Goal: Information Seeking & Learning: Learn about a topic

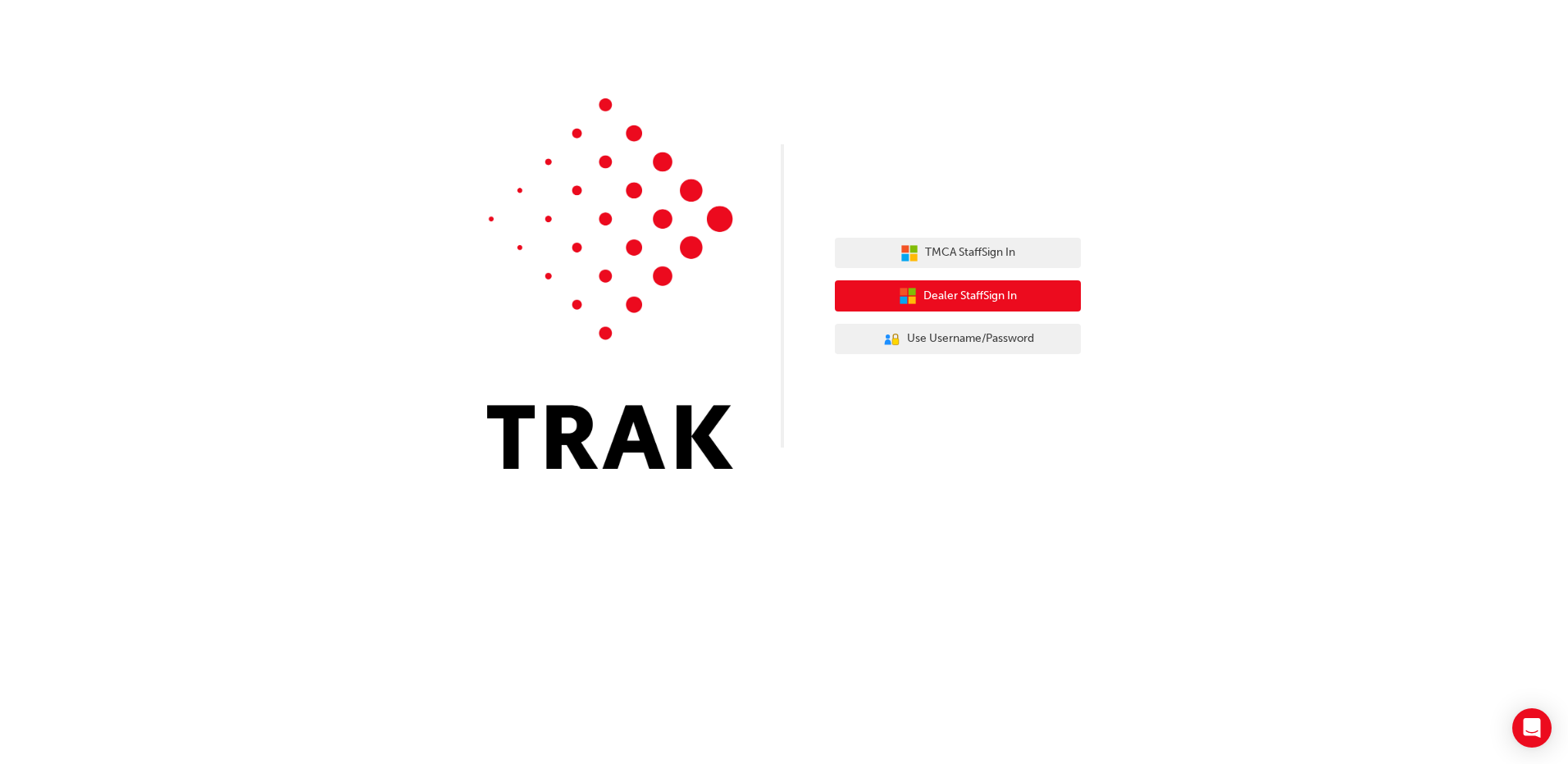
click at [975, 300] on span "Dealer Staff Sign In" at bounding box center [969, 296] width 94 height 19
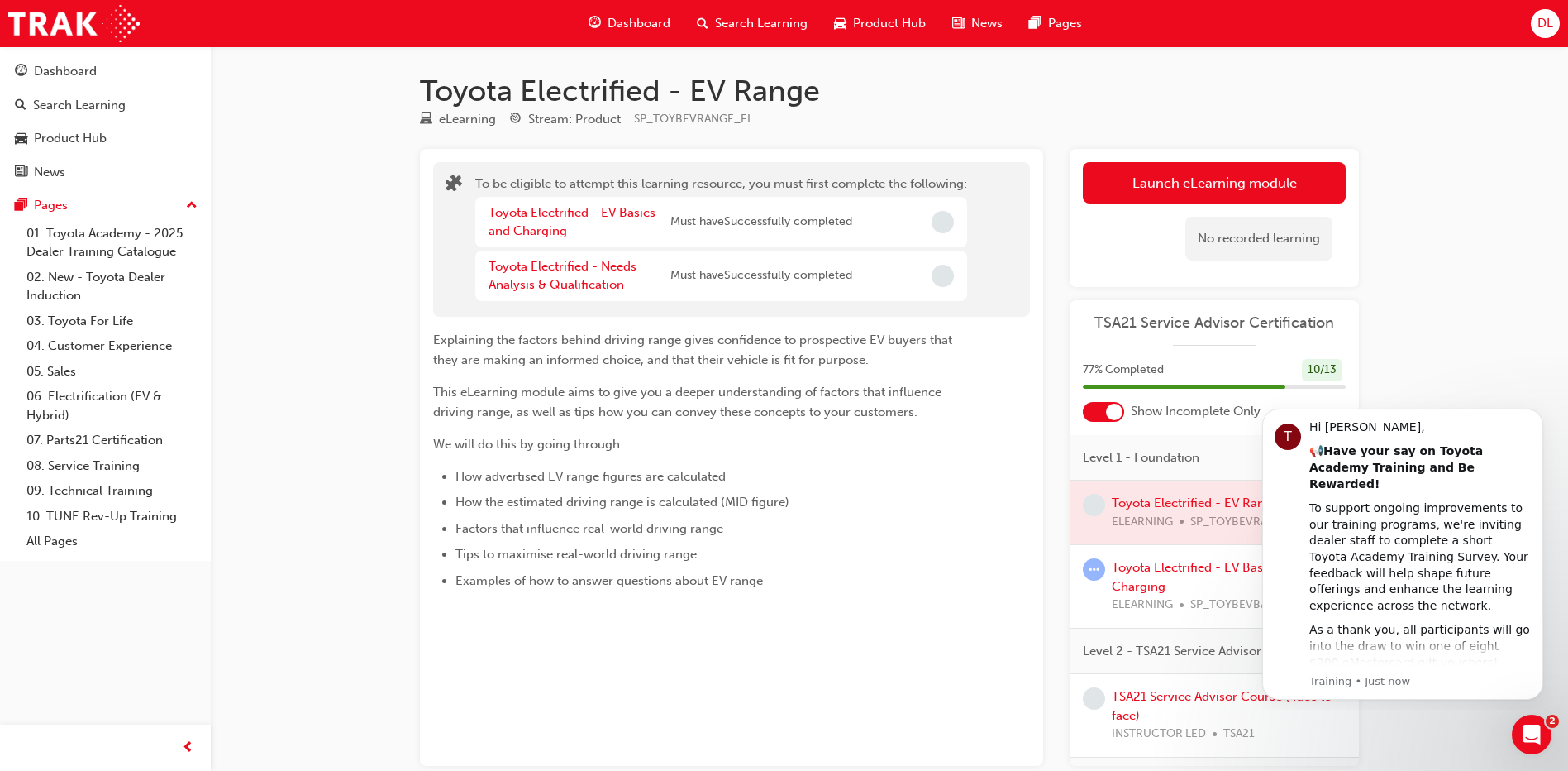
click at [787, 519] on li "Factors that influence real-world driving range" at bounding box center [713, 528] width 515 height 20
click at [1536, 410] on icon "Dismiss notification" at bounding box center [1538, 413] width 9 height 9
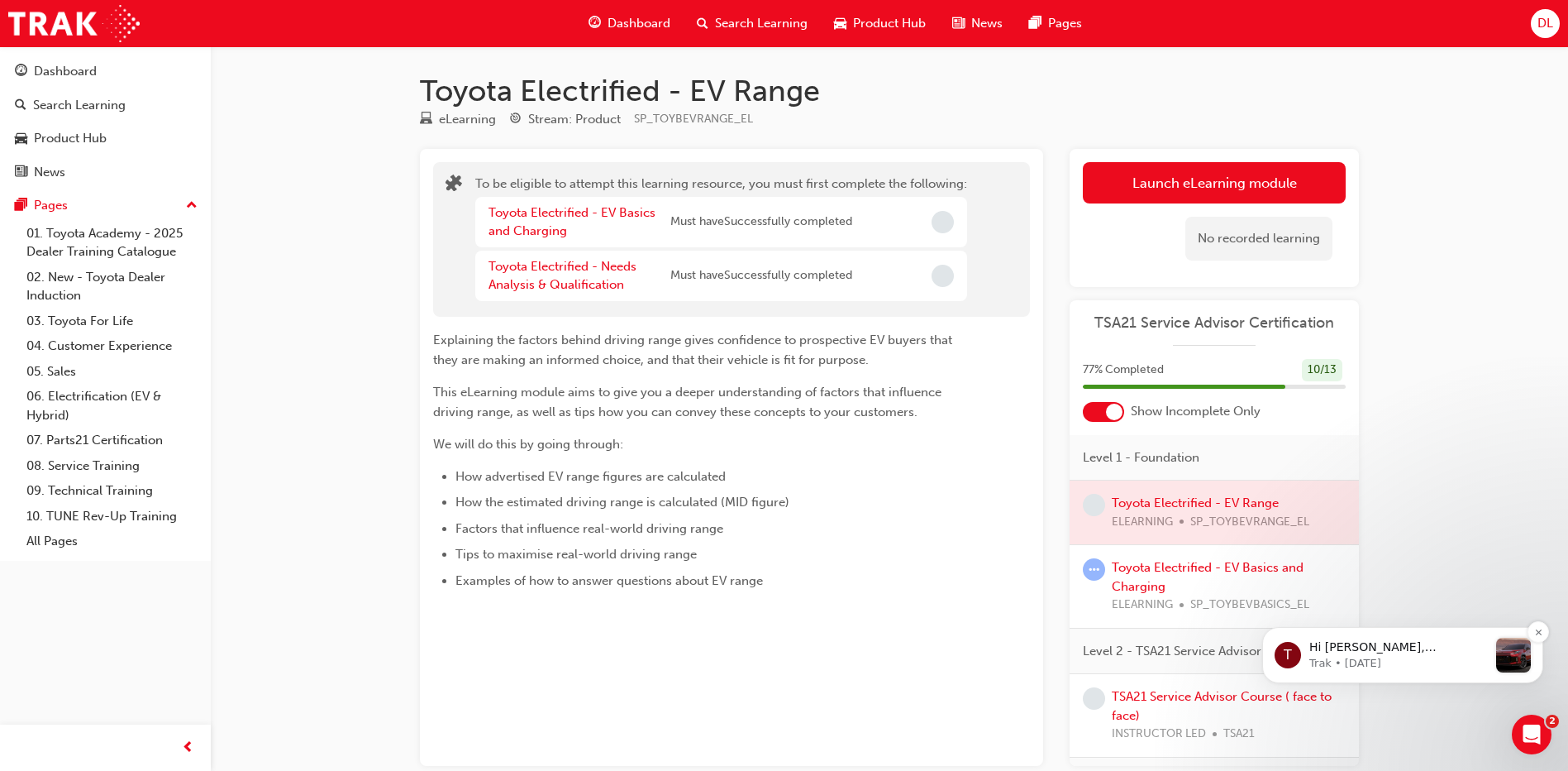
click at [1402, 658] on p "Trak • 11w ago" at bounding box center [1399, 663] width 179 height 15
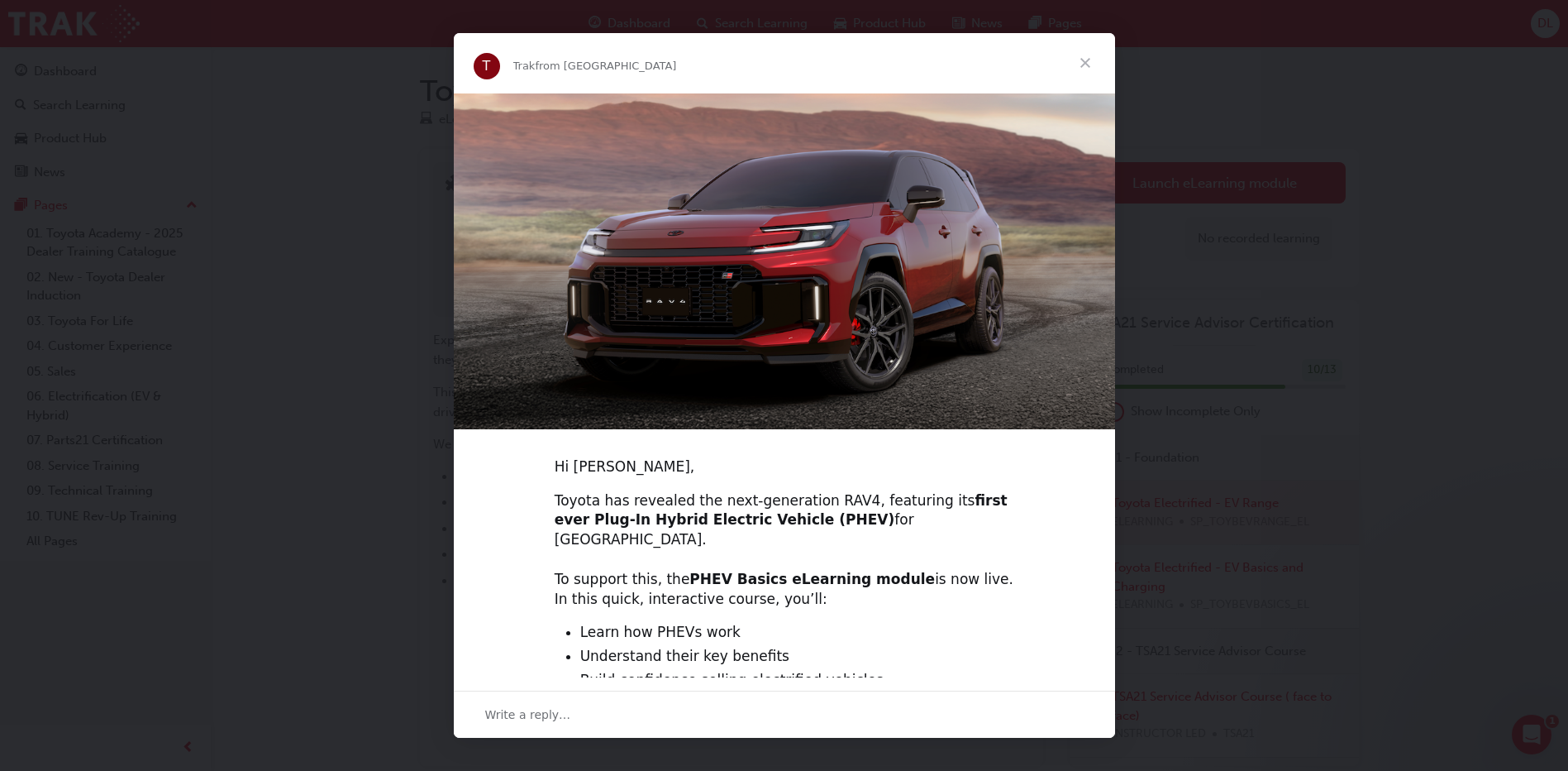
click at [1088, 64] on span "Close" at bounding box center [1086, 63] width 60 height 60
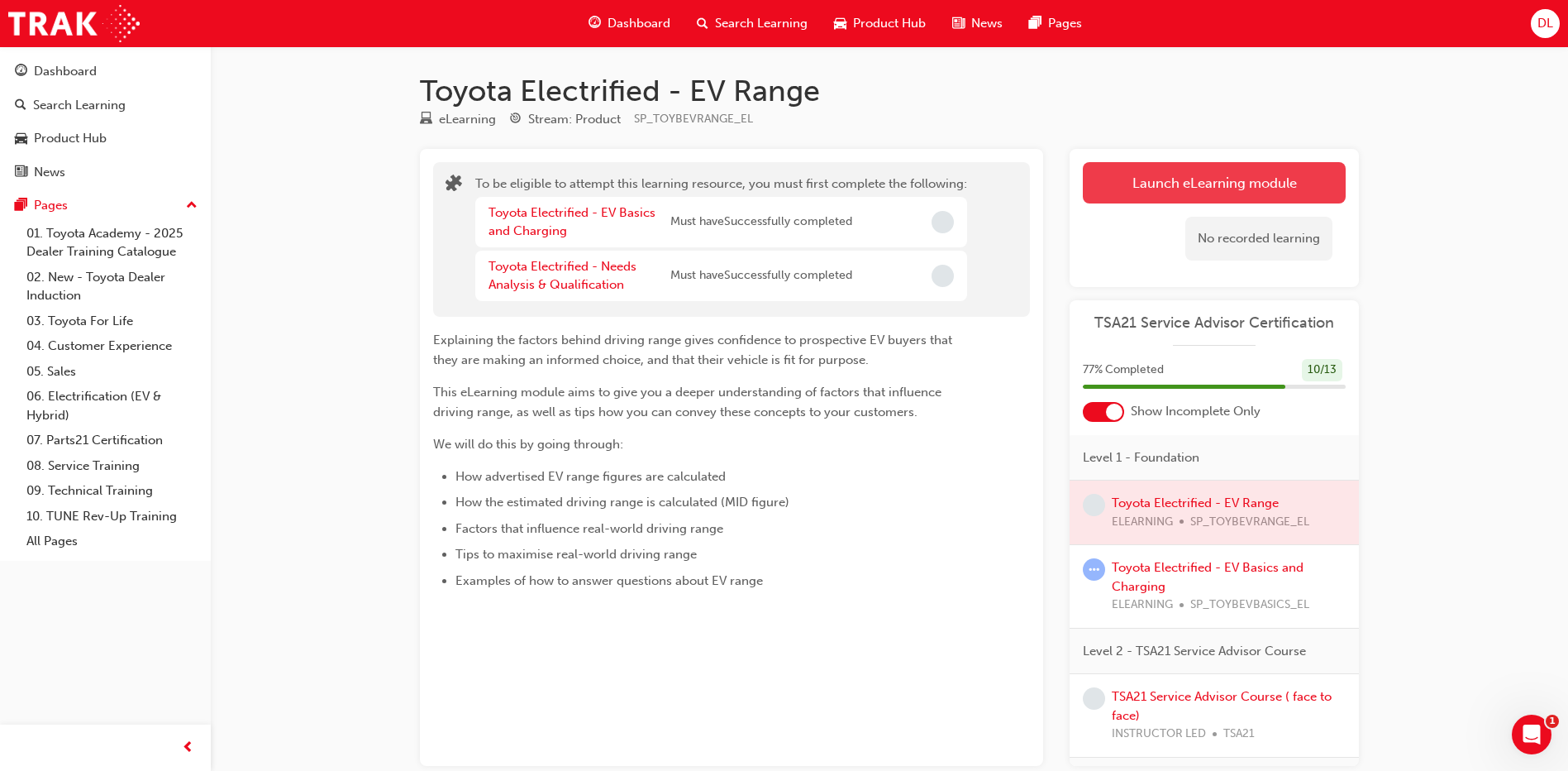
click at [1181, 182] on button "Launch eLearning module" at bounding box center [1214, 183] width 262 height 42
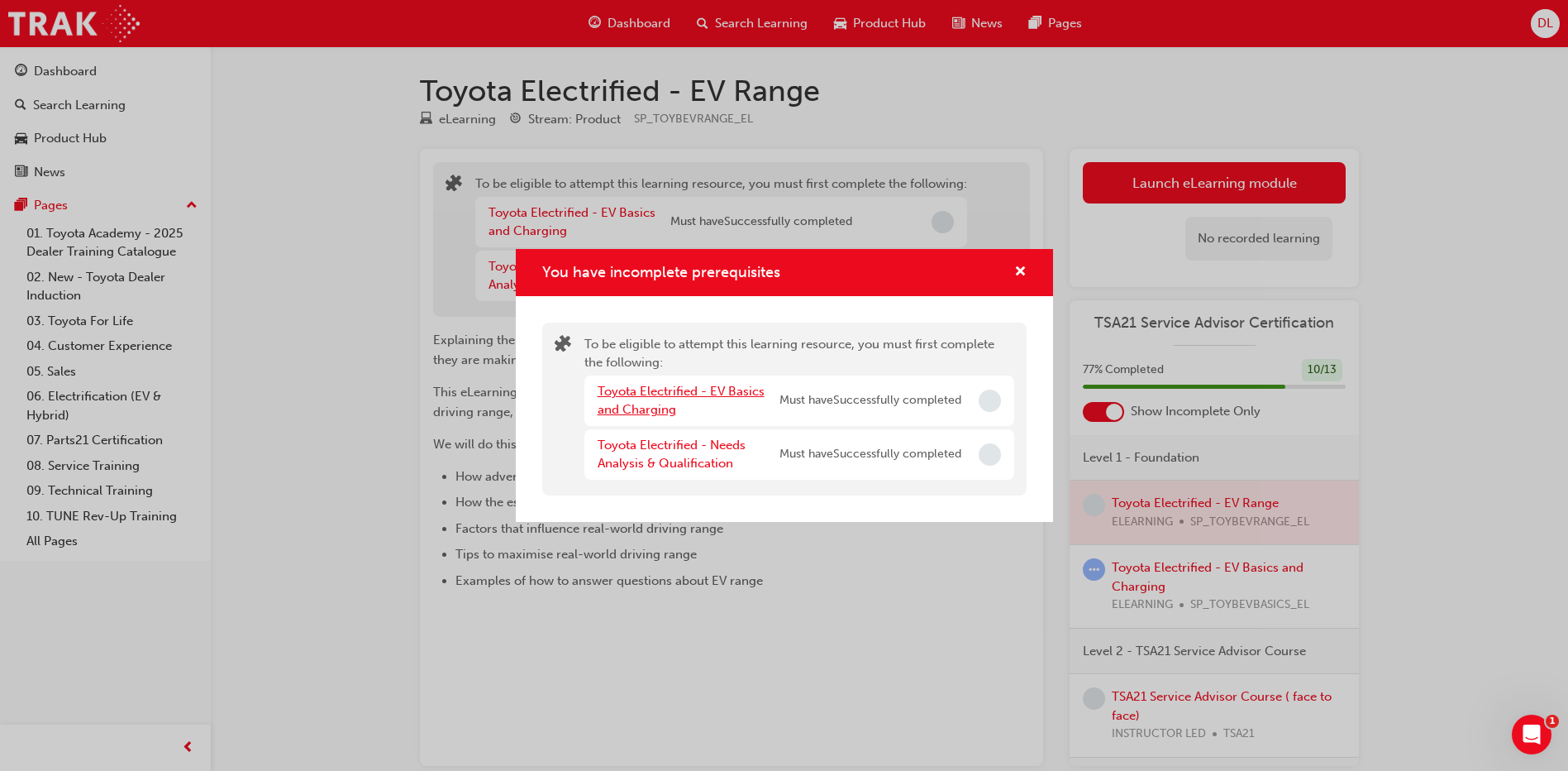
click at [696, 394] on link "Toyota Electrified - EV Basics and Charging" at bounding box center [681, 401] width 167 height 34
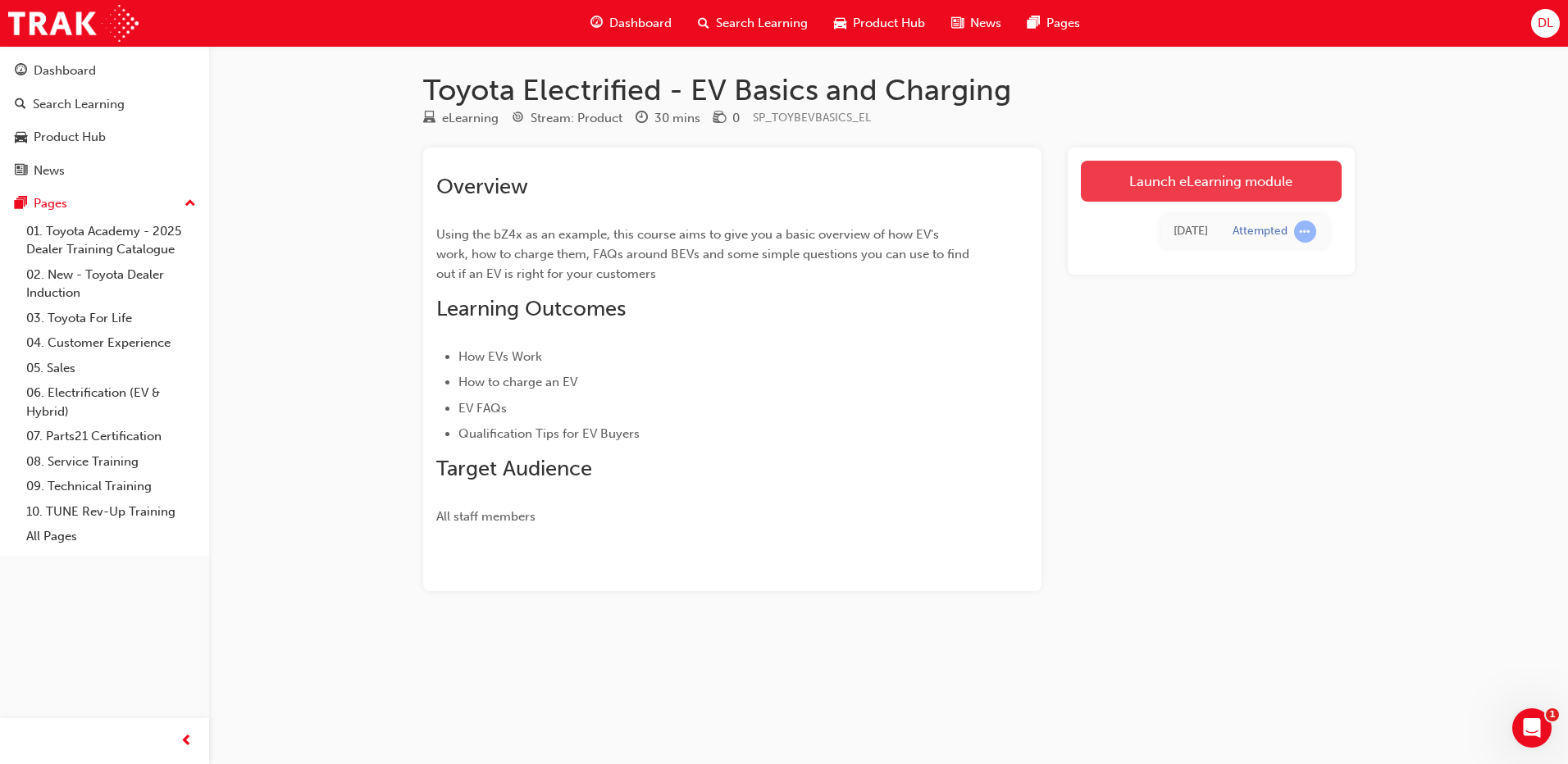
click at [1165, 184] on link "Launch eLearning module" at bounding box center [1211, 181] width 260 height 41
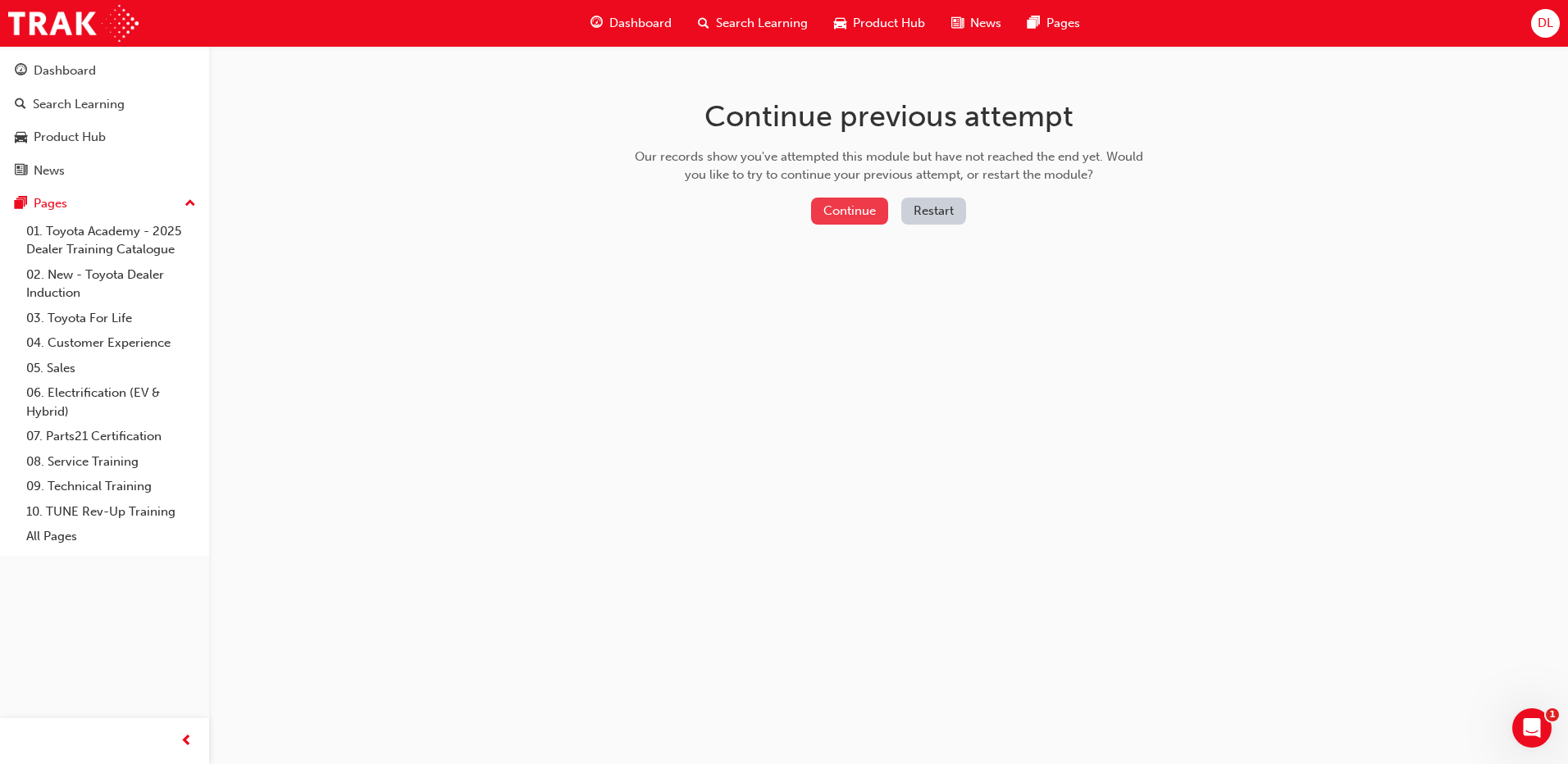
click at [861, 211] on button "Continue" at bounding box center [849, 210] width 77 height 27
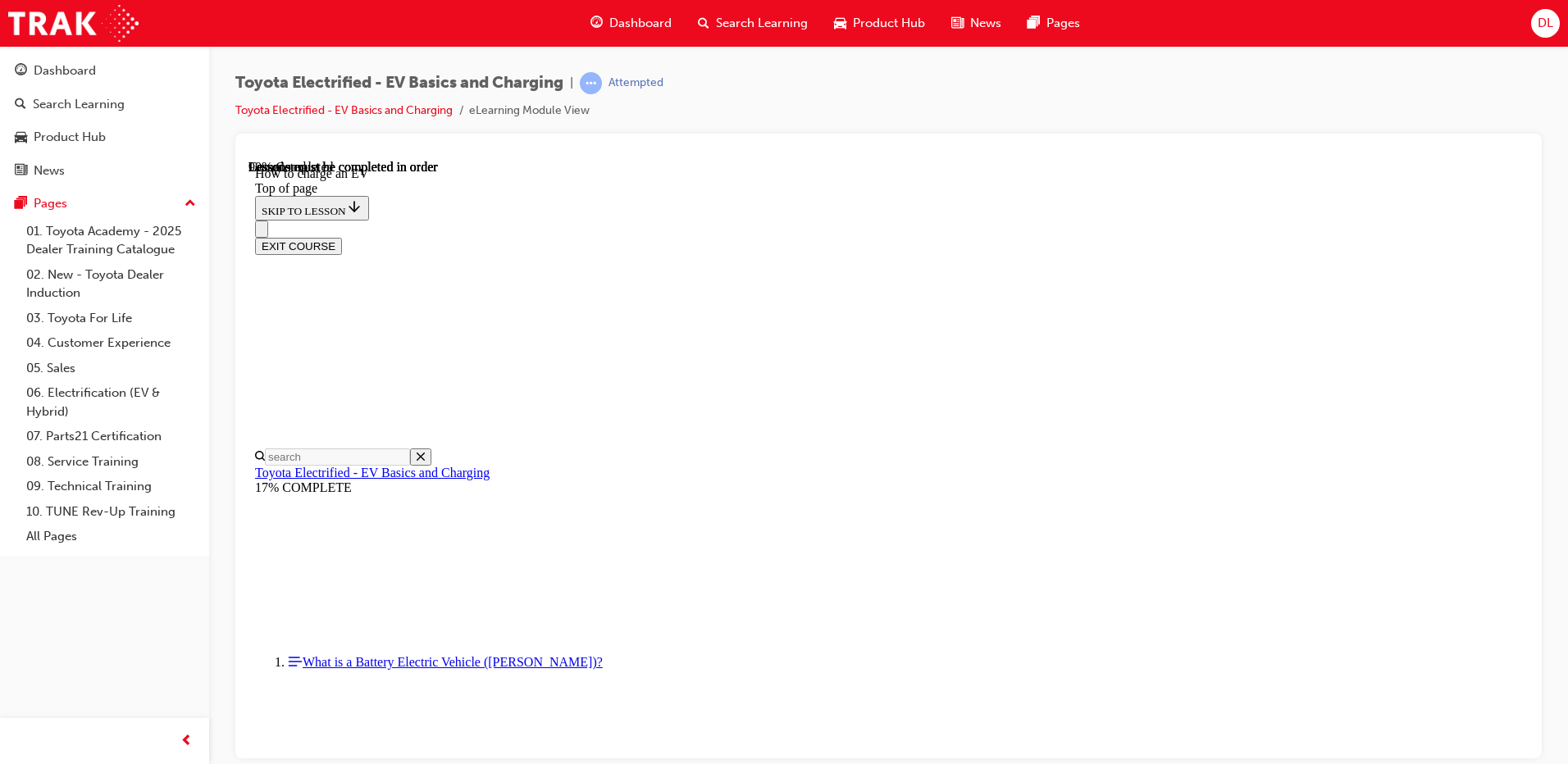
scroll to position [952, 0]
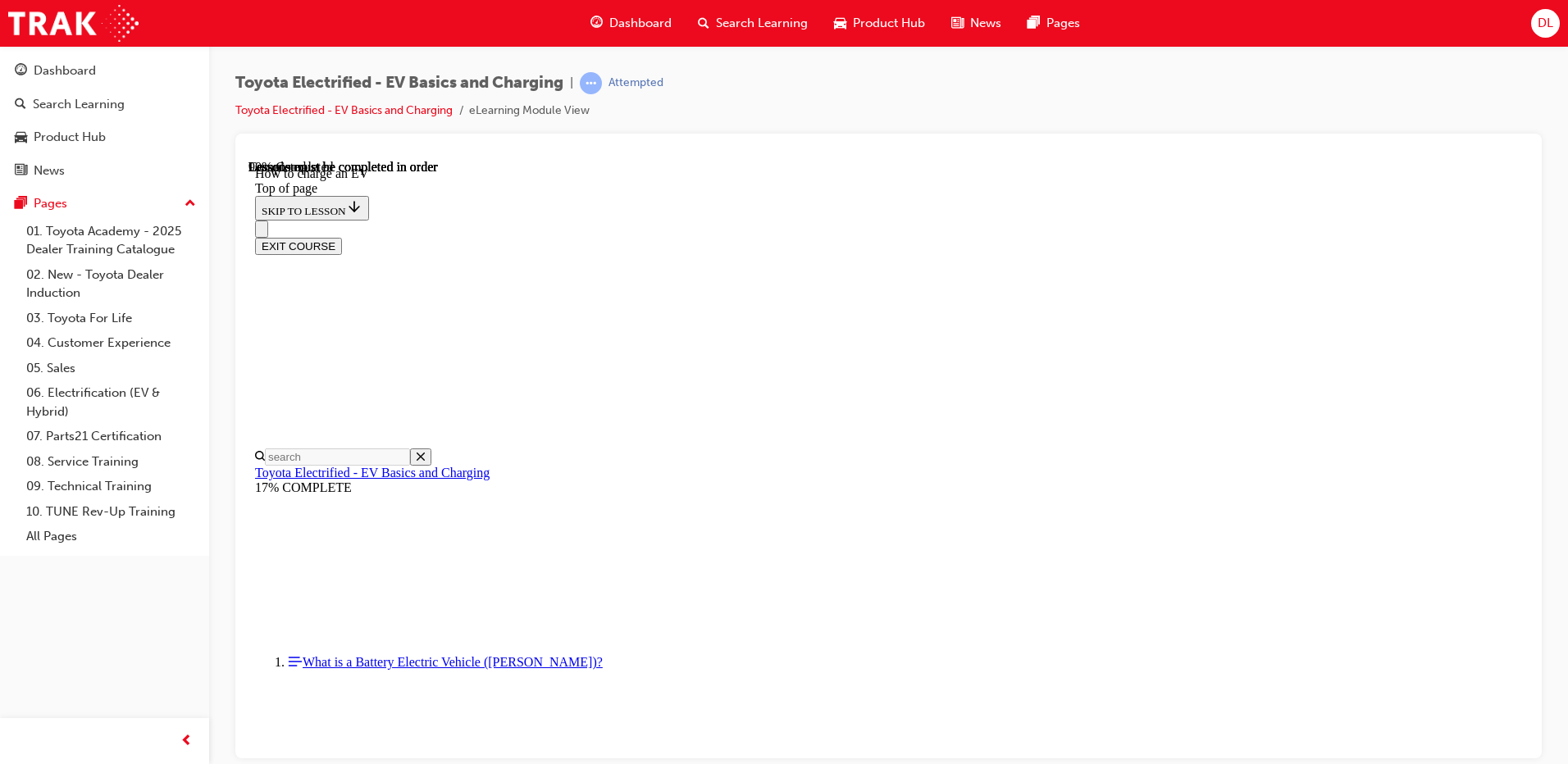
scroll to position [9468, 0]
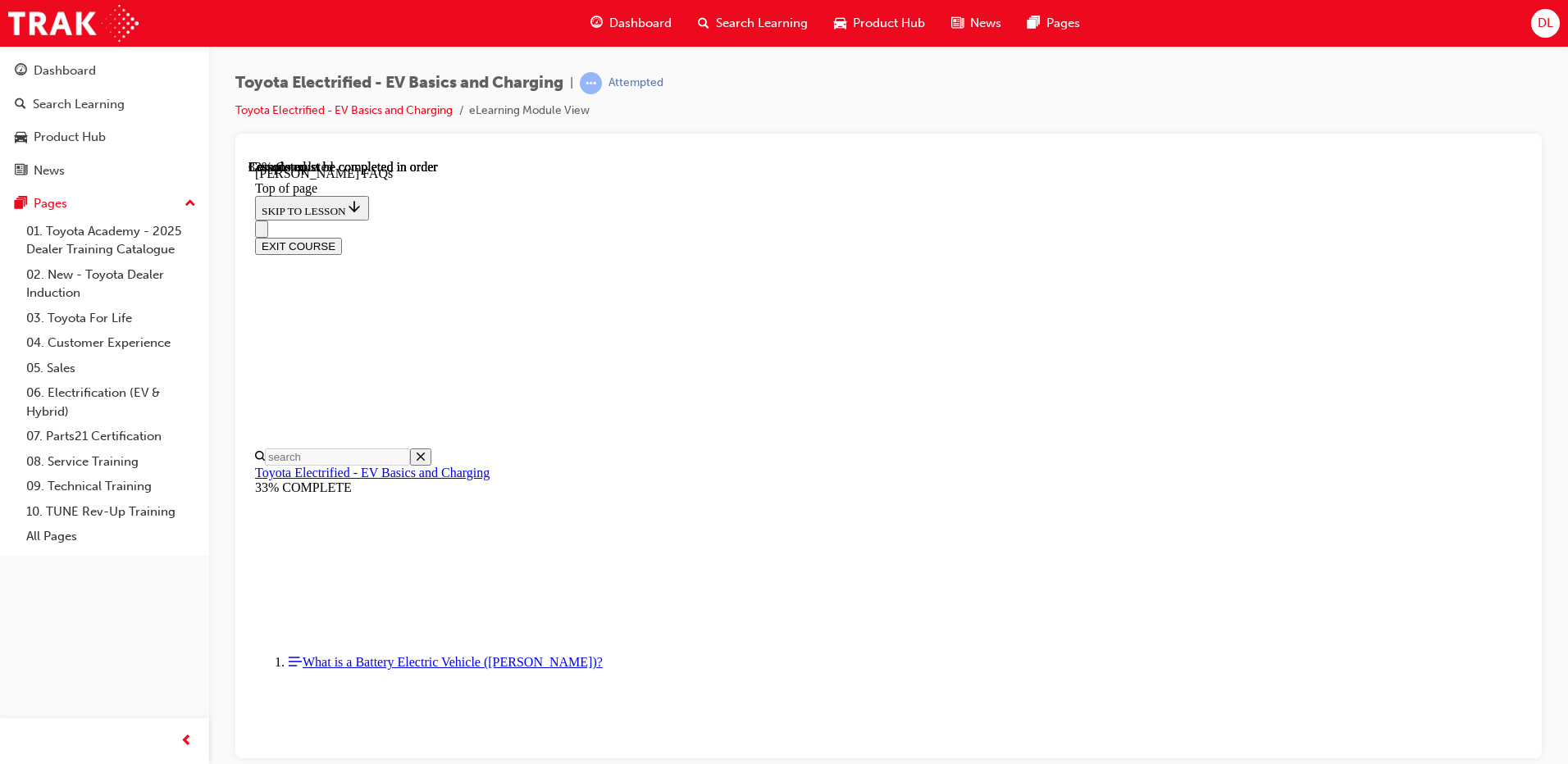
scroll to position [624, 0]
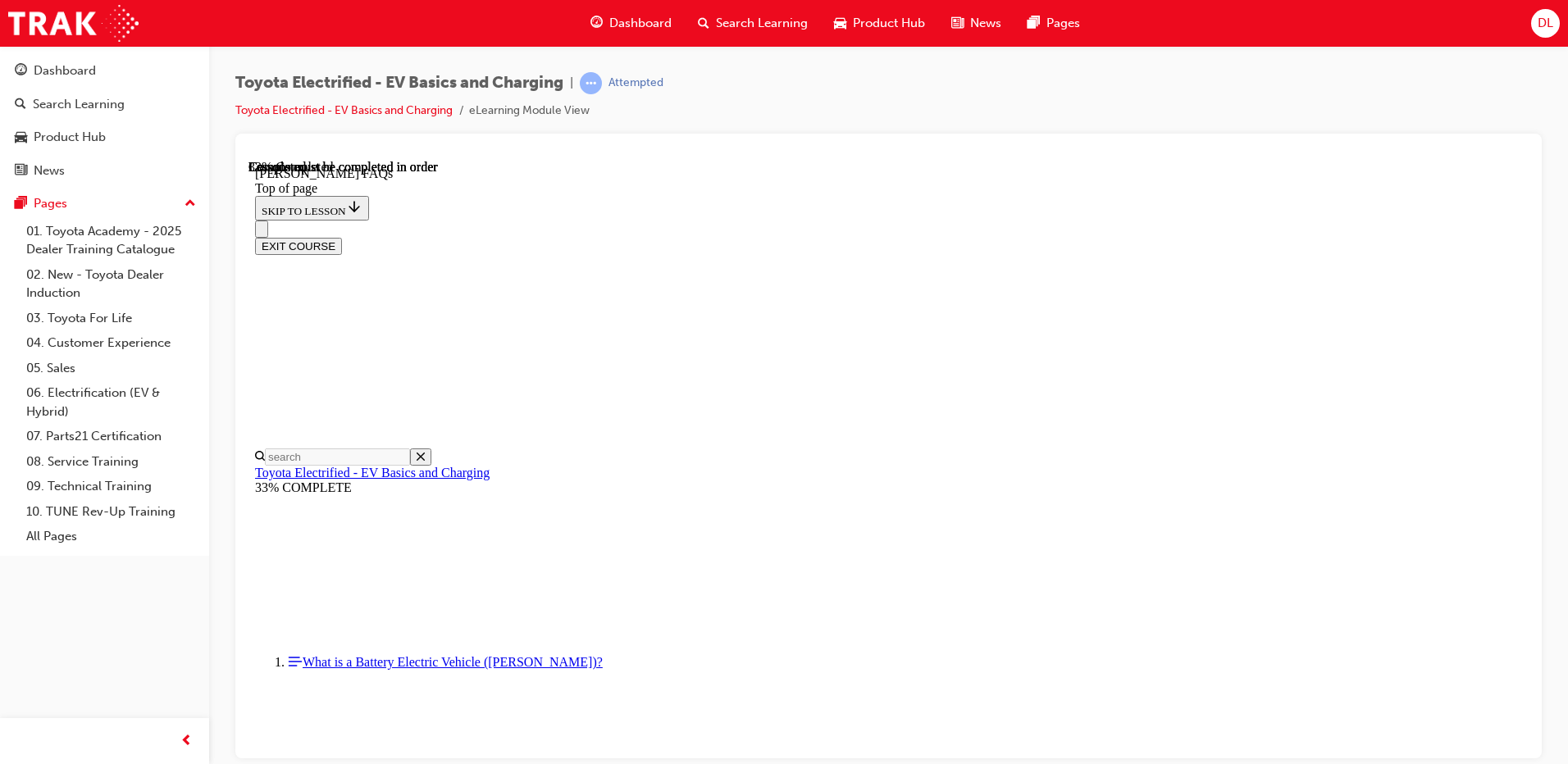
scroll to position [1507, 0]
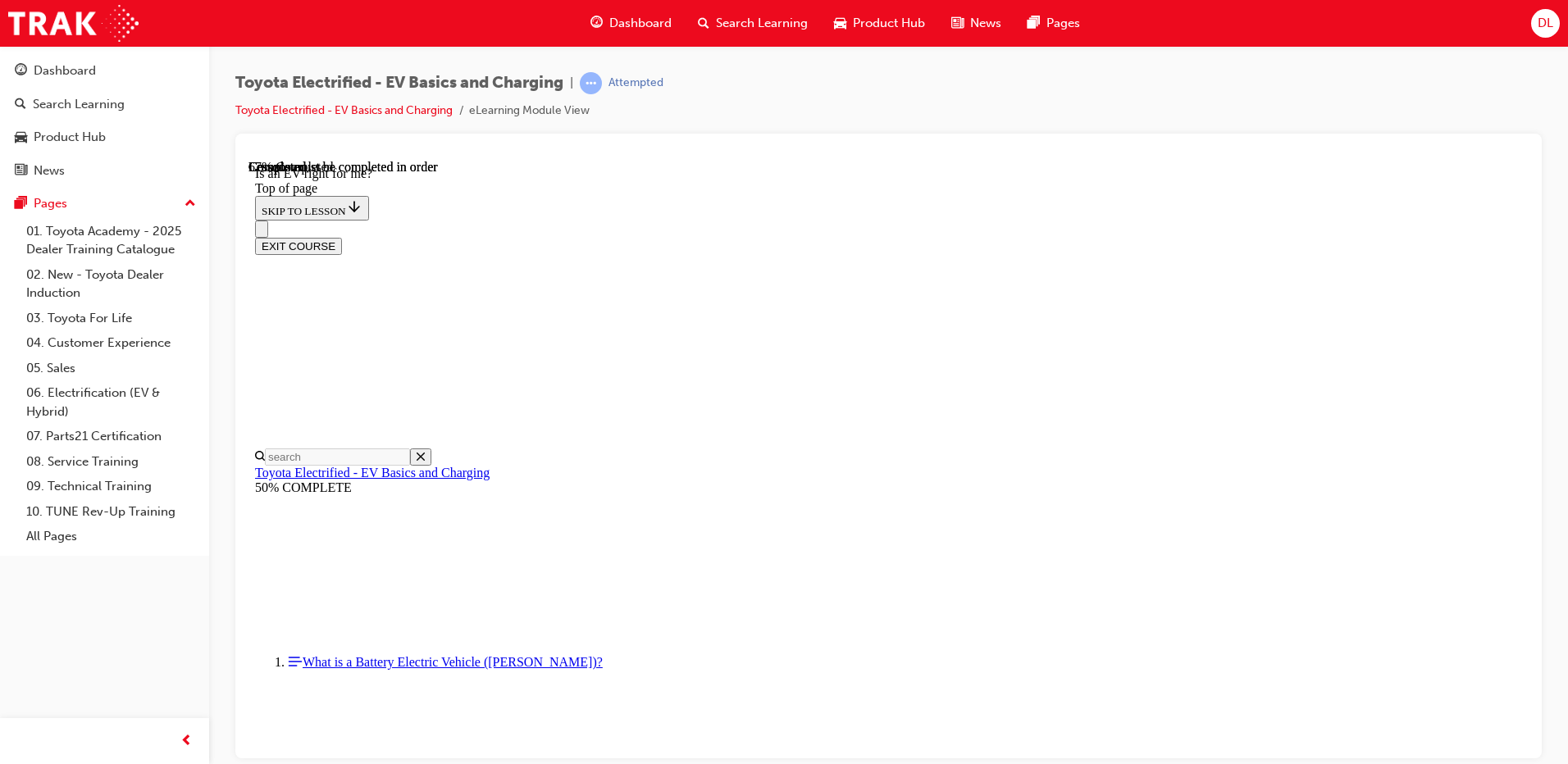
scroll to position [895, 0]
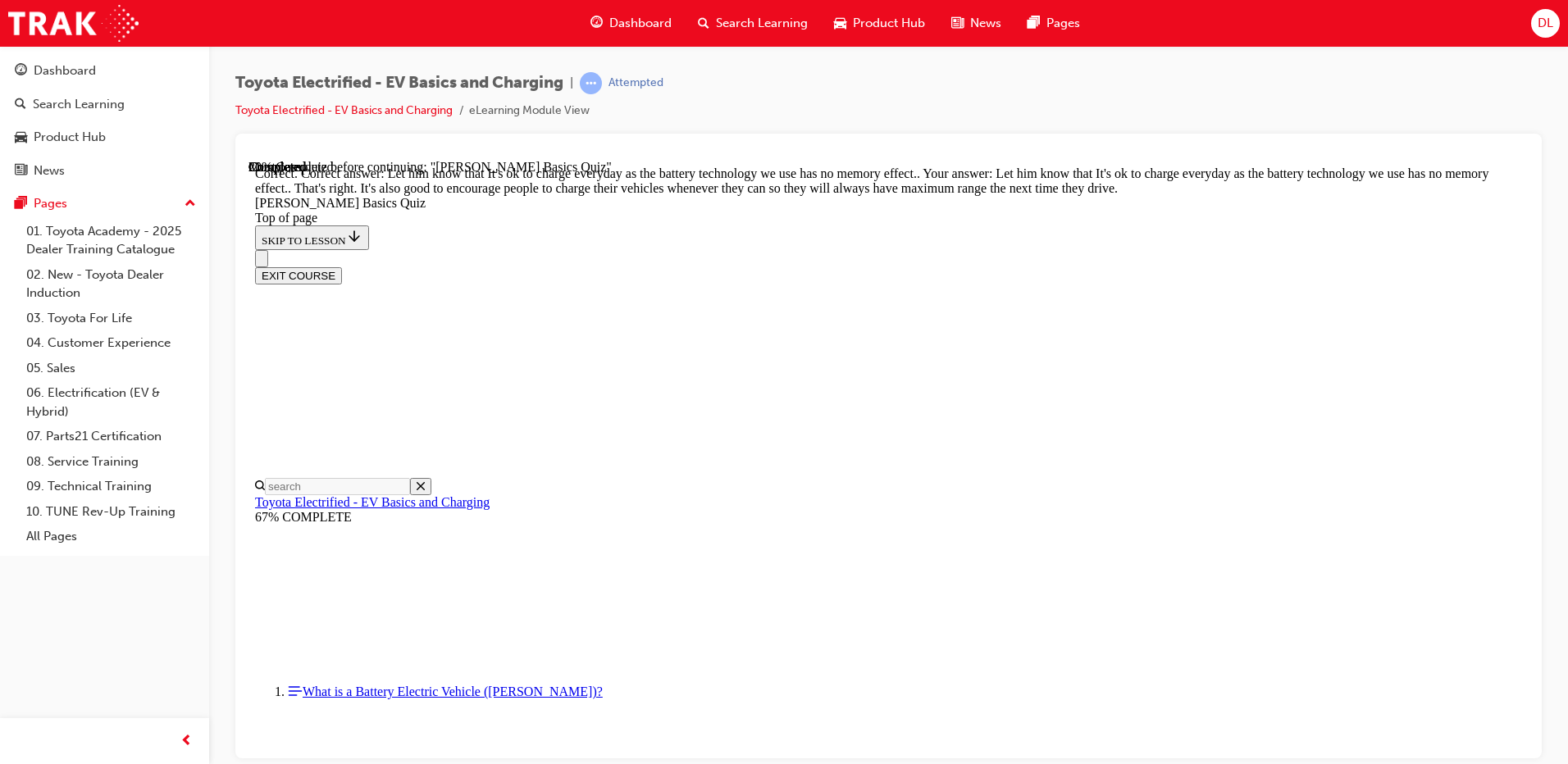
scroll to position [314, 0]
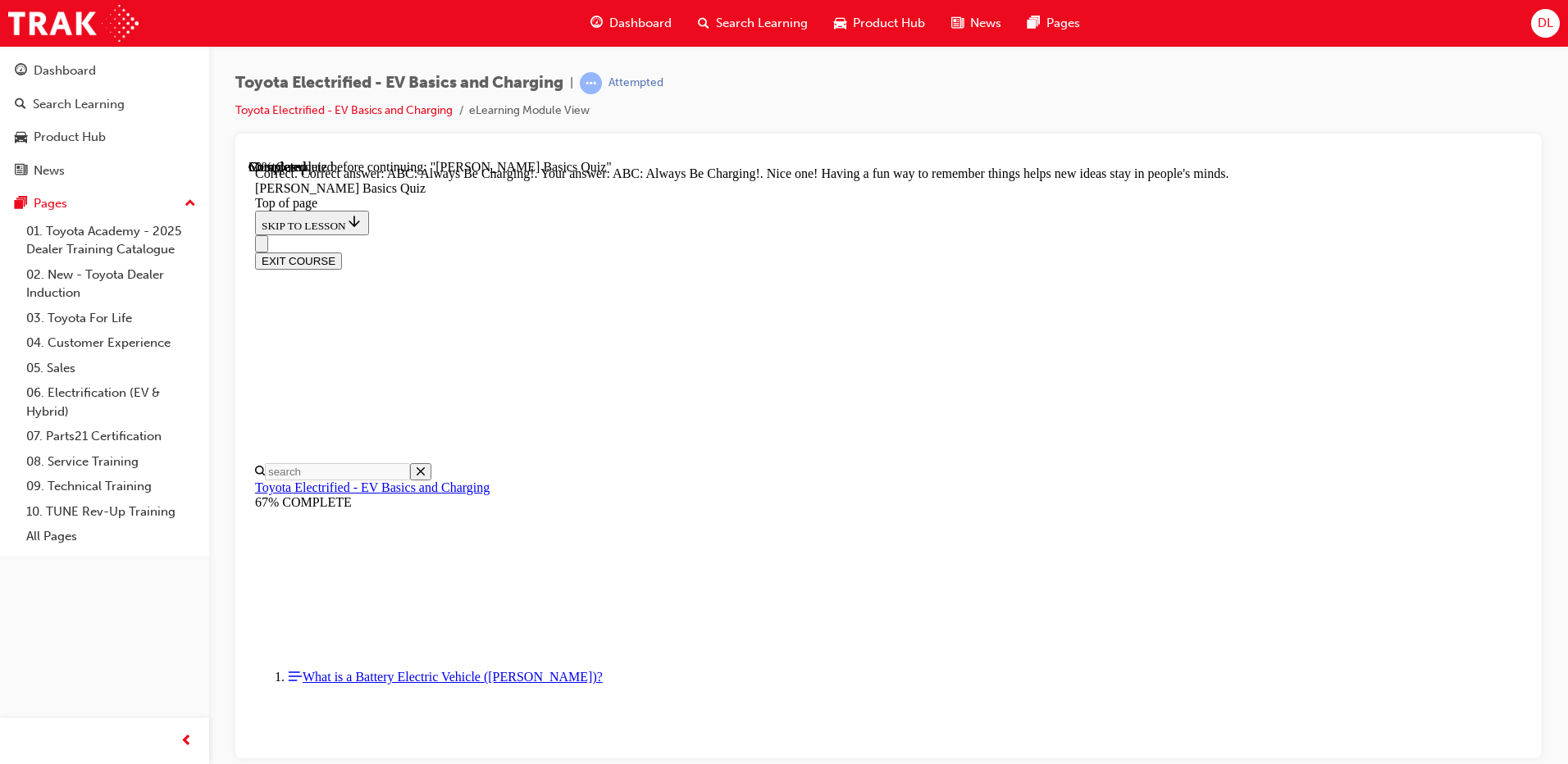
scroll to position [328, 0]
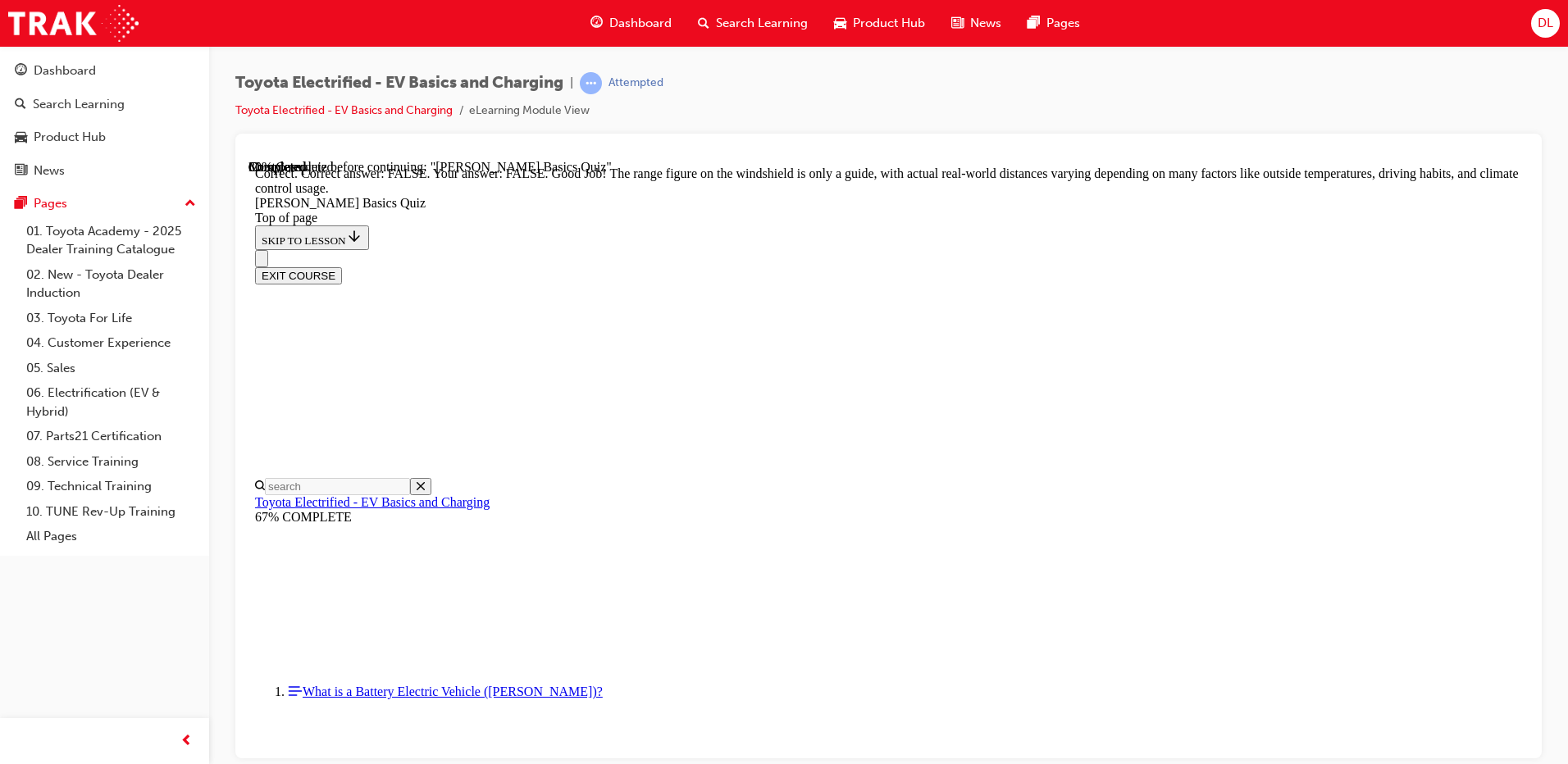
scroll to position [282, 0]
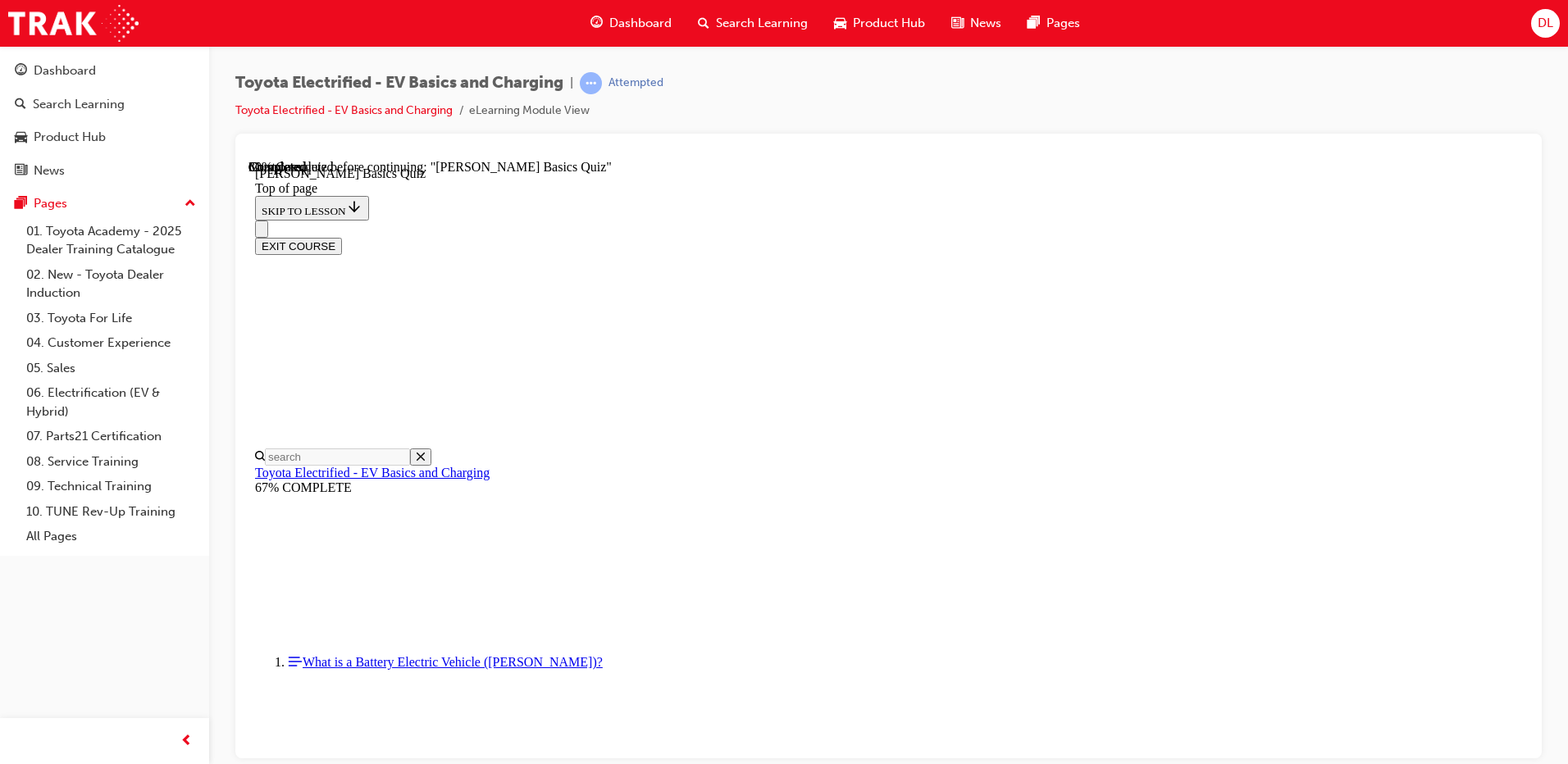
scroll to position [257, 0]
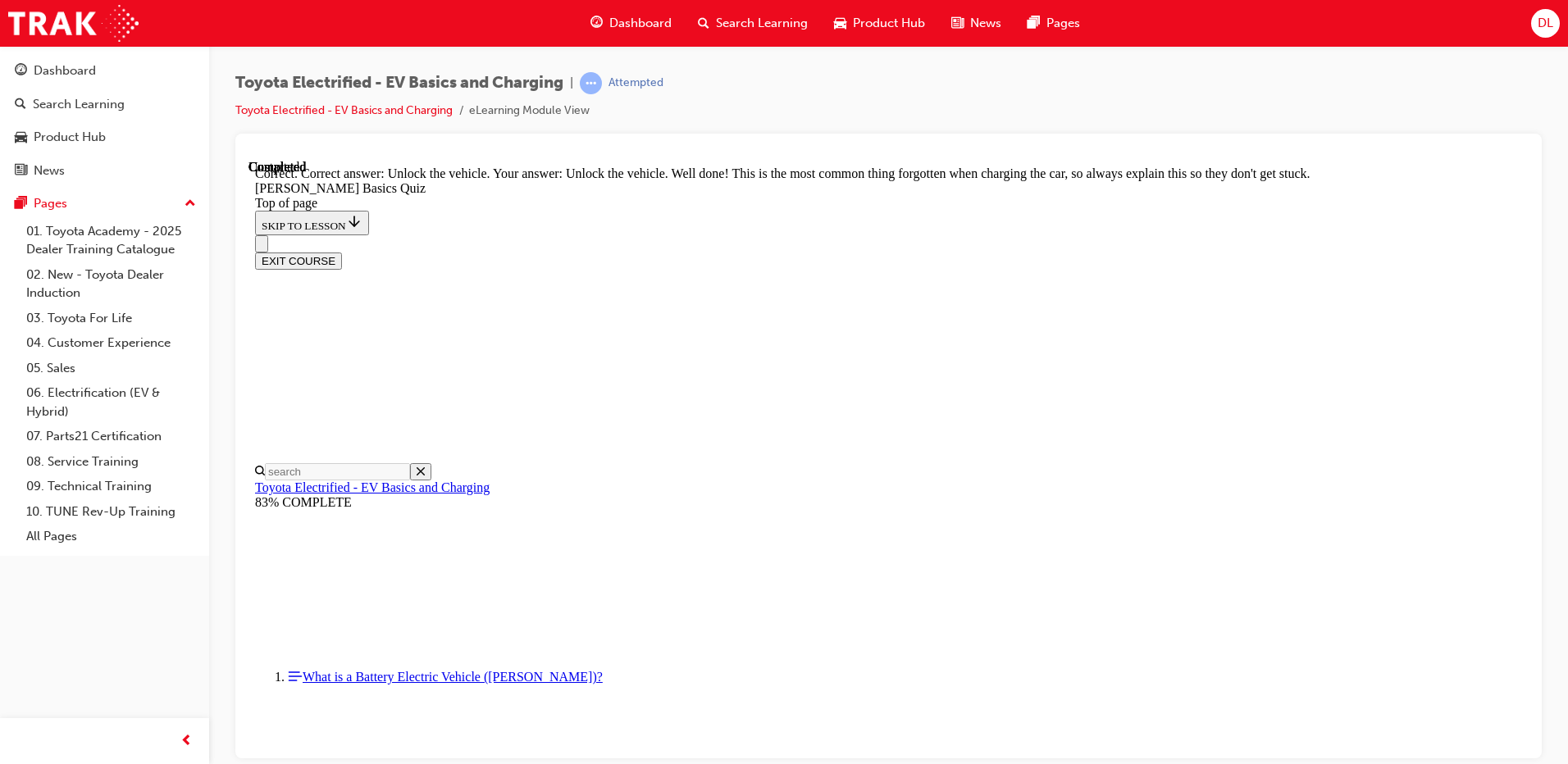
scroll to position [503, 0]
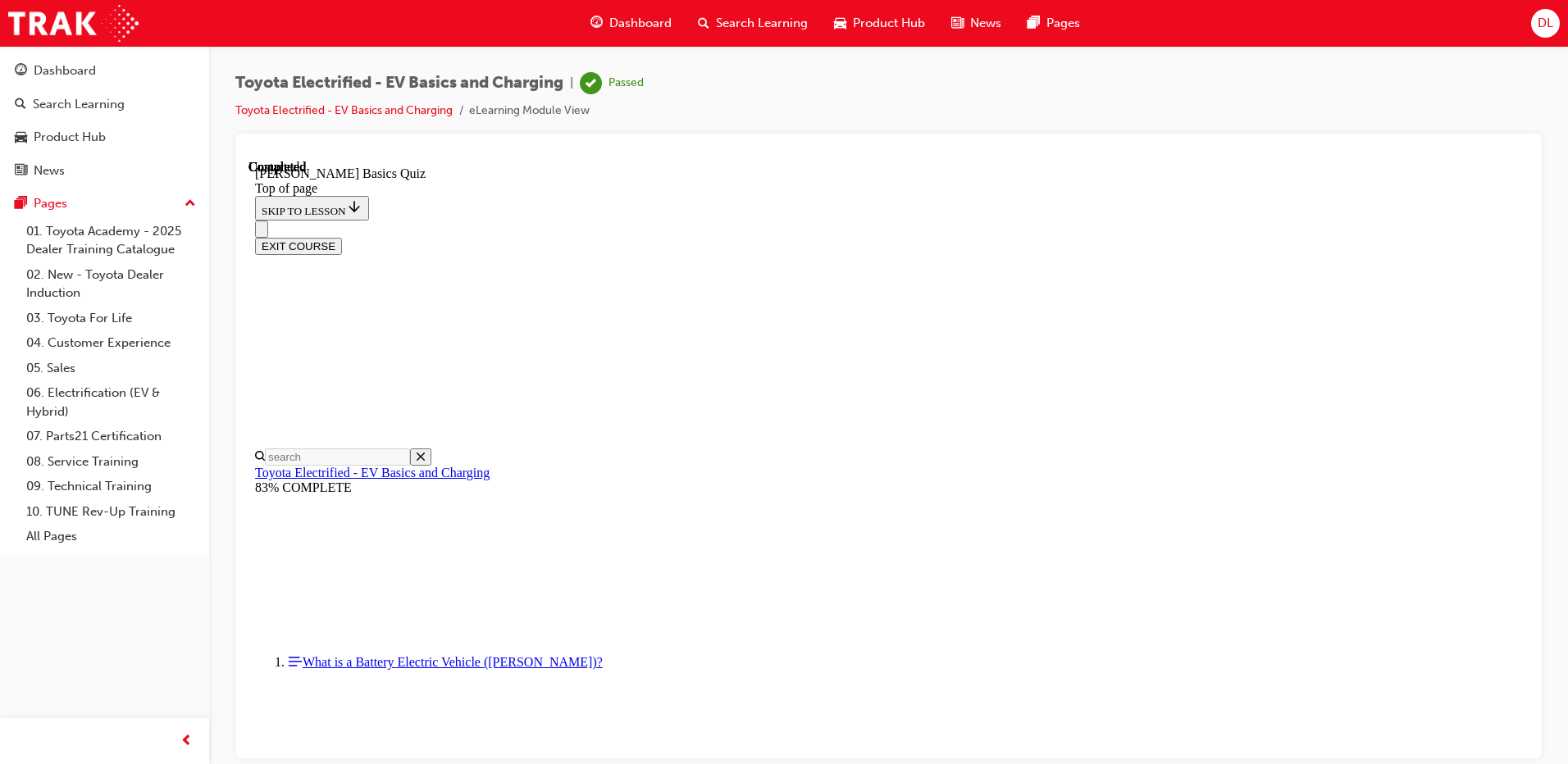
scroll to position [292, 0]
click at [342, 237] on button "EXIT COURSE" at bounding box center [299, 244] width 87 height 17
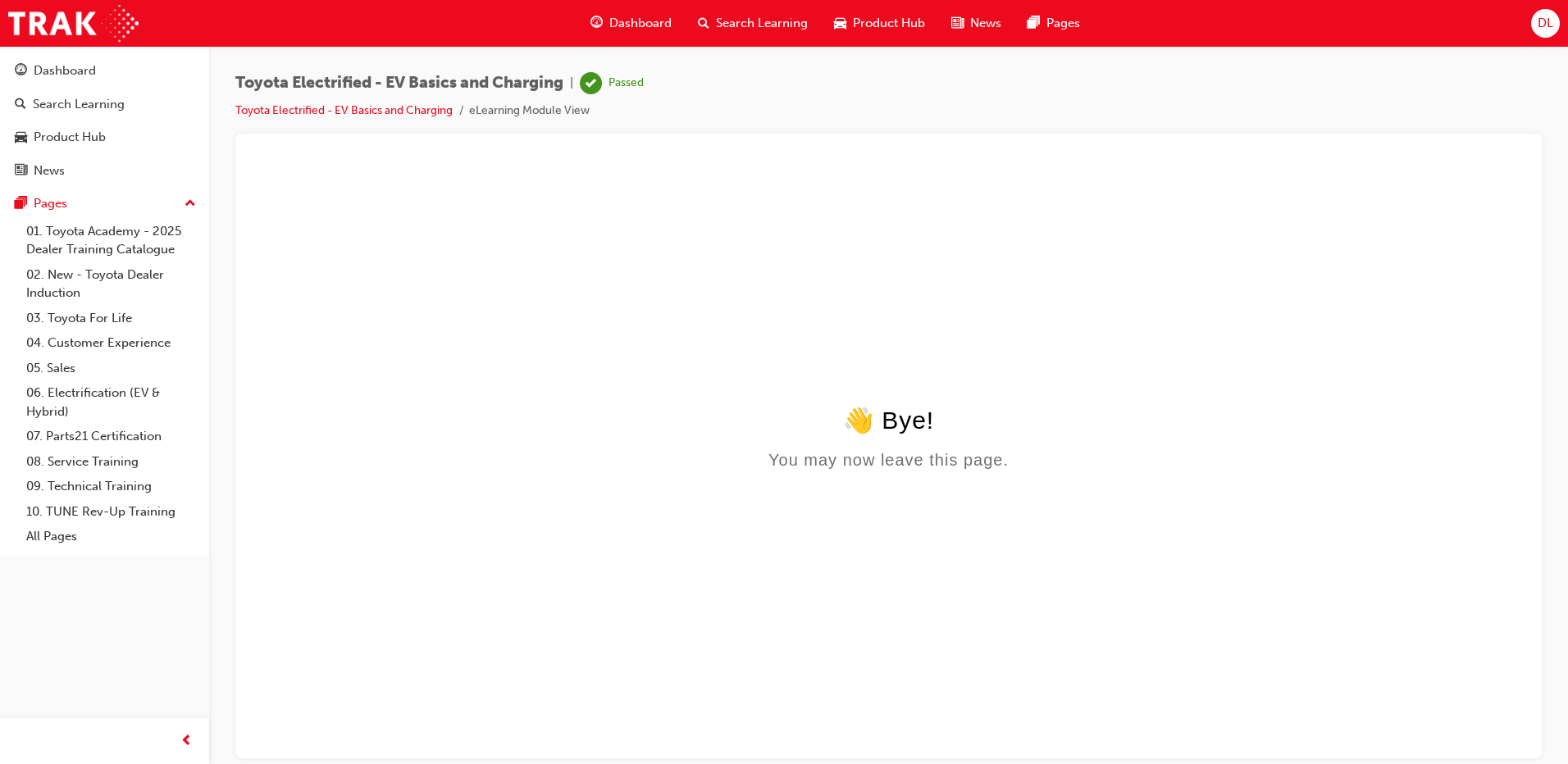
scroll to position [0, 0]
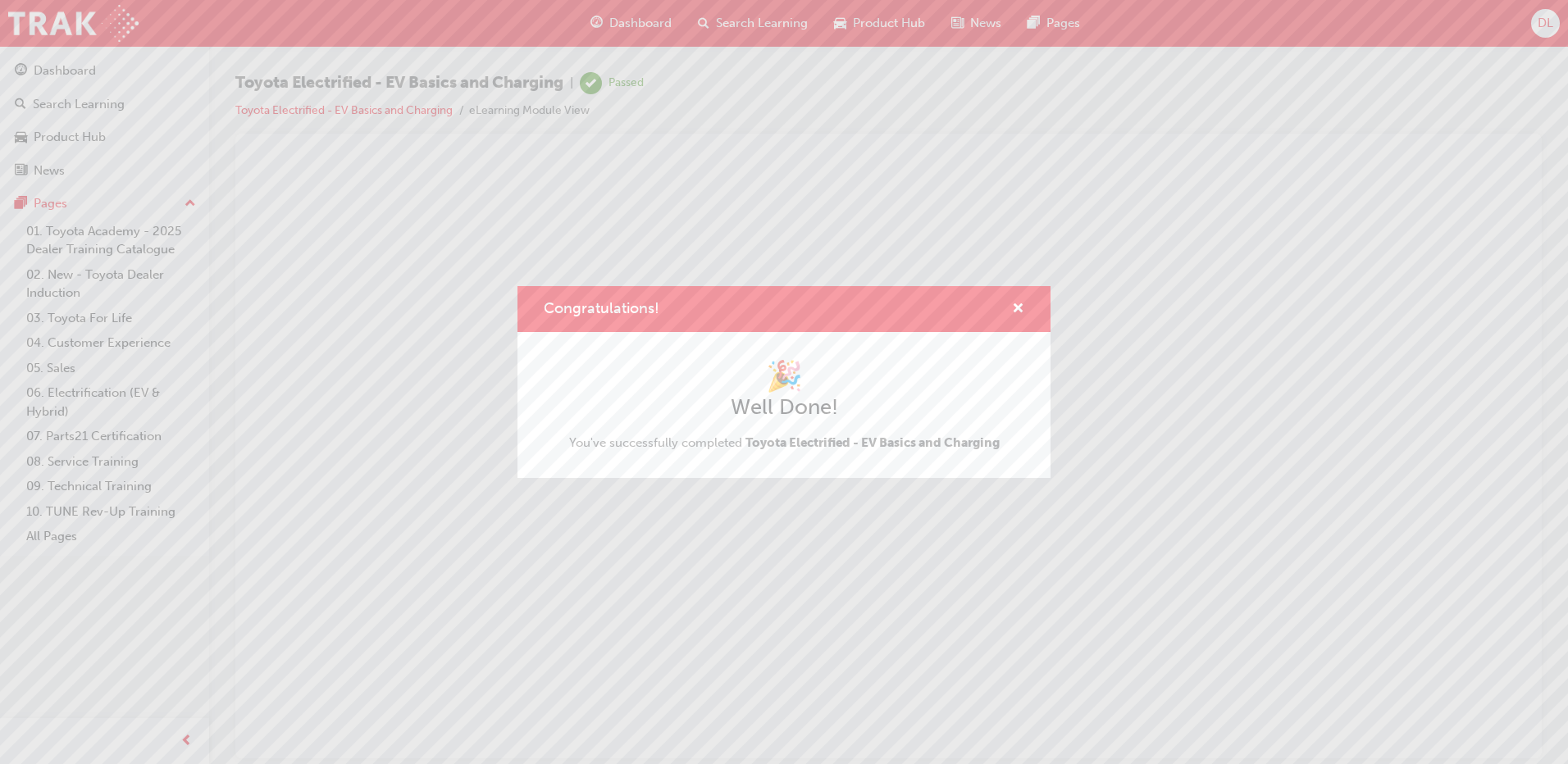
click at [181, 738] on div "Congratulations! 🎉 Well Done! You've successfully completed Toyota Electrified …" at bounding box center [784, 382] width 1568 height 764
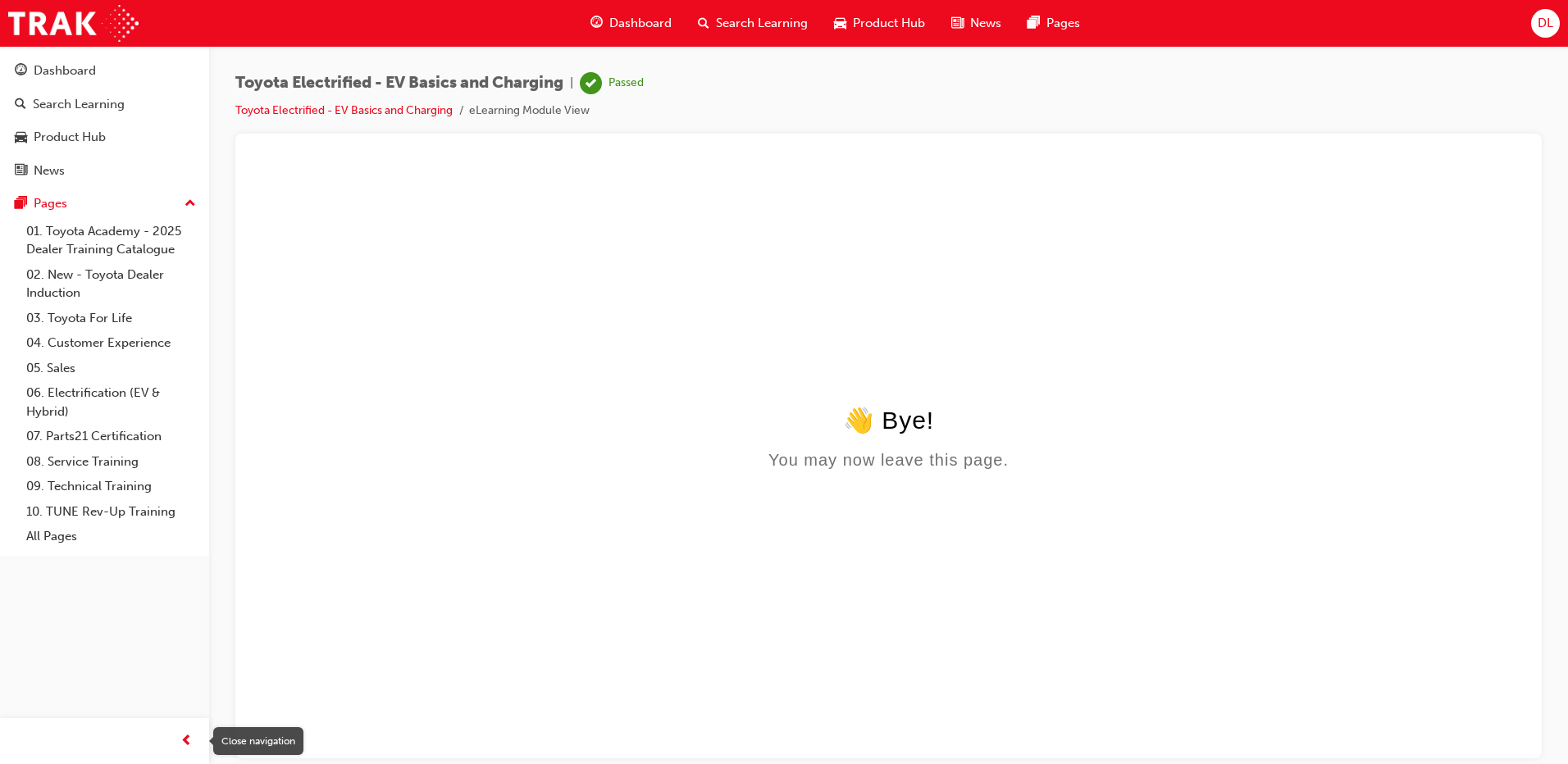
click at [186, 741] on span "prev-icon" at bounding box center [186, 741] width 12 height 21
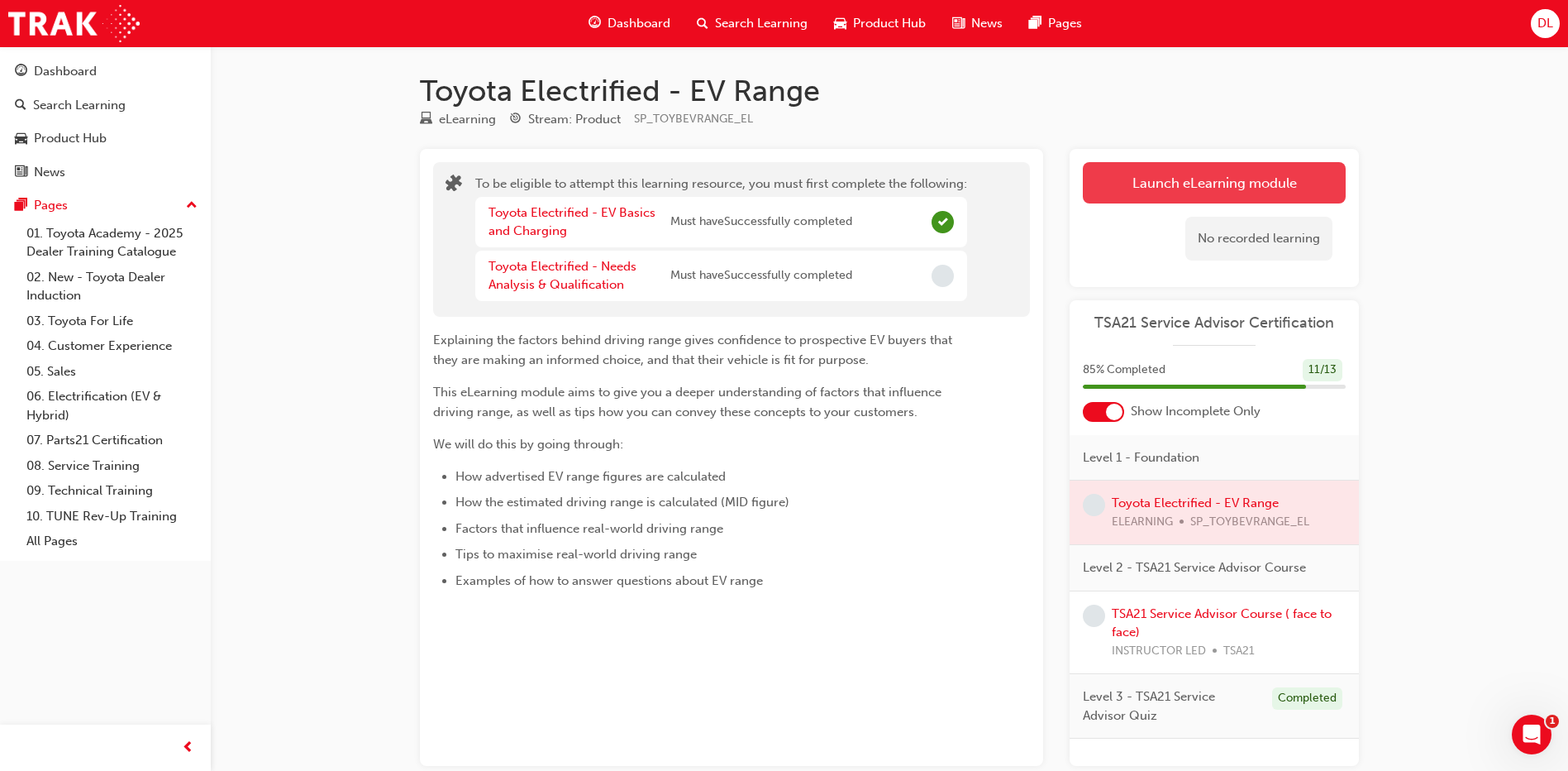
click at [1191, 175] on button "Launch eLearning module" at bounding box center [1214, 183] width 262 height 42
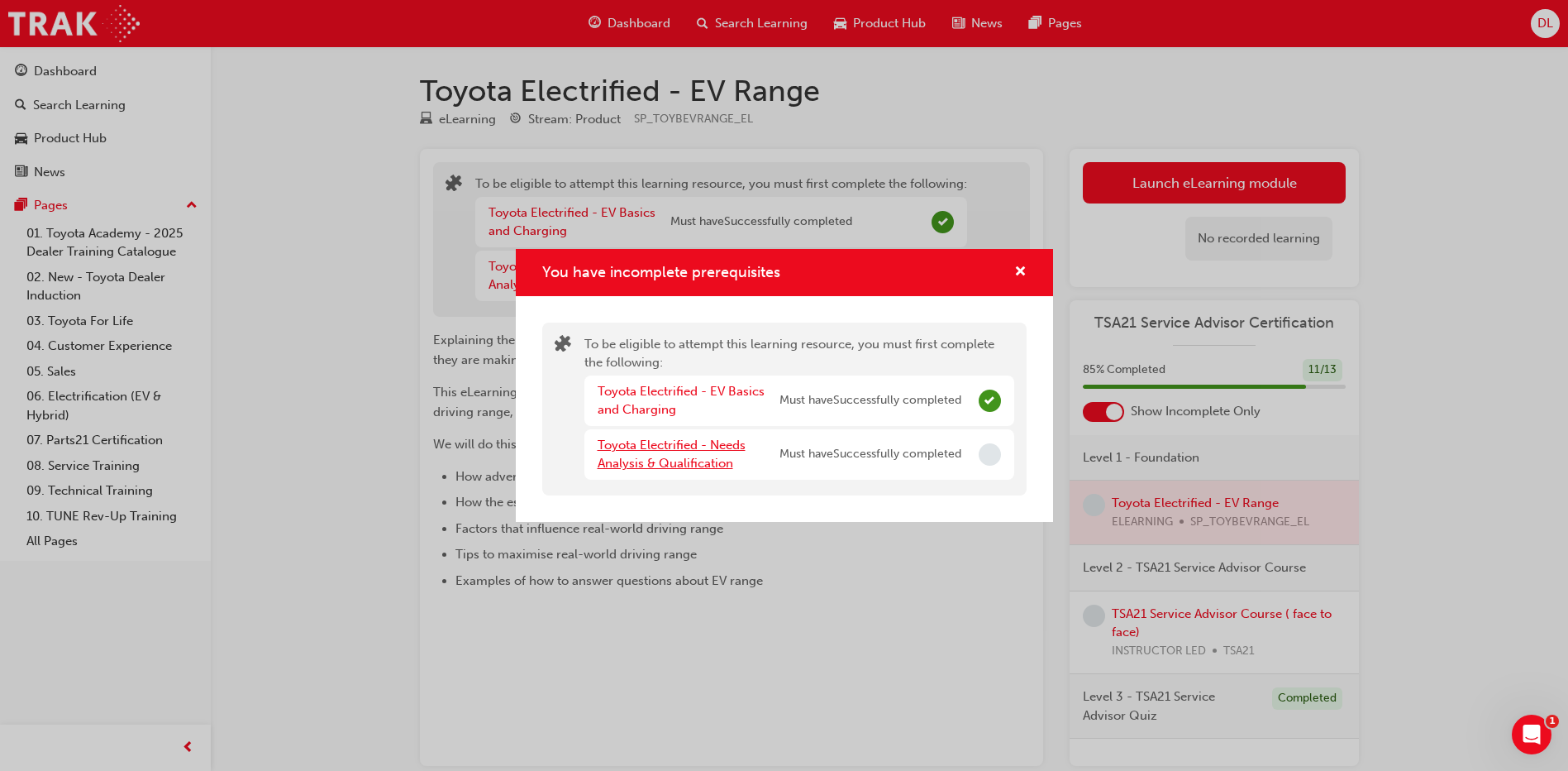
click at [655, 449] on link "Toyota Electrified - Needs Analysis & Qualification" at bounding box center [671, 455] width 148 height 34
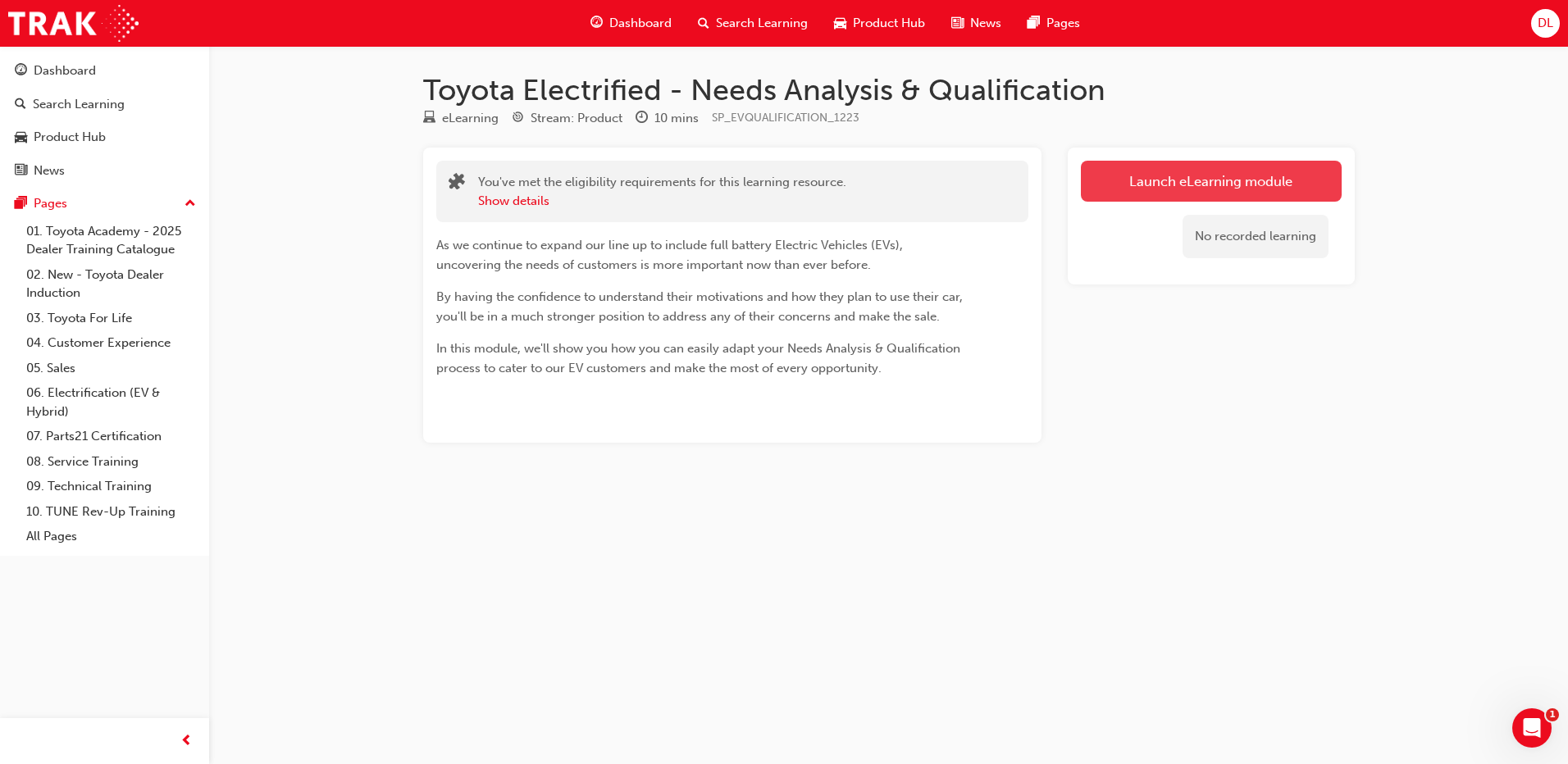
click at [1270, 182] on link "Launch eLearning module" at bounding box center [1211, 181] width 260 height 41
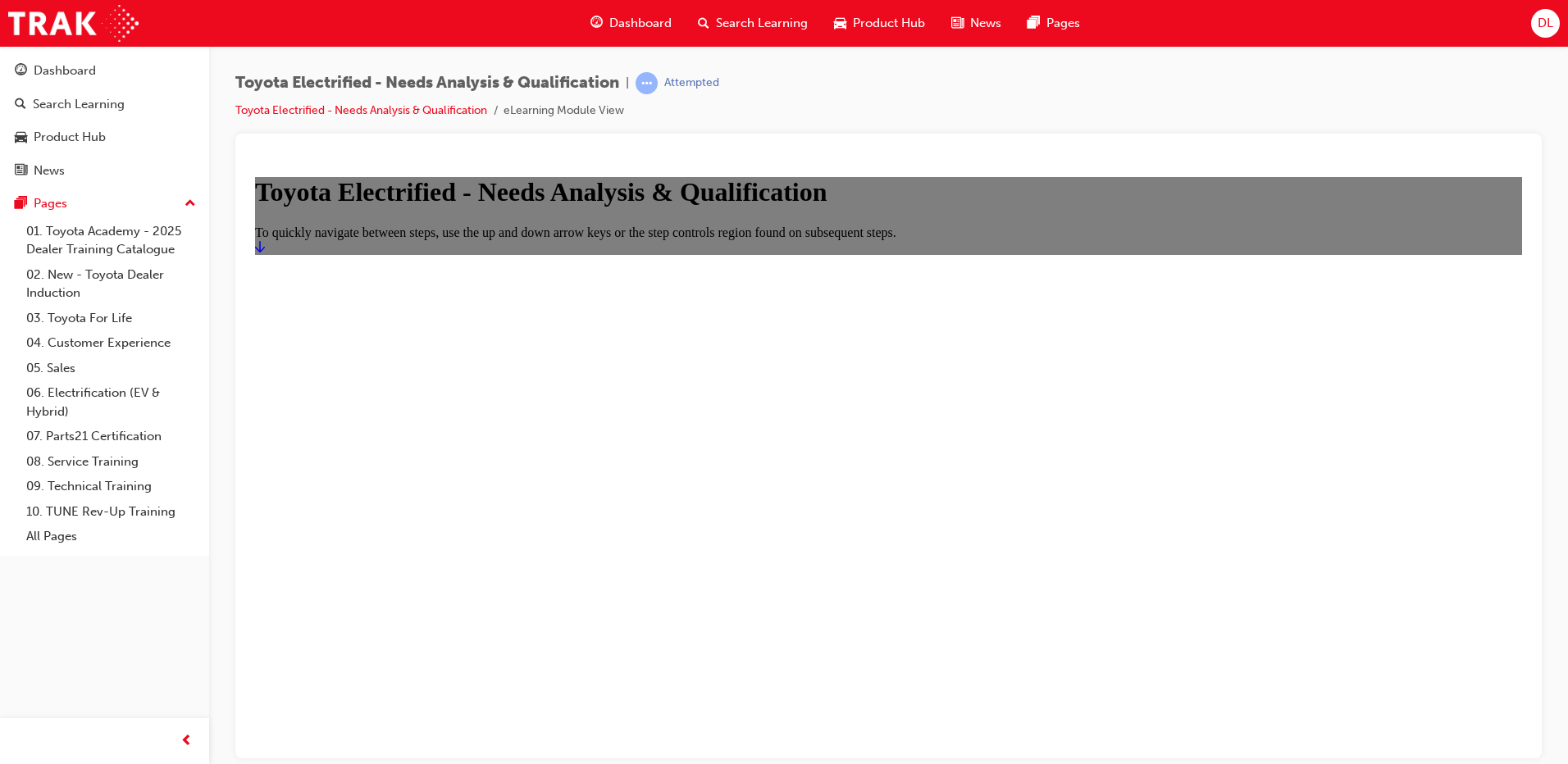
click at [265, 251] on icon "Start" at bounding box center [260, 246] width 10 height 12
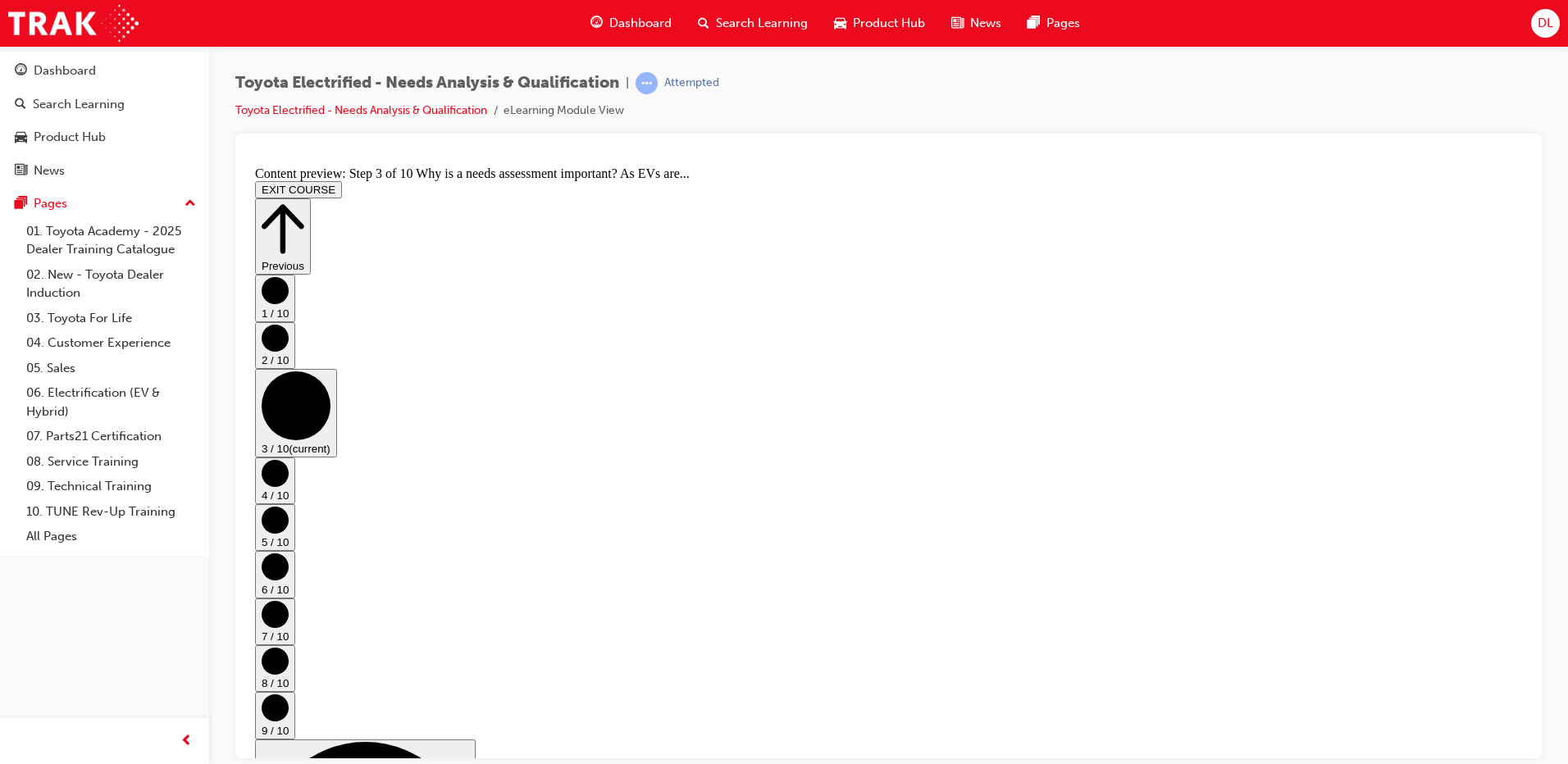
scroll to position [132, 0]
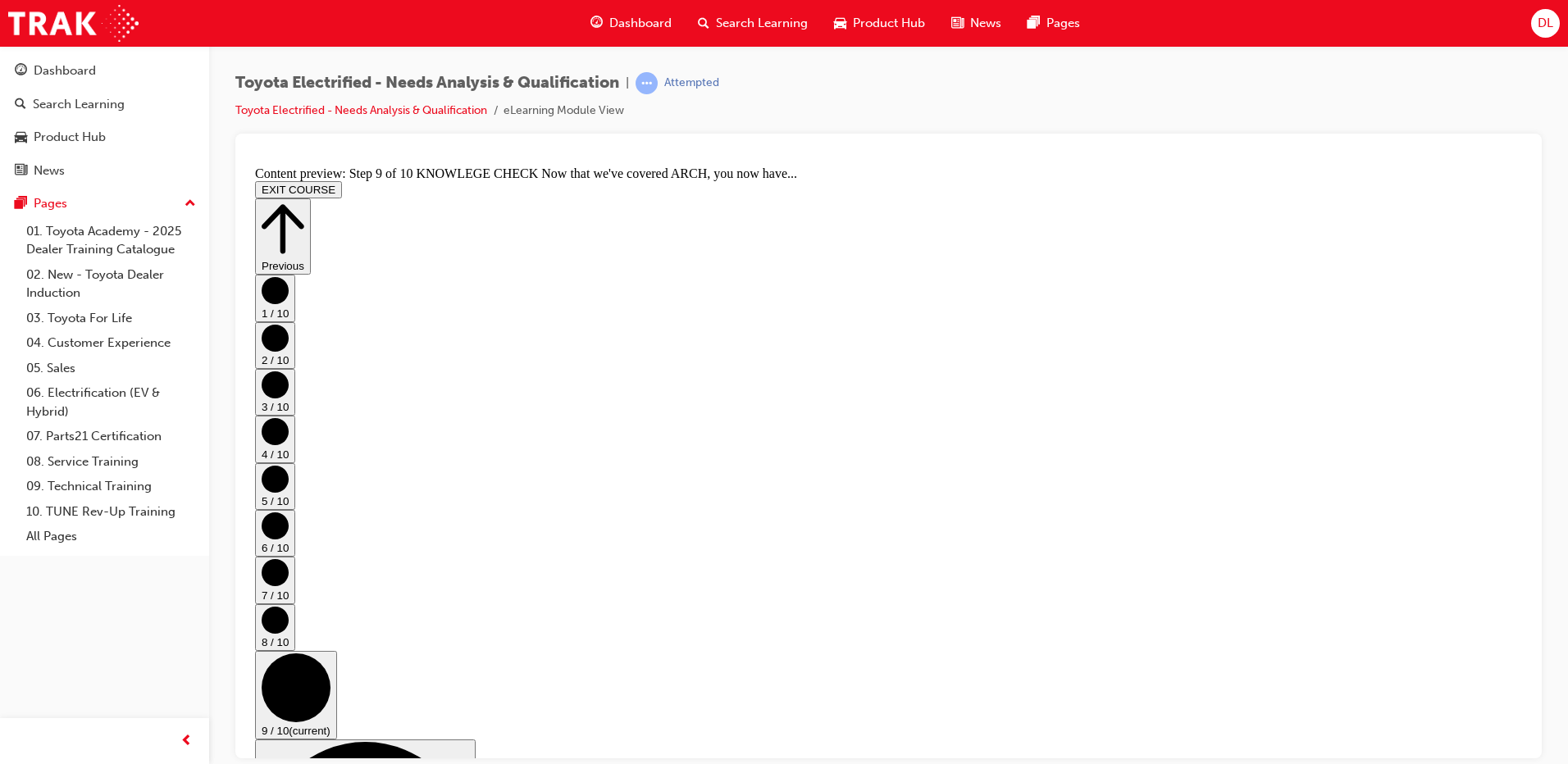
scroll to position [299, 0]
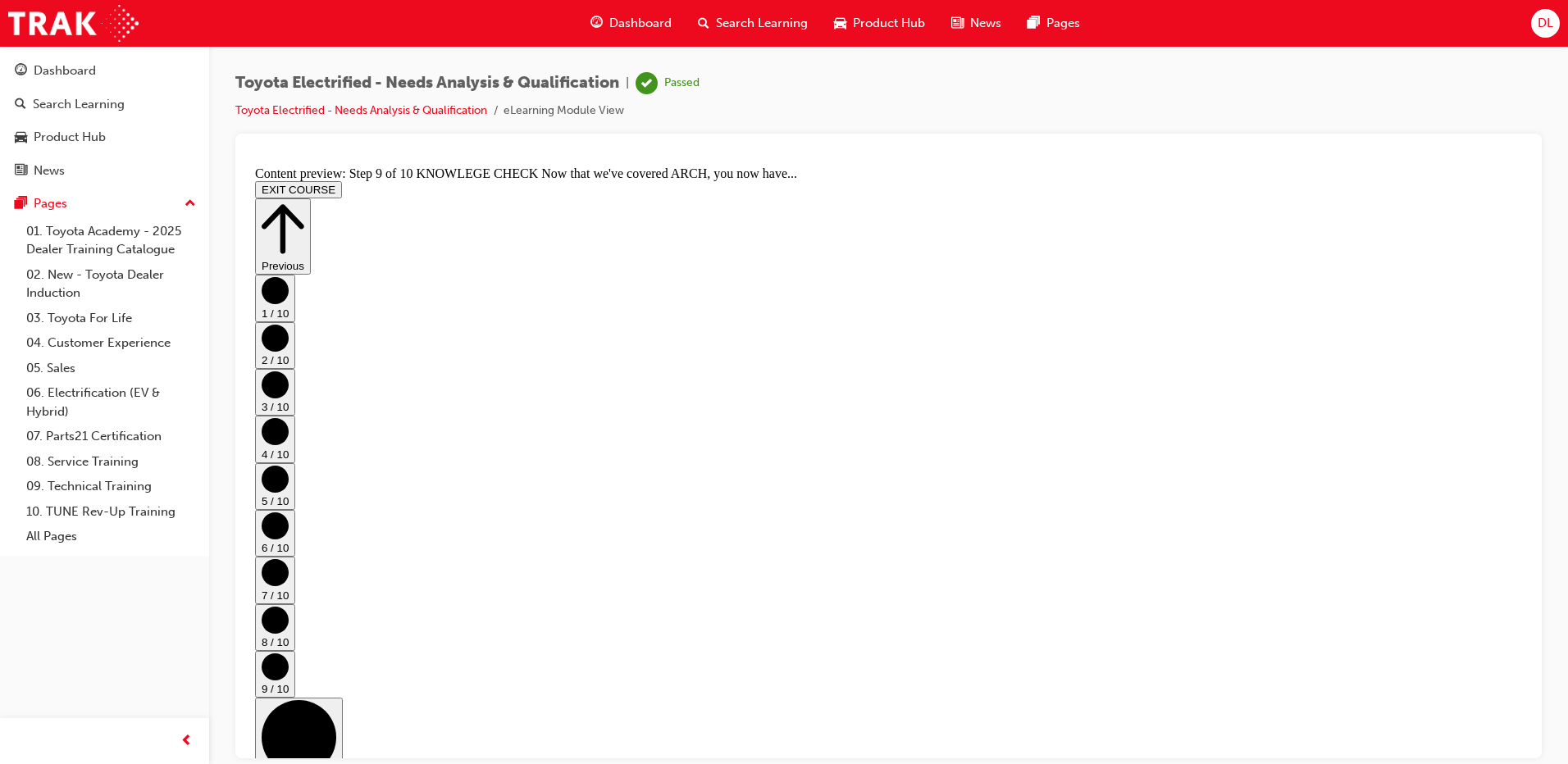
click at [304, 200] on icon "Step controls" at bounding box center [282, 228] width 42 height 56
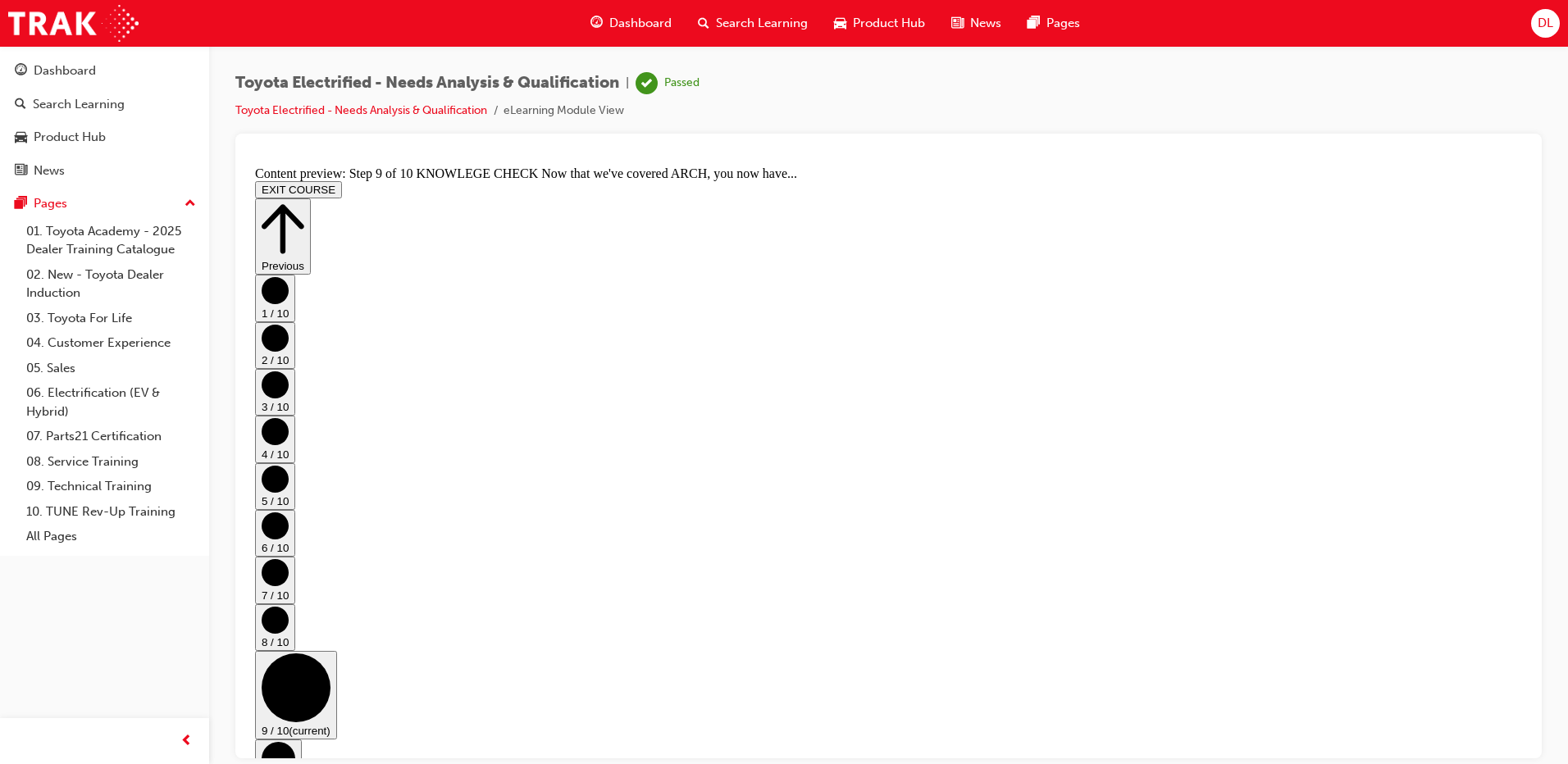
click at [304, 200] on icon "Step controls" at bounding box center [282, 228] width 42 height 56
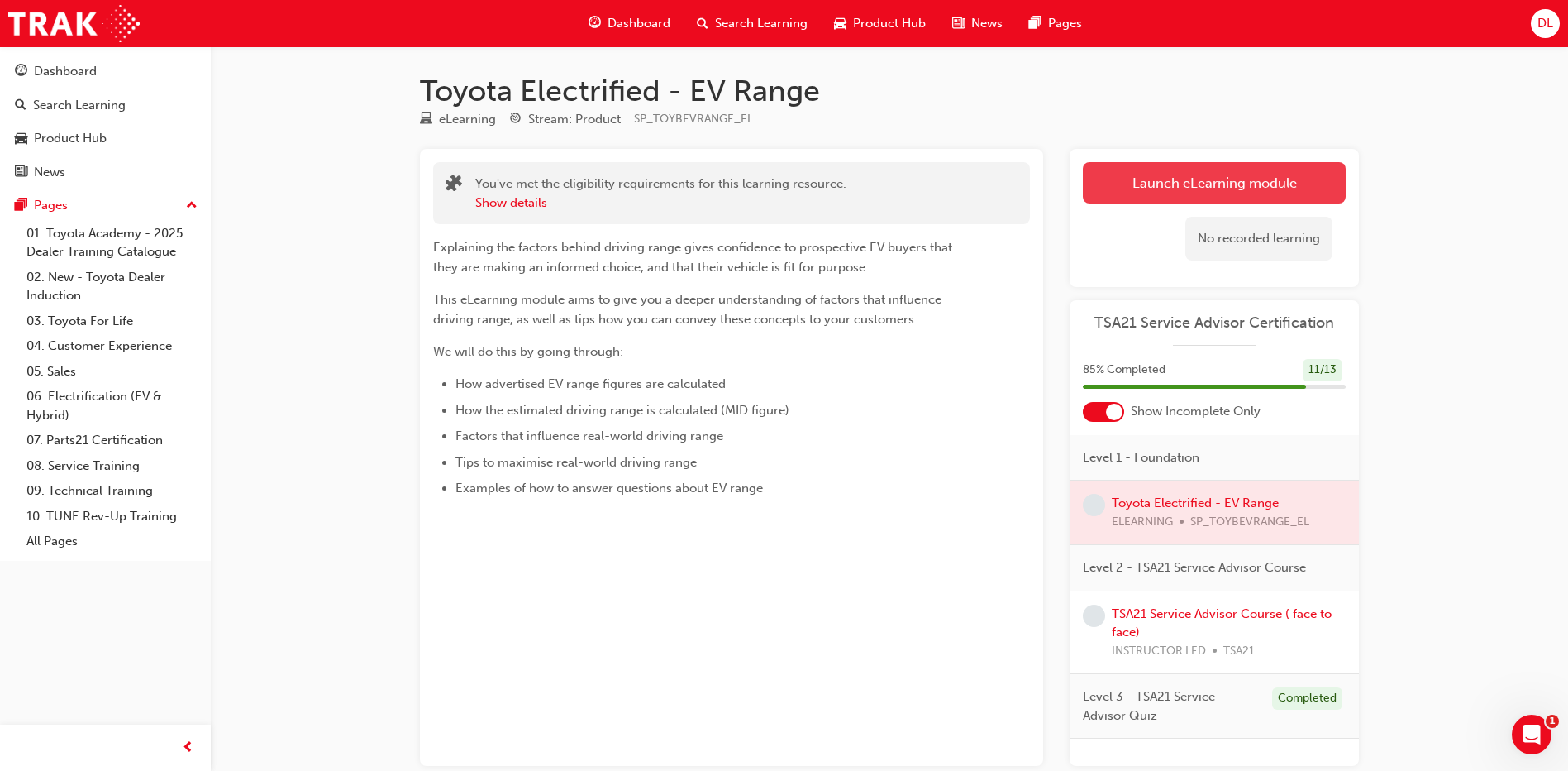
click at [1243, 189] on link "Launch eLearning module" at bounding box center [1214, 183] width 262 height 42
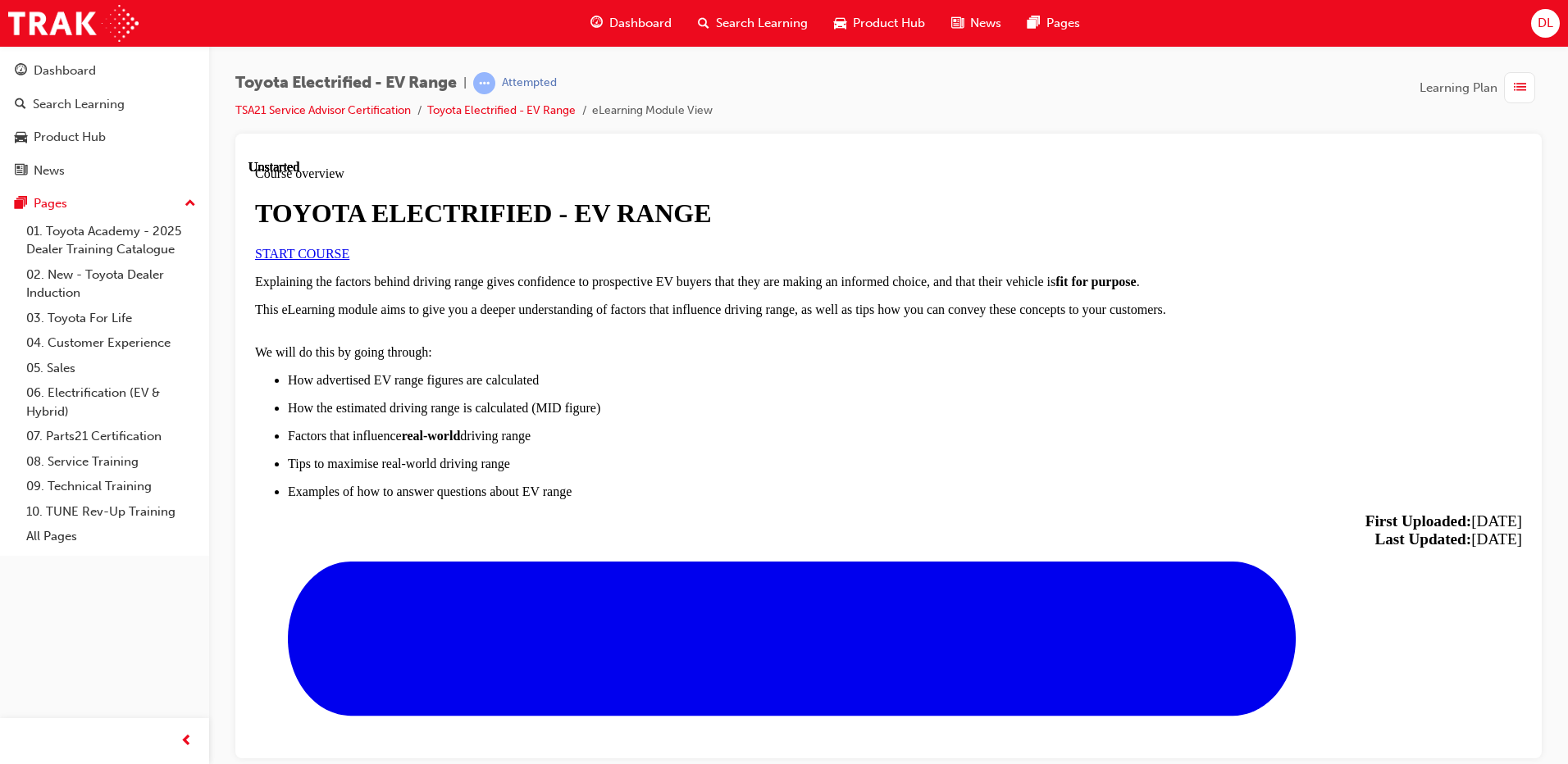
click at [349, 260] on span "START COURSE" at bounding box center [303, 252] width 95 height 14
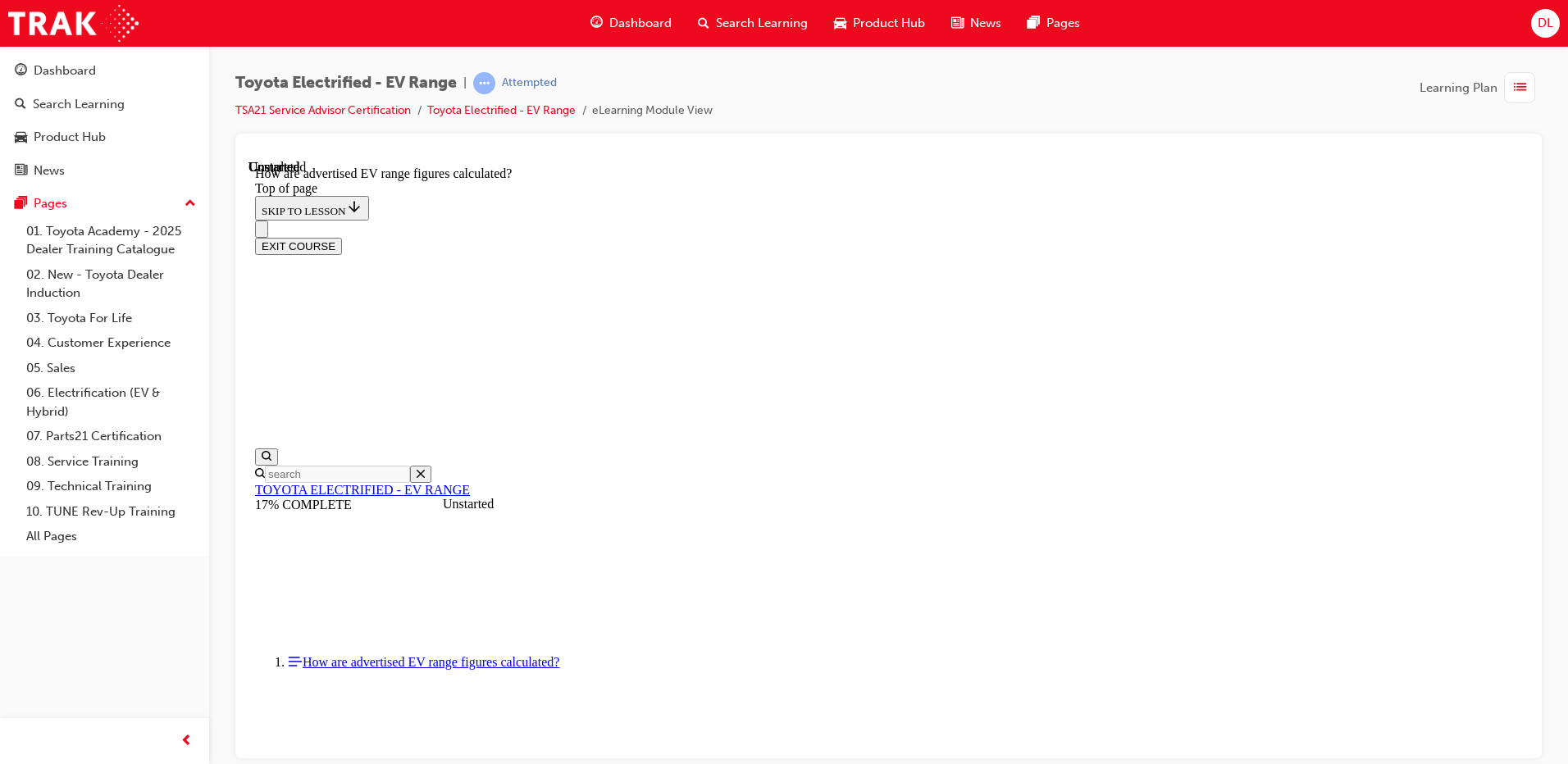
scroll to position [863, 0]
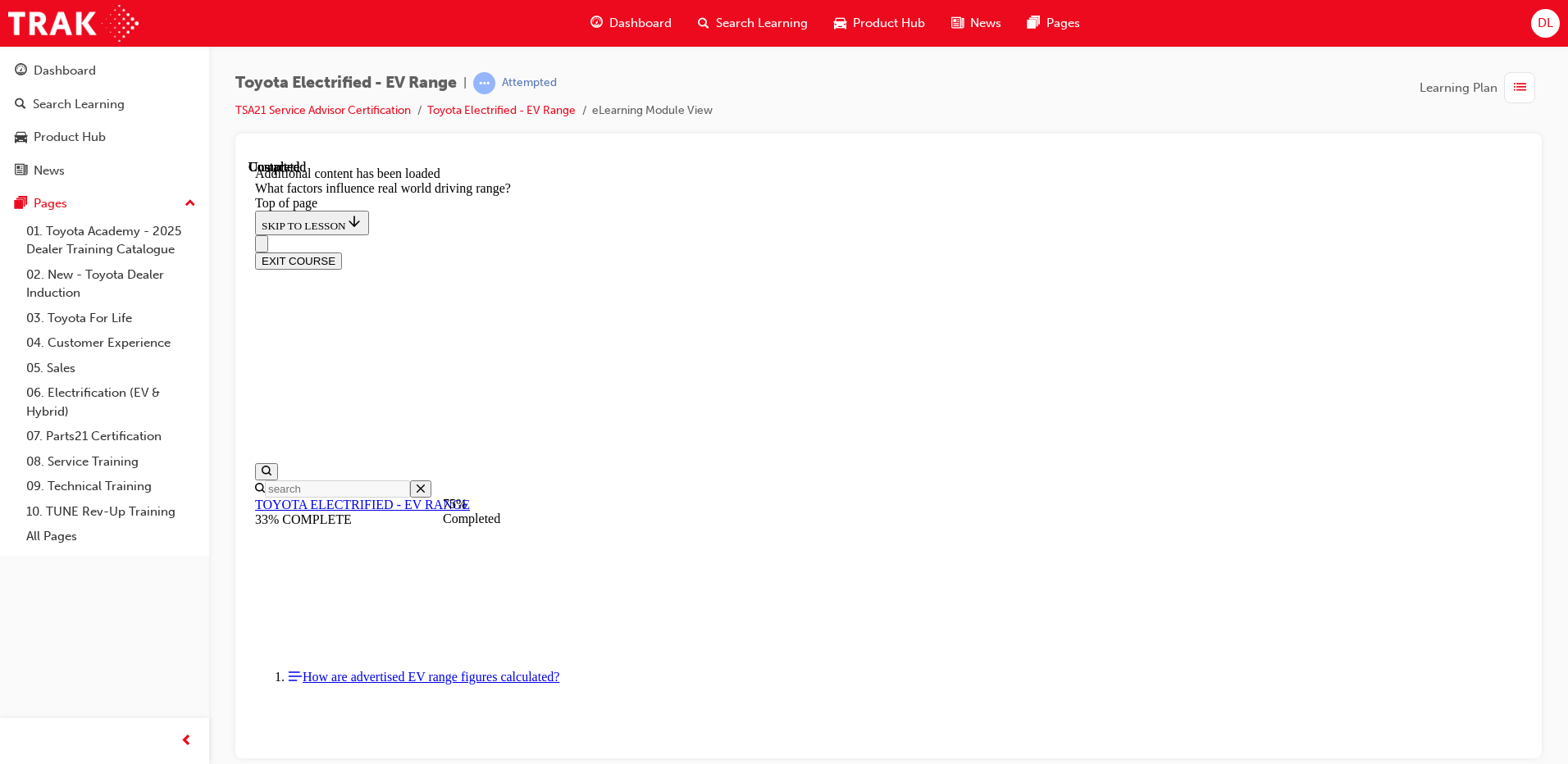
scroll to position [1979, 0]
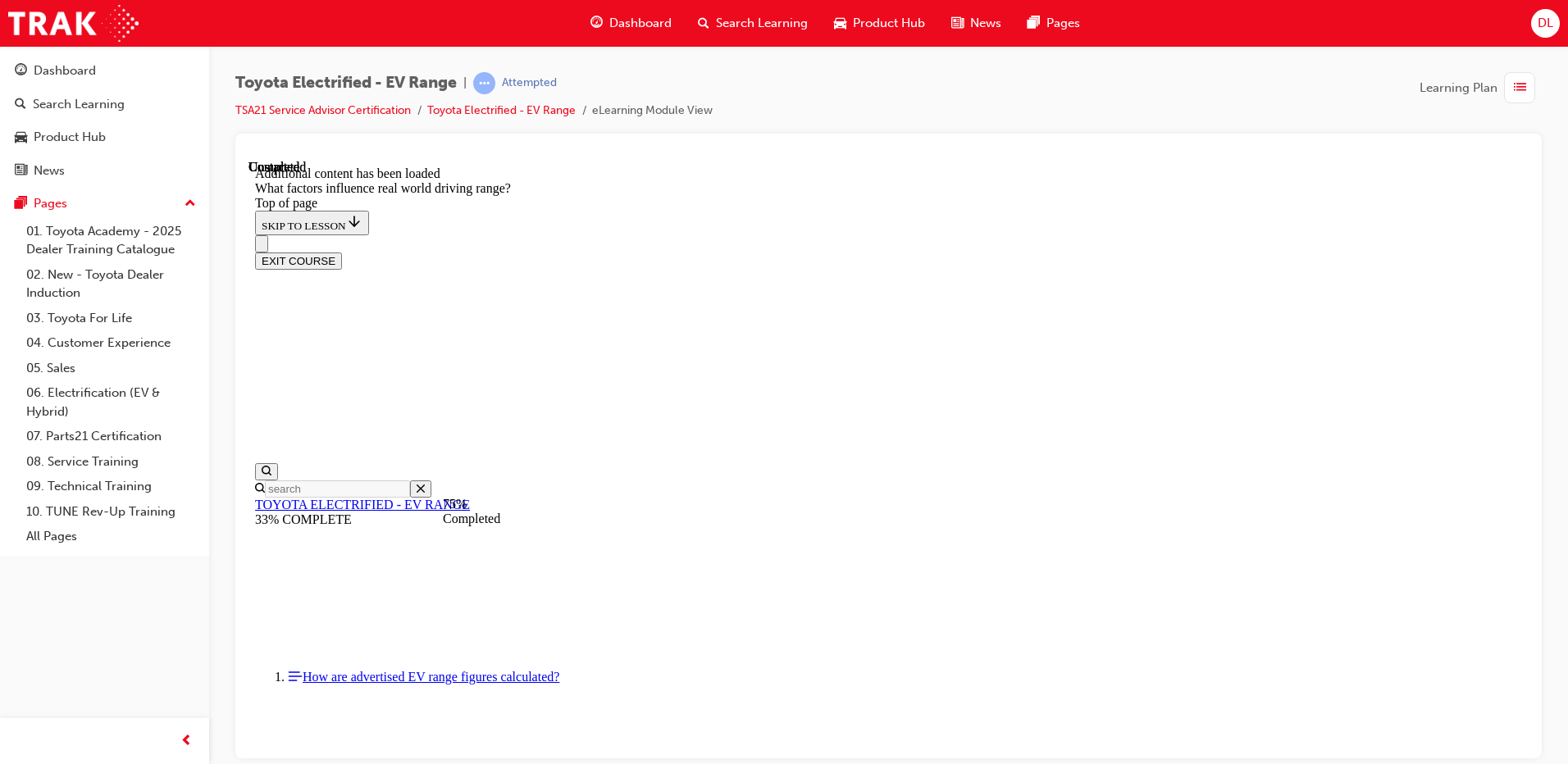
drag, startPoint x: 1210, startPoint y: 402, endPoint x: 1189, endPoint y: 391, distance: 23.7
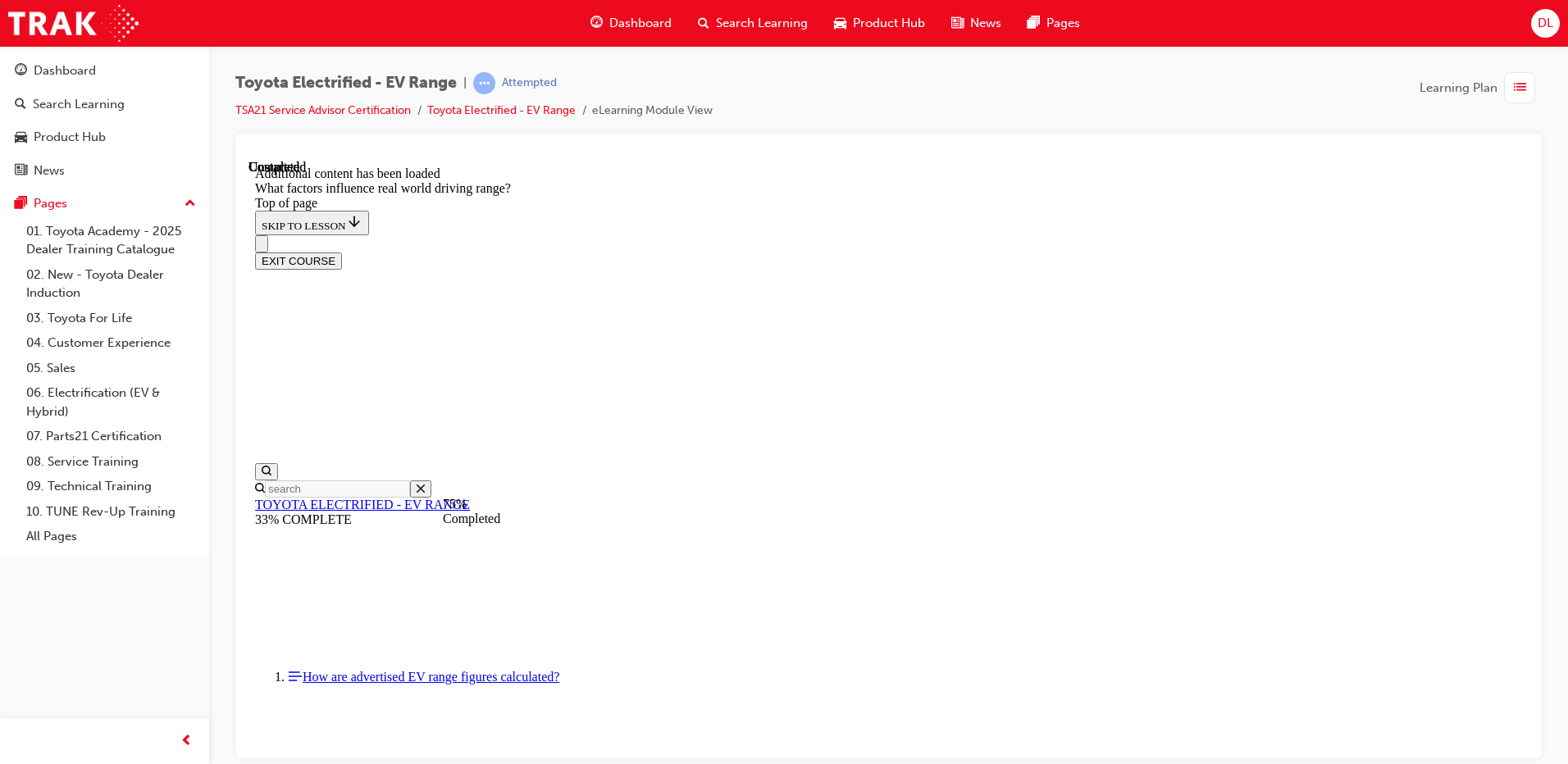
click at [261, 246] on icon "Close navigation menu" at bounding box center [261, 246] width 0 height 0
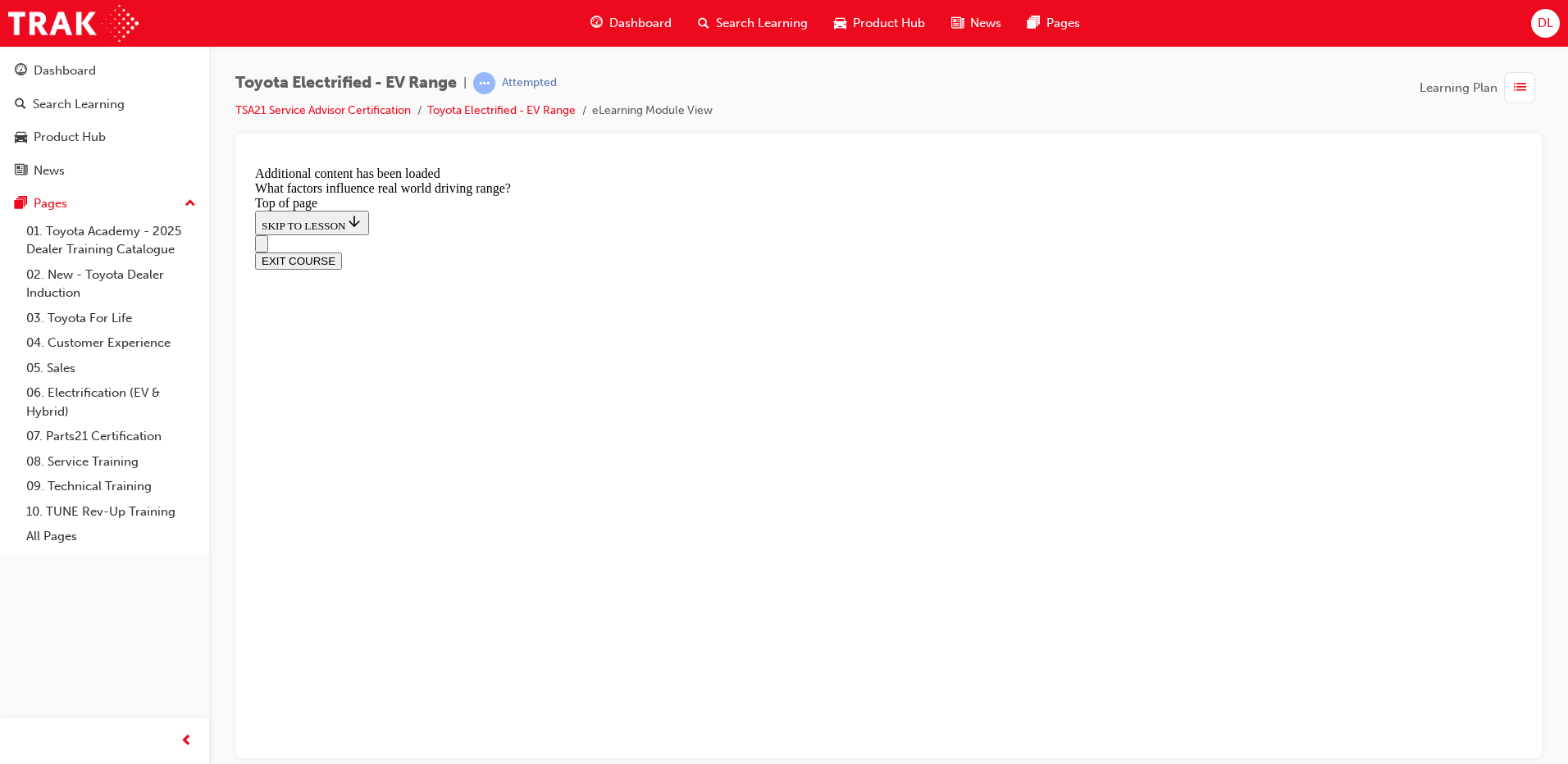
scroll to position [2151, 0]
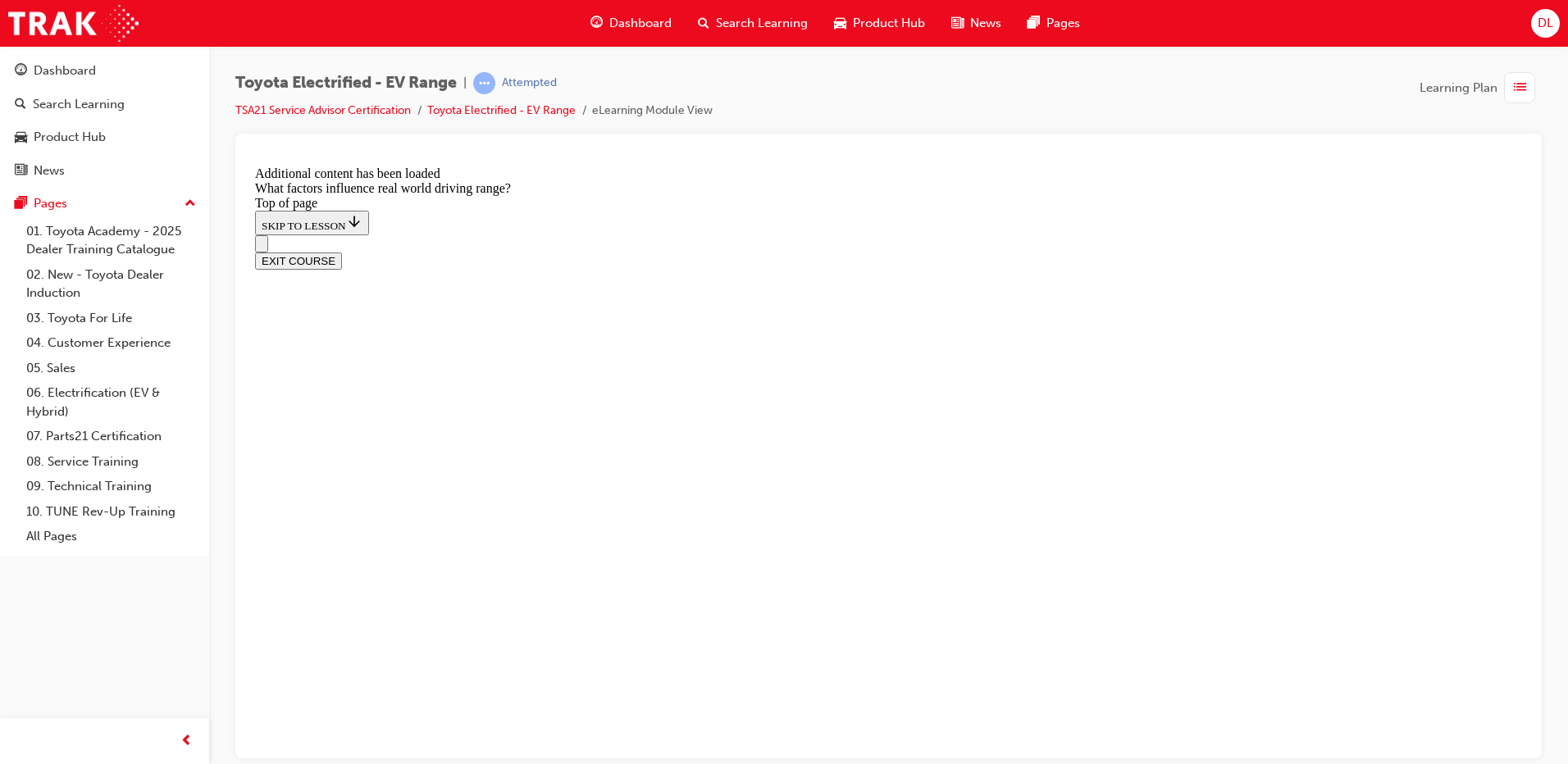
scroll to position [2233, 0]
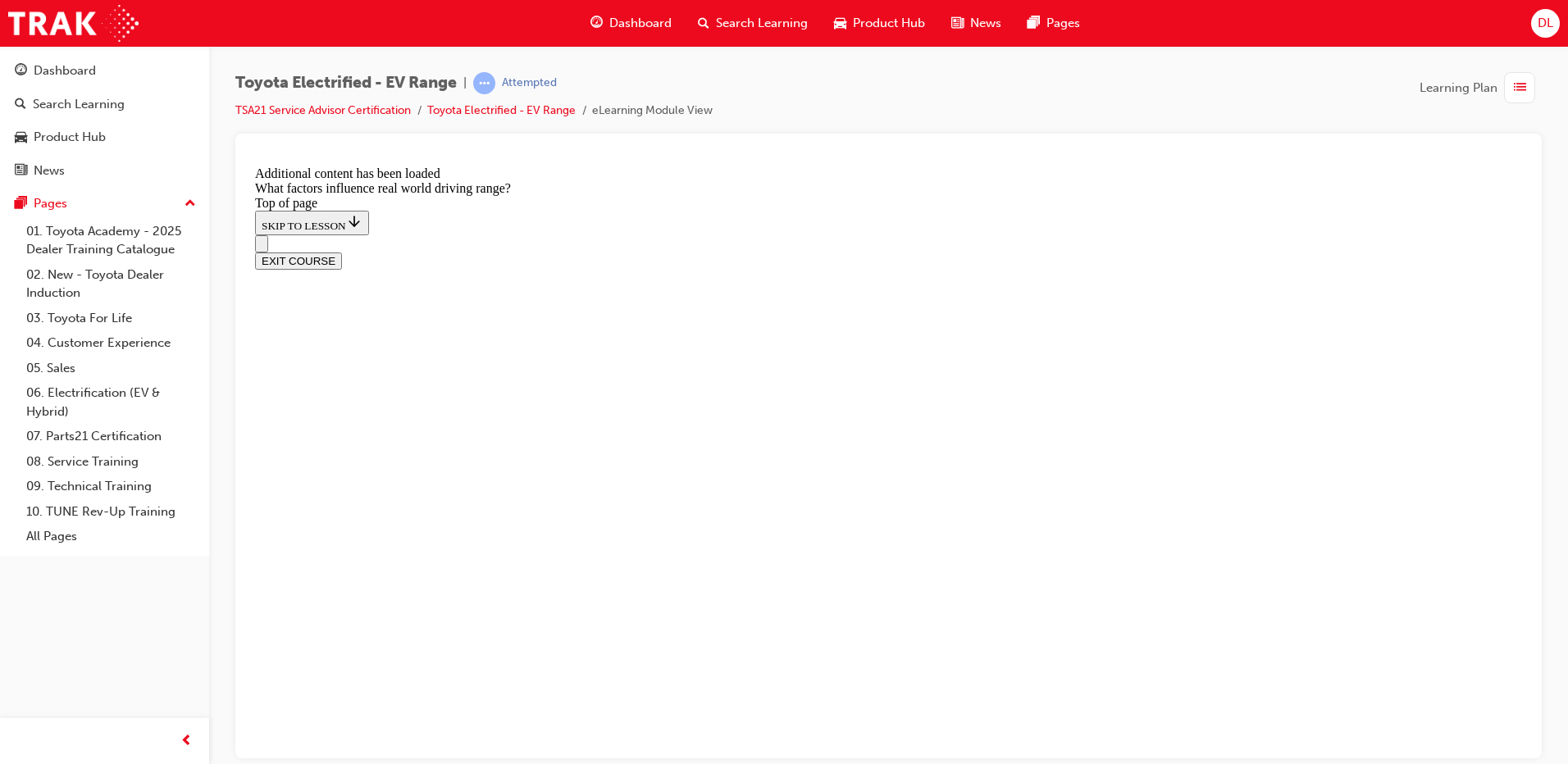
drag, startPoint x: 548, startPoint y: 339, endPoint x: 513, endPoint y: 343, distance: 35.2
drag, startPoint x: 450, startPoint y: 400, endPoint x: 518, endPoint y: 397, distance: 68.1
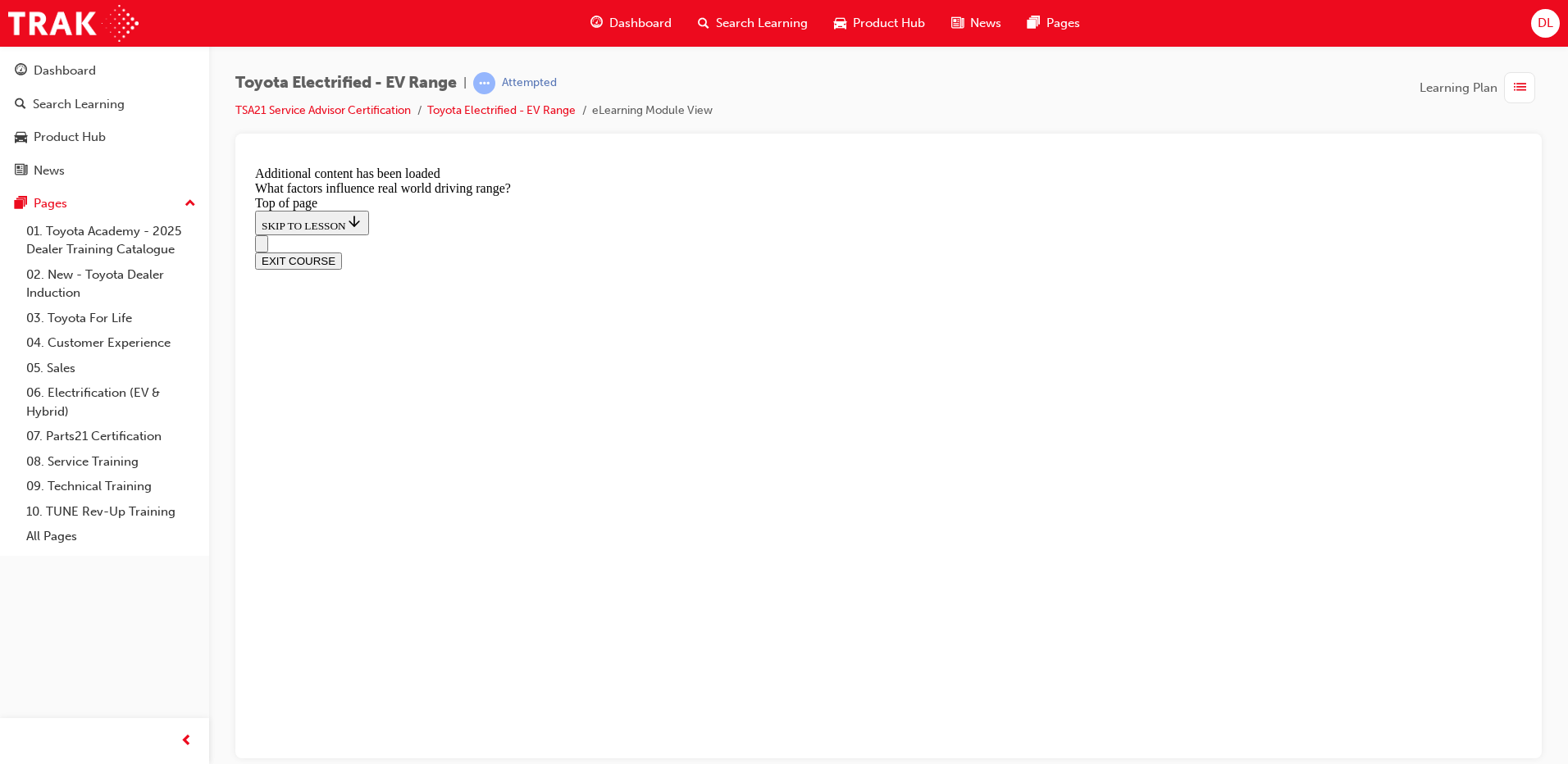
drag, startPoint x: 800, startPoint y: 408, endPoint x: 1000, endPoint y: 397, distance: 200.3
drag, startPoint x: 1066, startPoint y: 441, endPoint x: 1009, endPoint y: 450, distance: 57.7
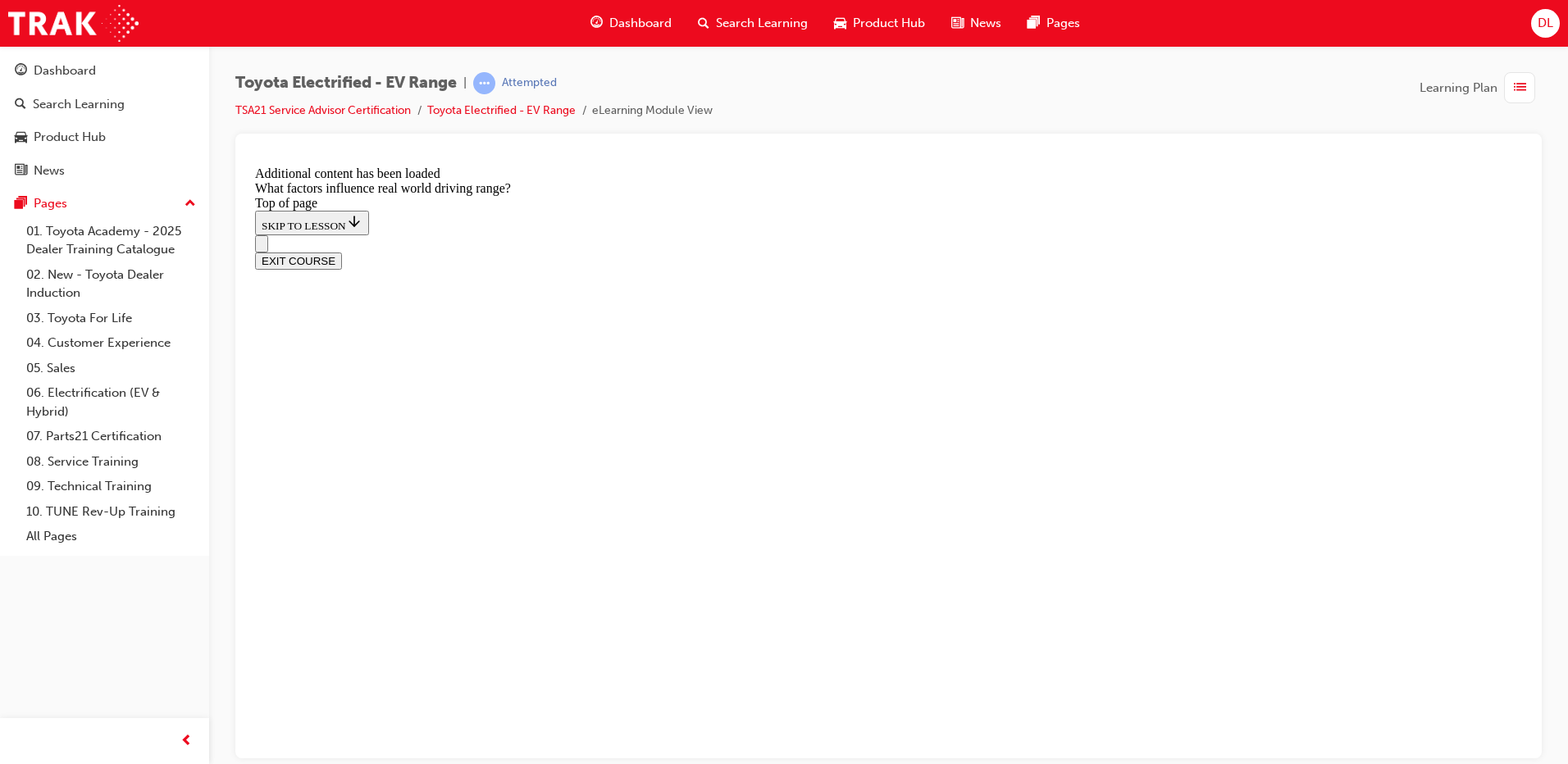
click at [342, 251] on button "EXIT COURSE" at bounding box center [299, 259] width 87 height 17
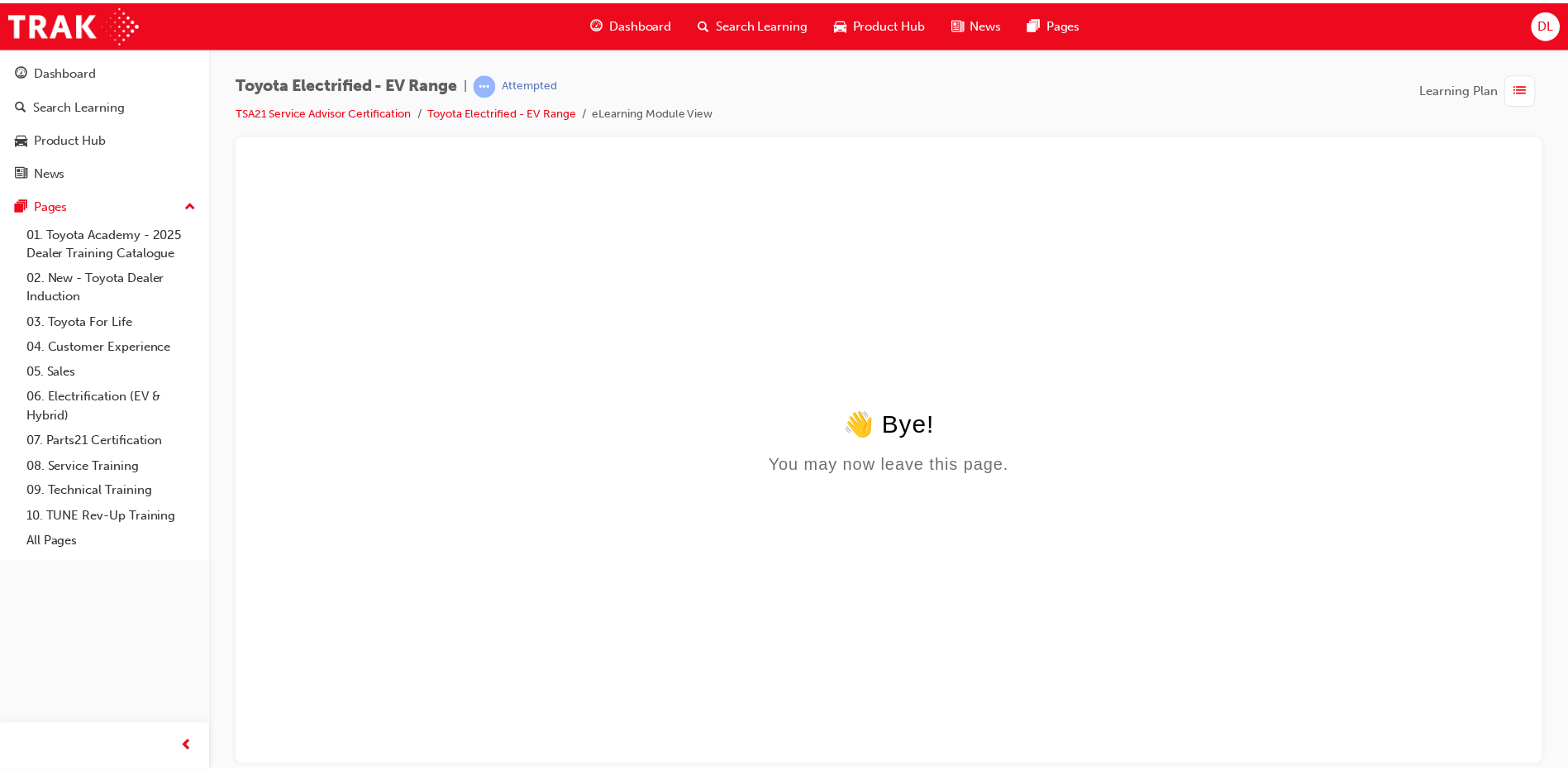
scroll to position [0, 0]
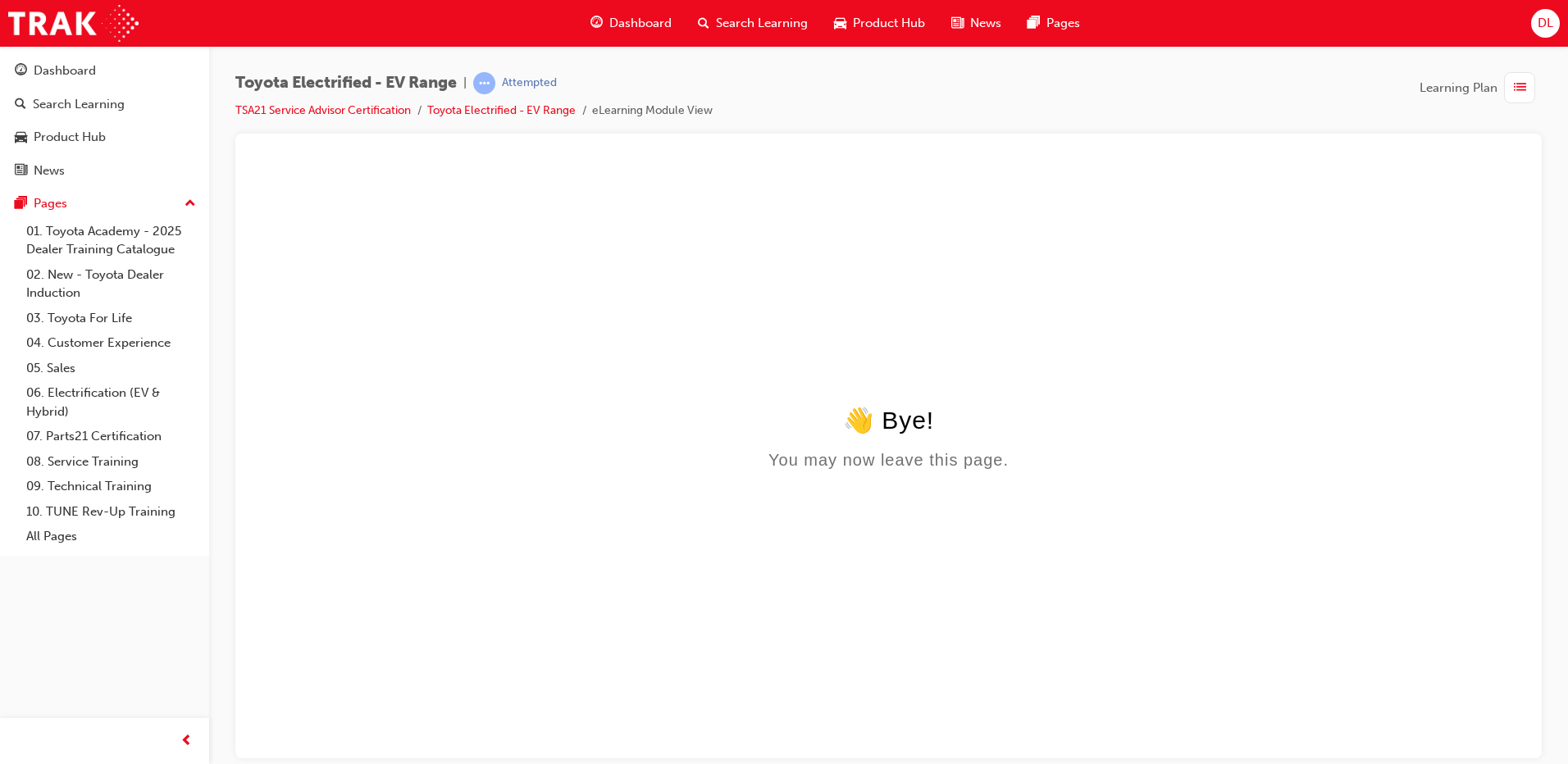
click at [670, 111] on li "eLearning Module View" at bounding box center [652, 110] width 120 height 19
click at [553, 104] on link "Toyota Electrified - EV Range" at bounding box center [501, 110] width 148 height 14
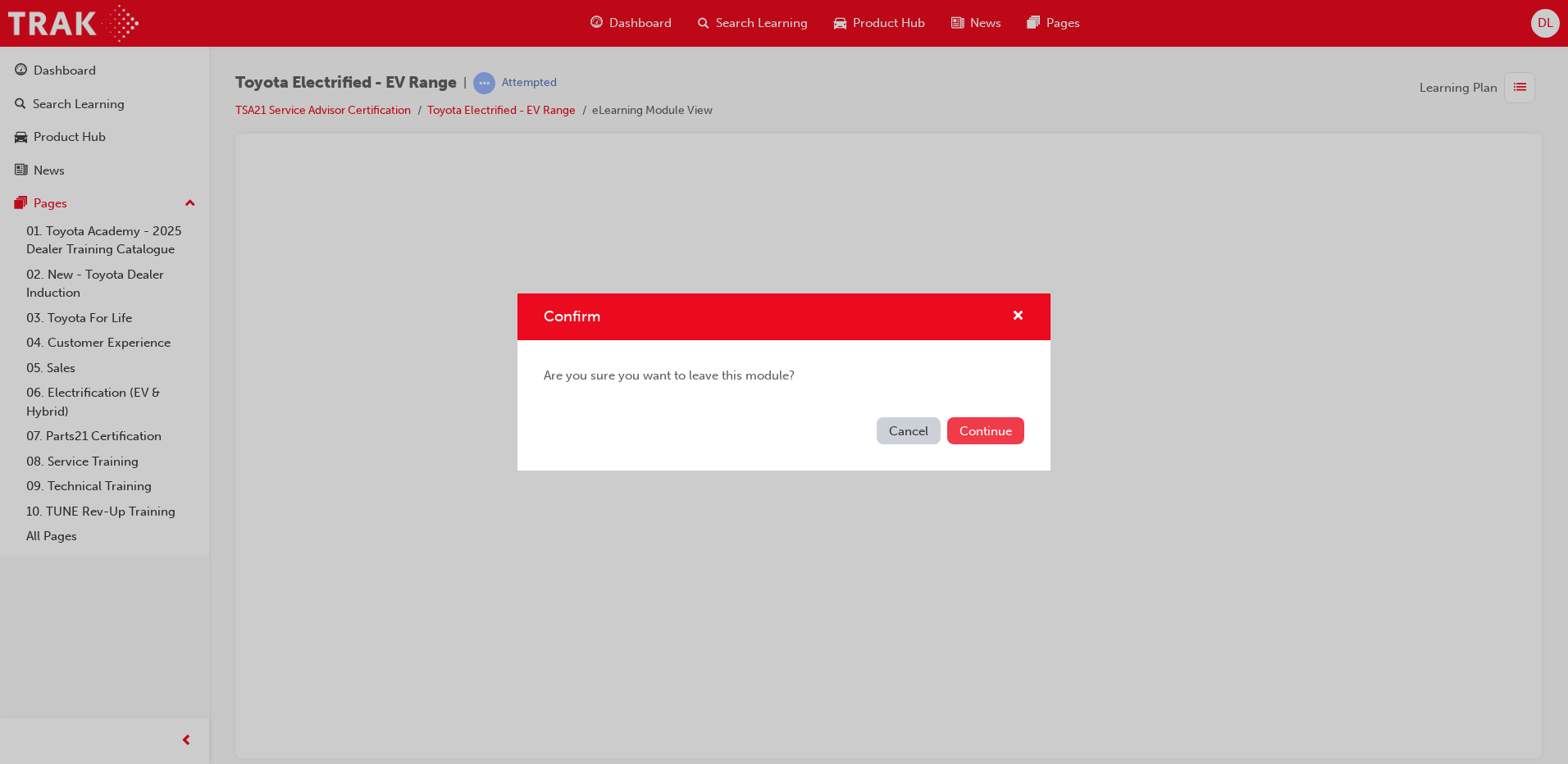
click at [988, 435] on button "Continue" at bounding box center [985, 430] width 77 height 27
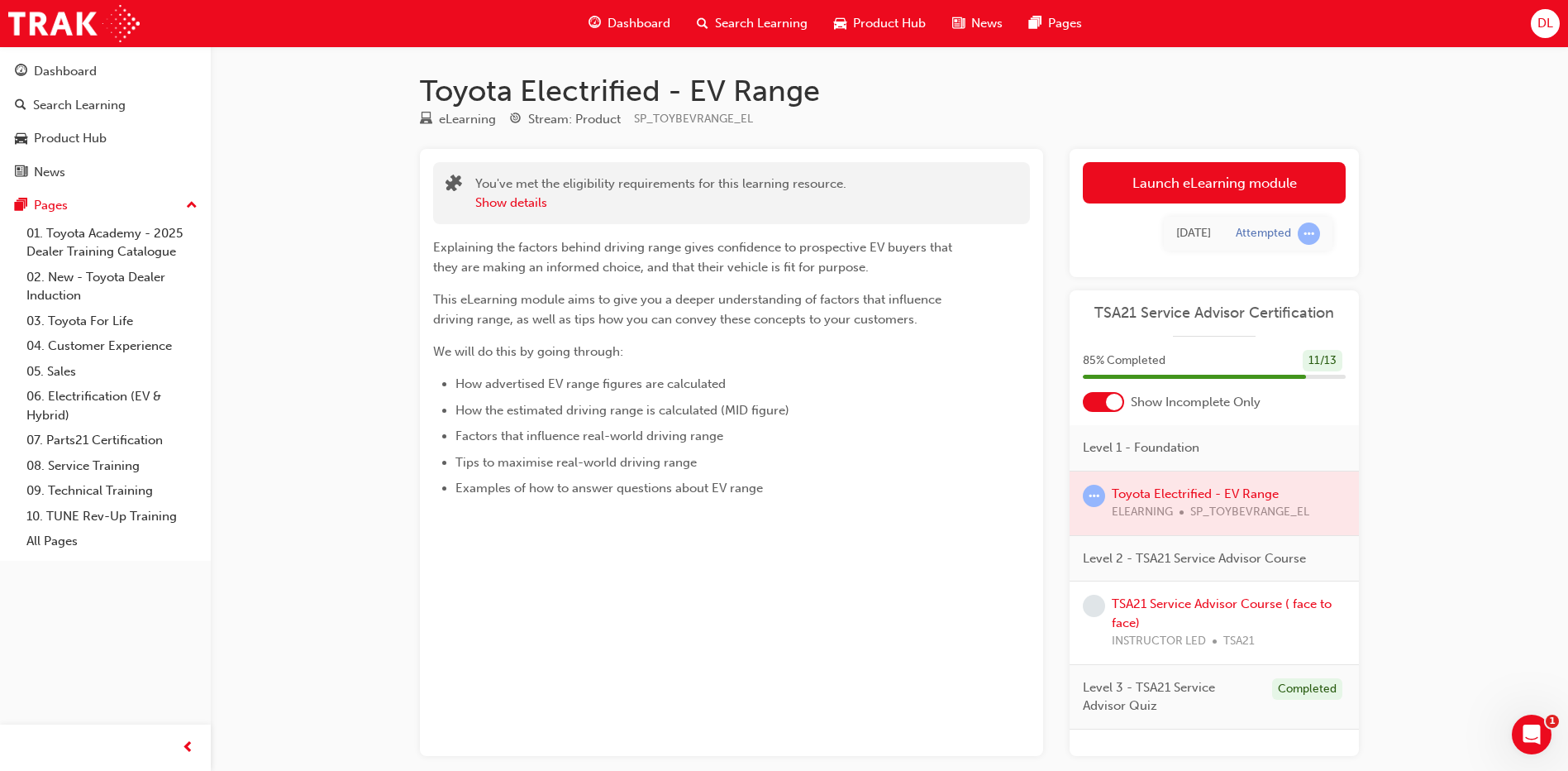
scroll to position [80, 0]
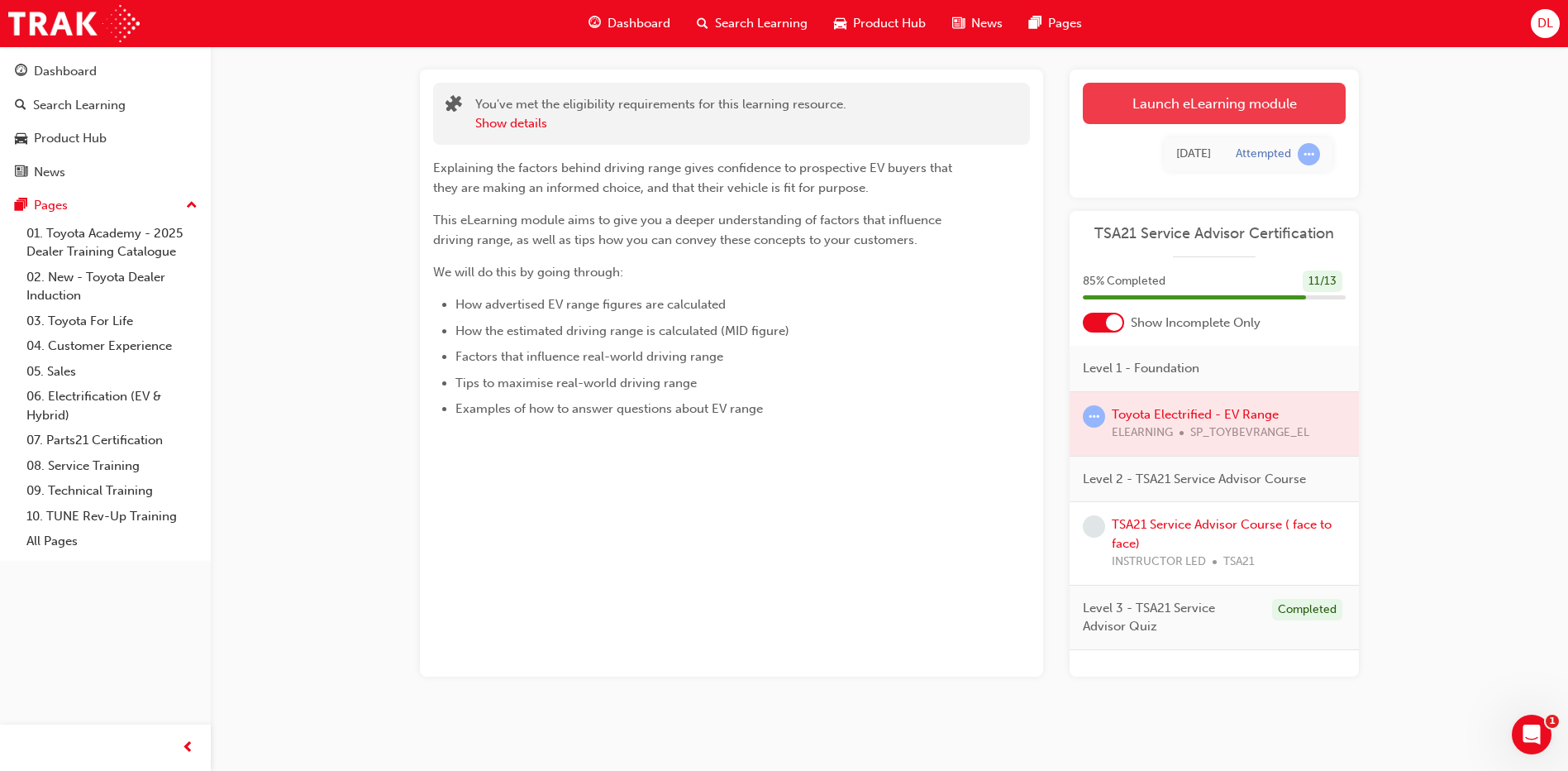
click at [1213, 100] on link "Launch eLearning module" at bounding box center [1214, 103] width 262 height 42
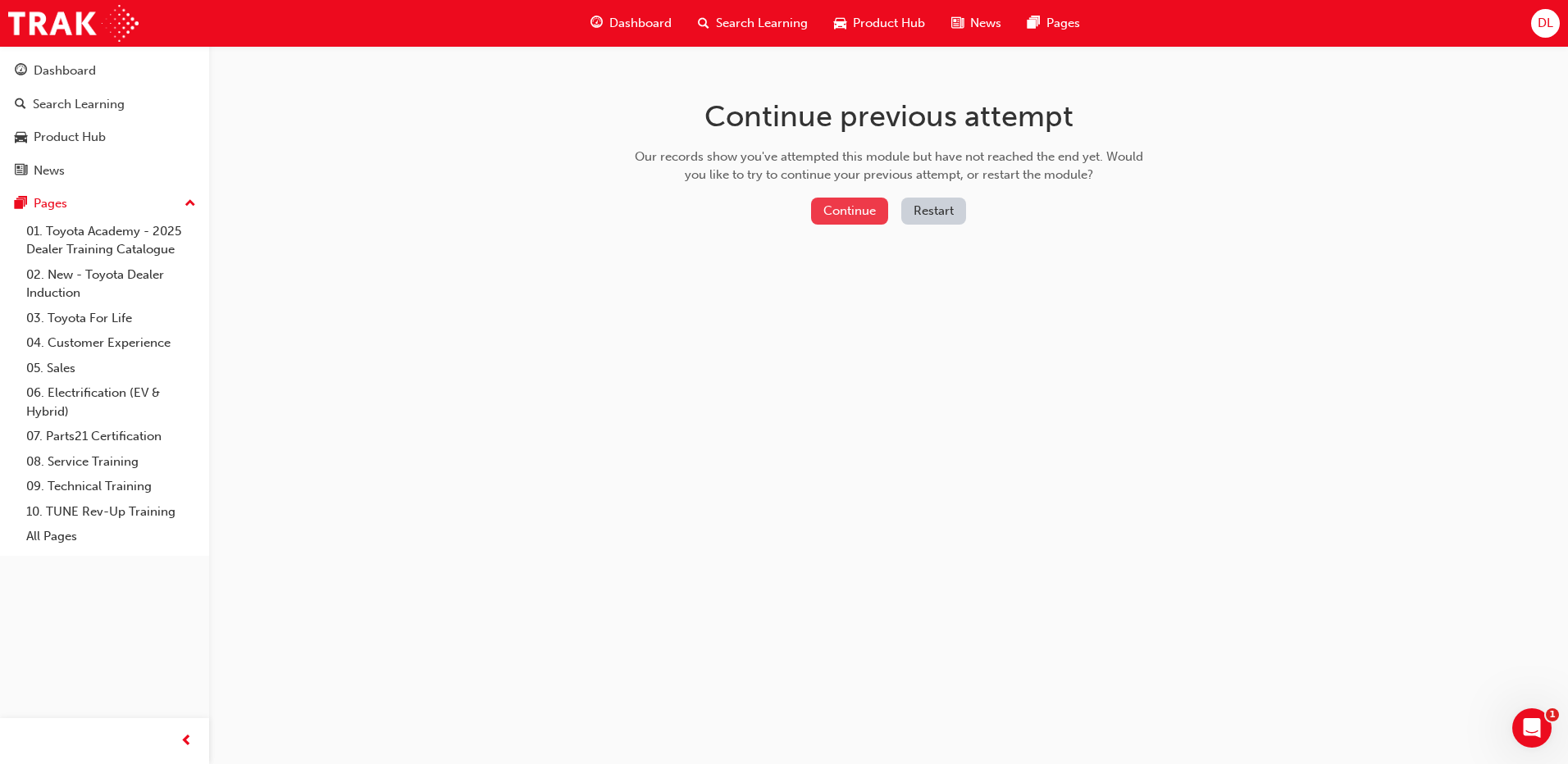
click at [868, 214] on button "Continue" at bounding box center [849, 210] width 77 height 27
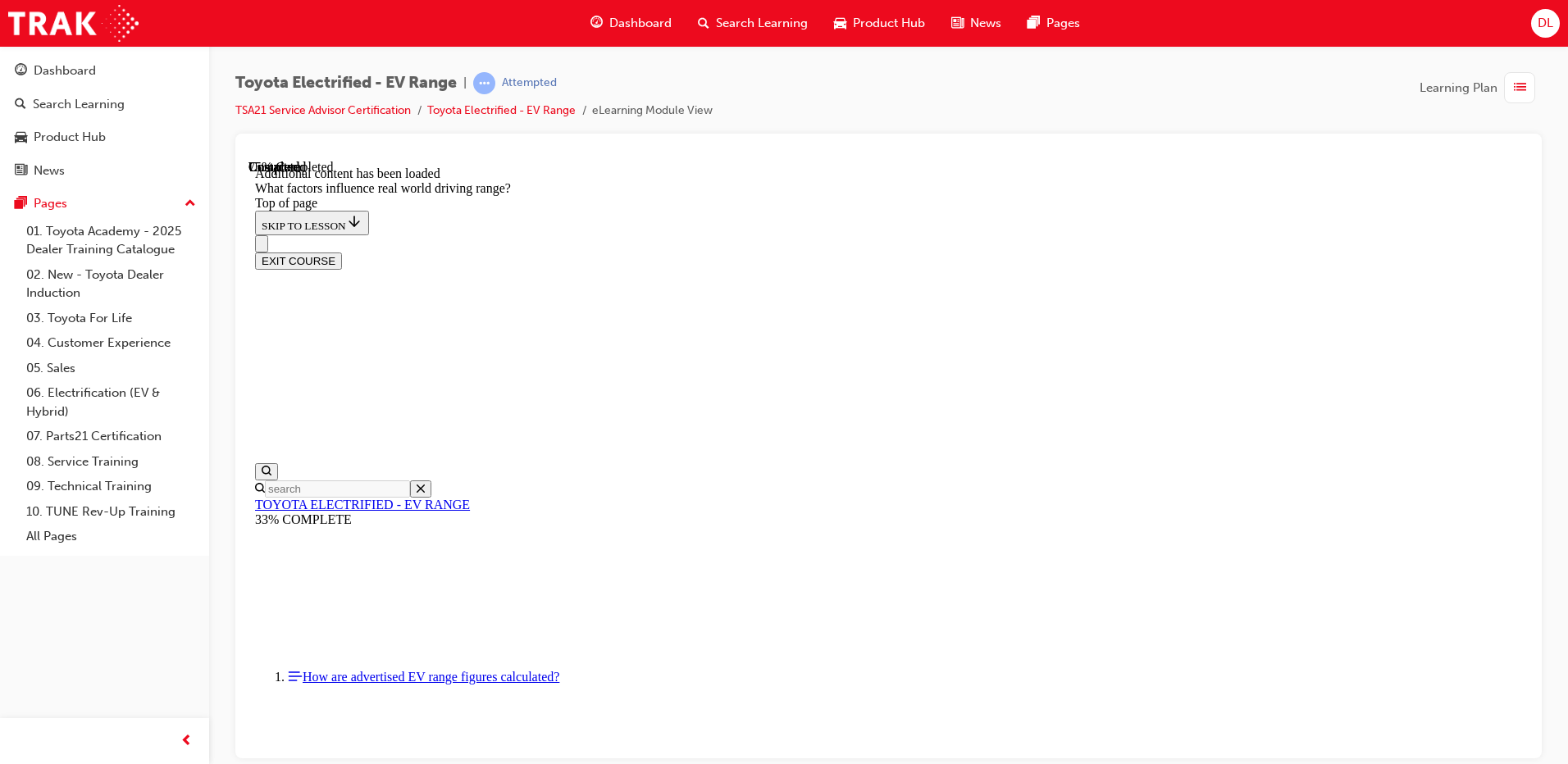
scroll to position [410, 0]
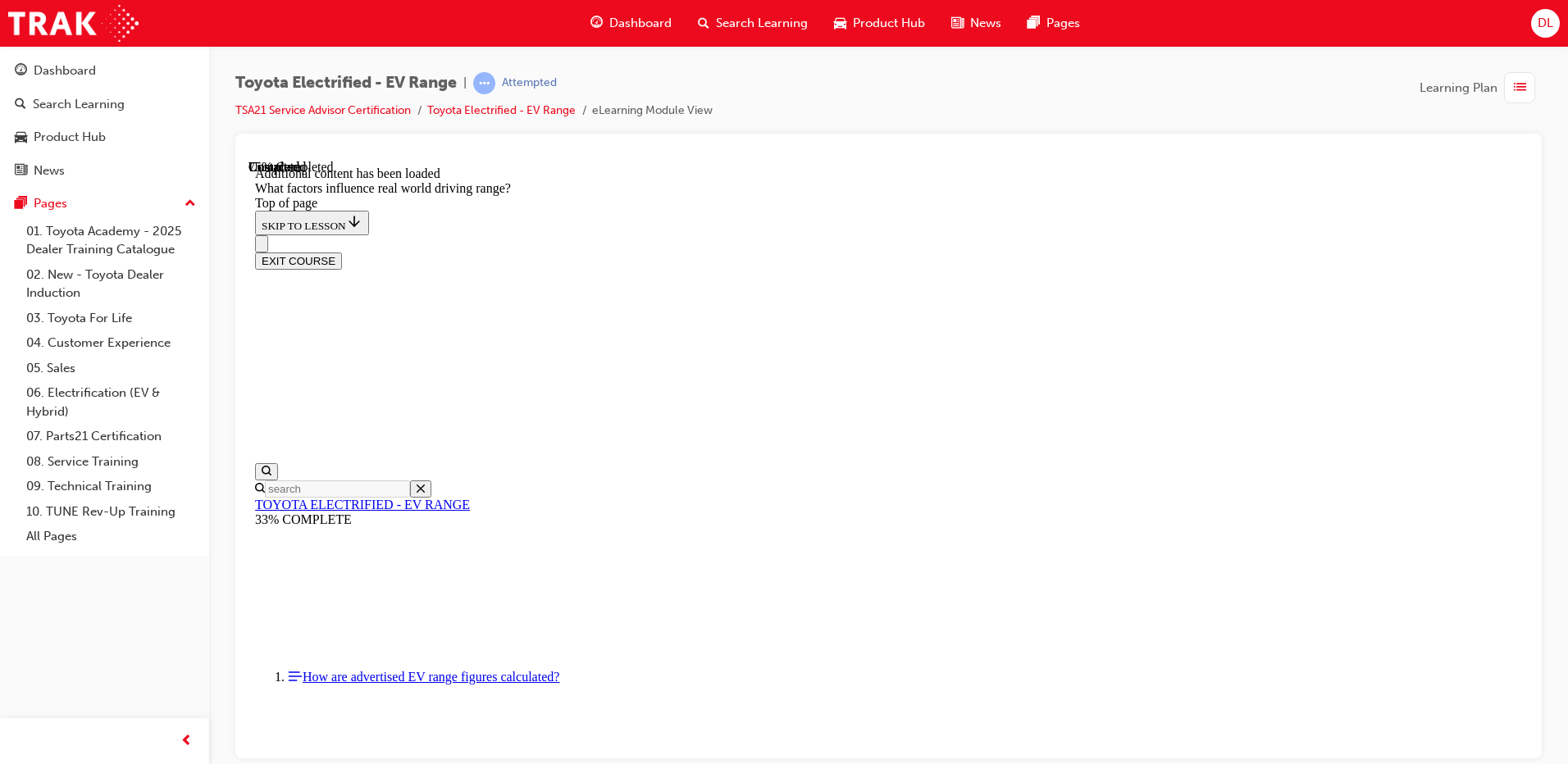
scroll to position [177, 0]
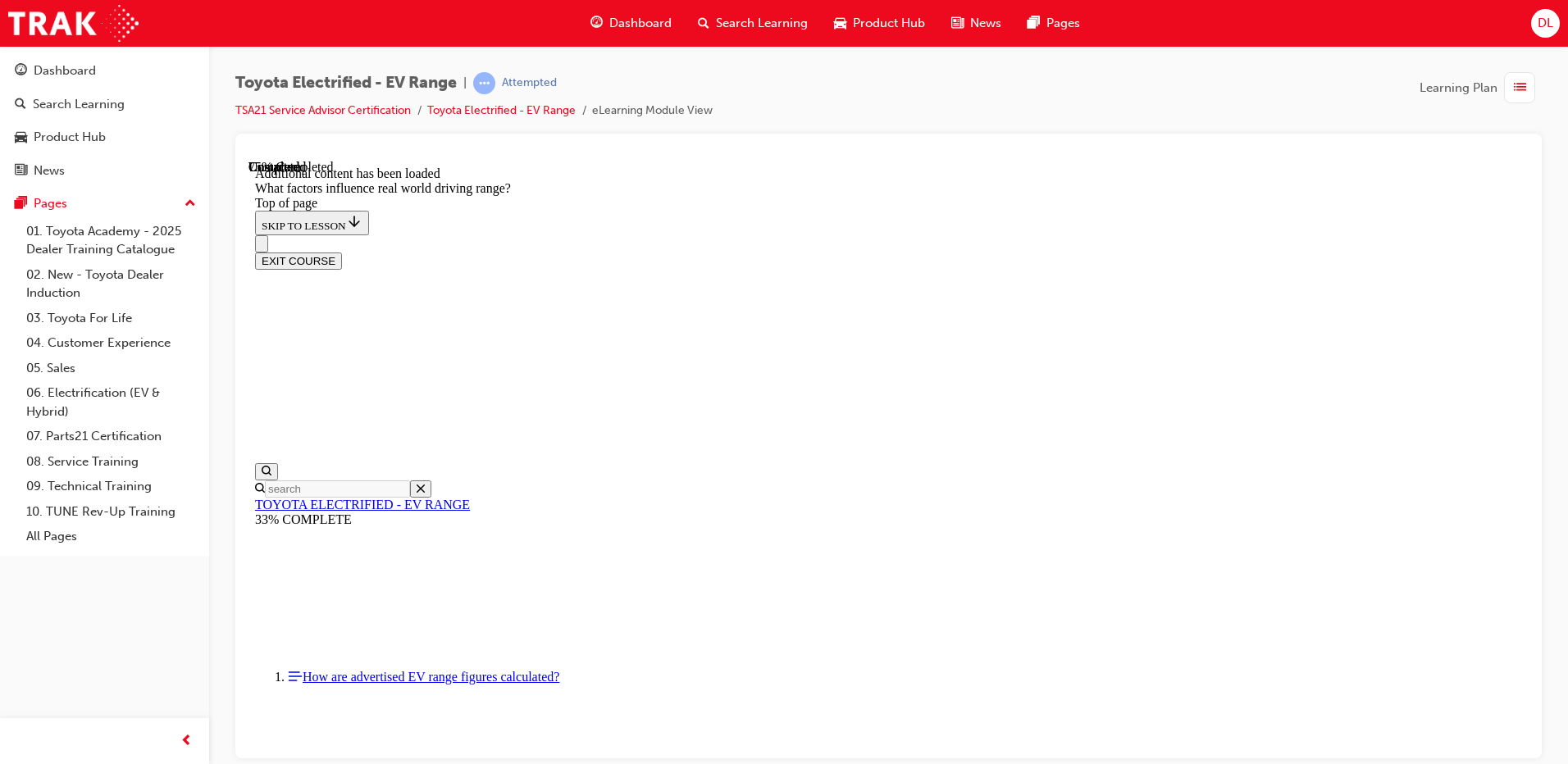
scroll to position [2206, 0]
drag, startPoint x: 1205, startPoint y: 392, endPoint x: 1161, endPoint y: 608, distance: 220.4
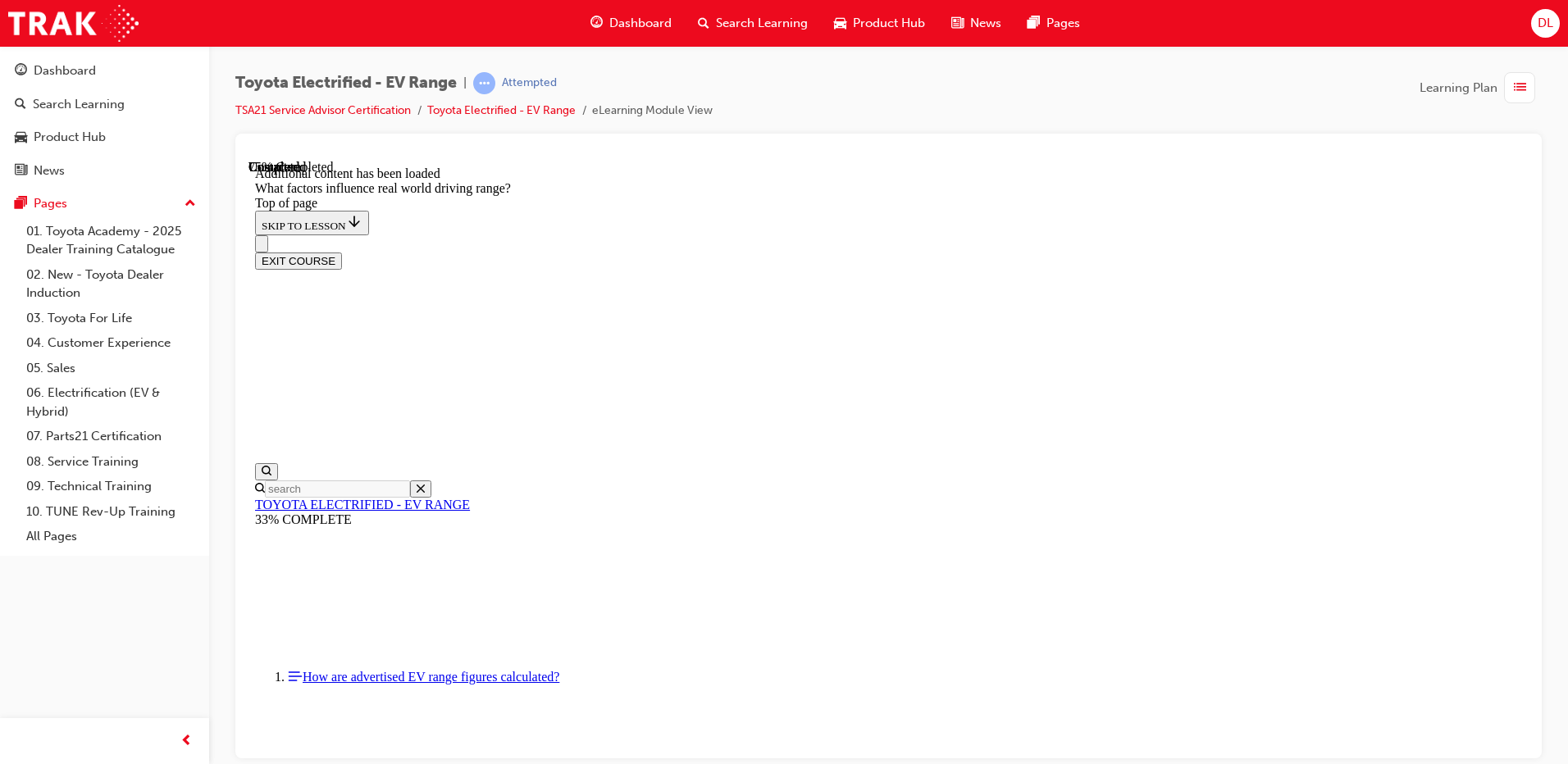
scroll to position [2206, 0]
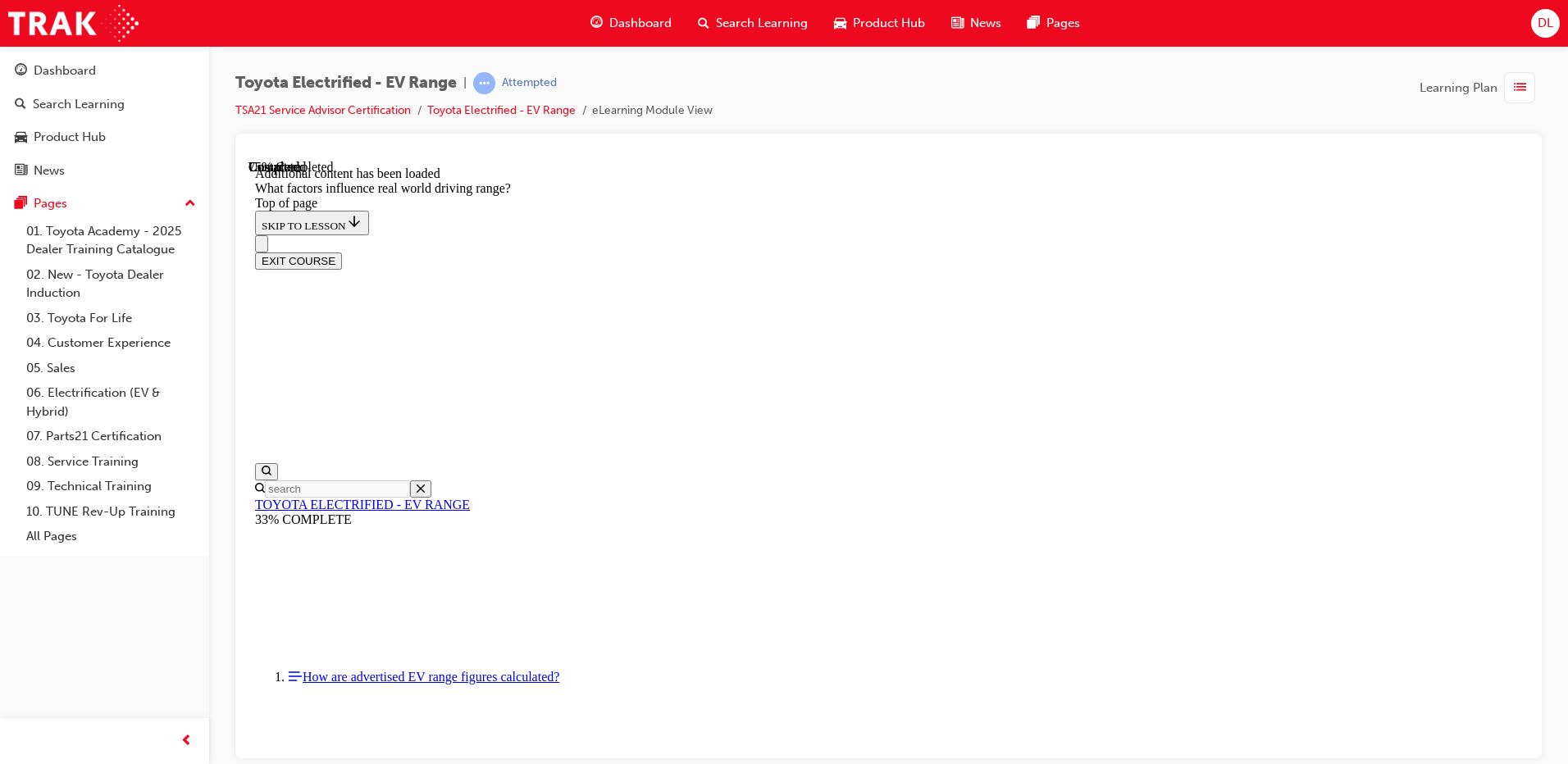
scroll to position [2049, 0]
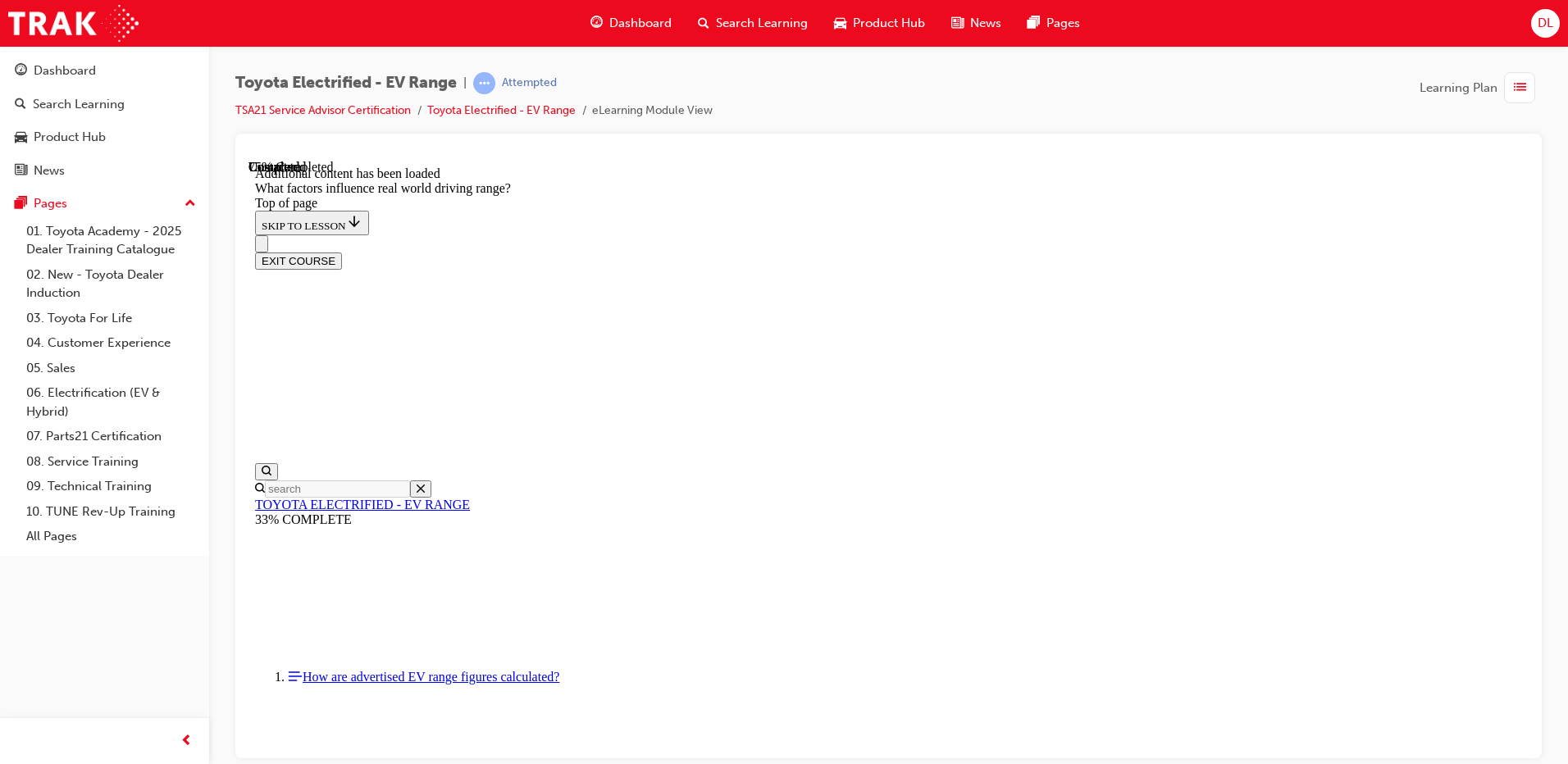
scroll to position [2206, 0]
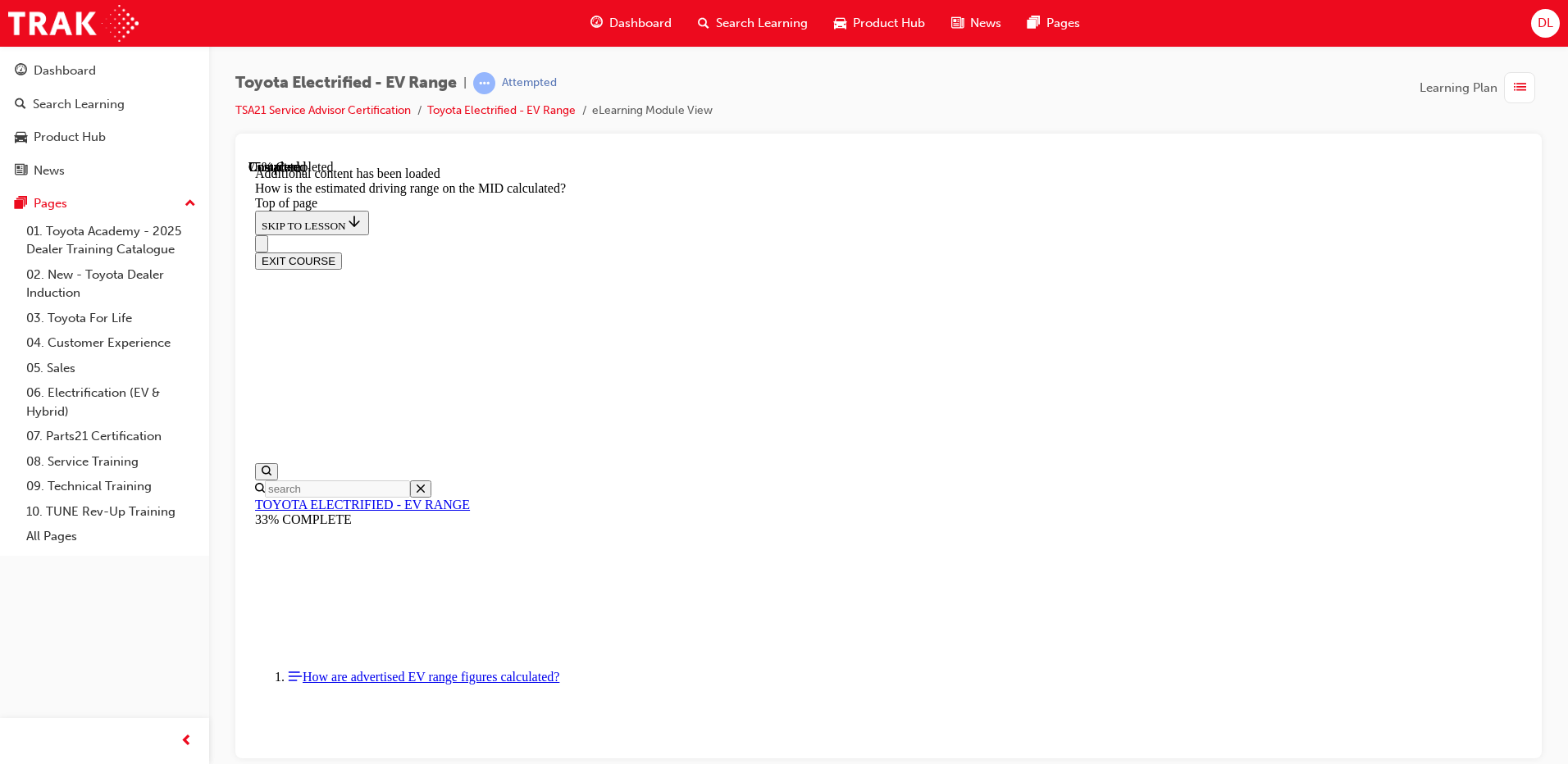
scroll to position [1196, 0]
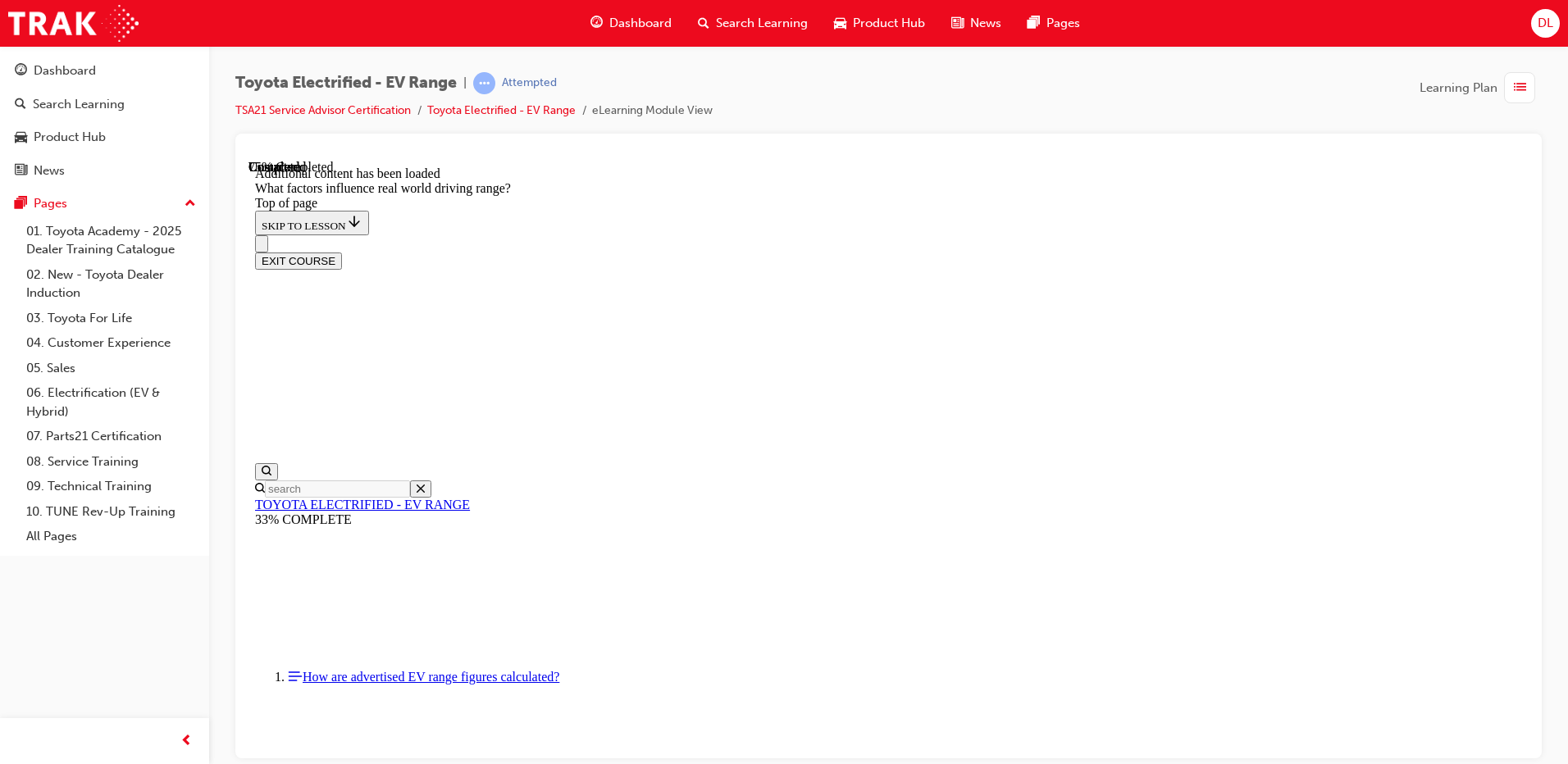
drag, startPoint x: 789, startPoint y: 571, endPoint x: 876, endPoint y: 515, distance: 103.5
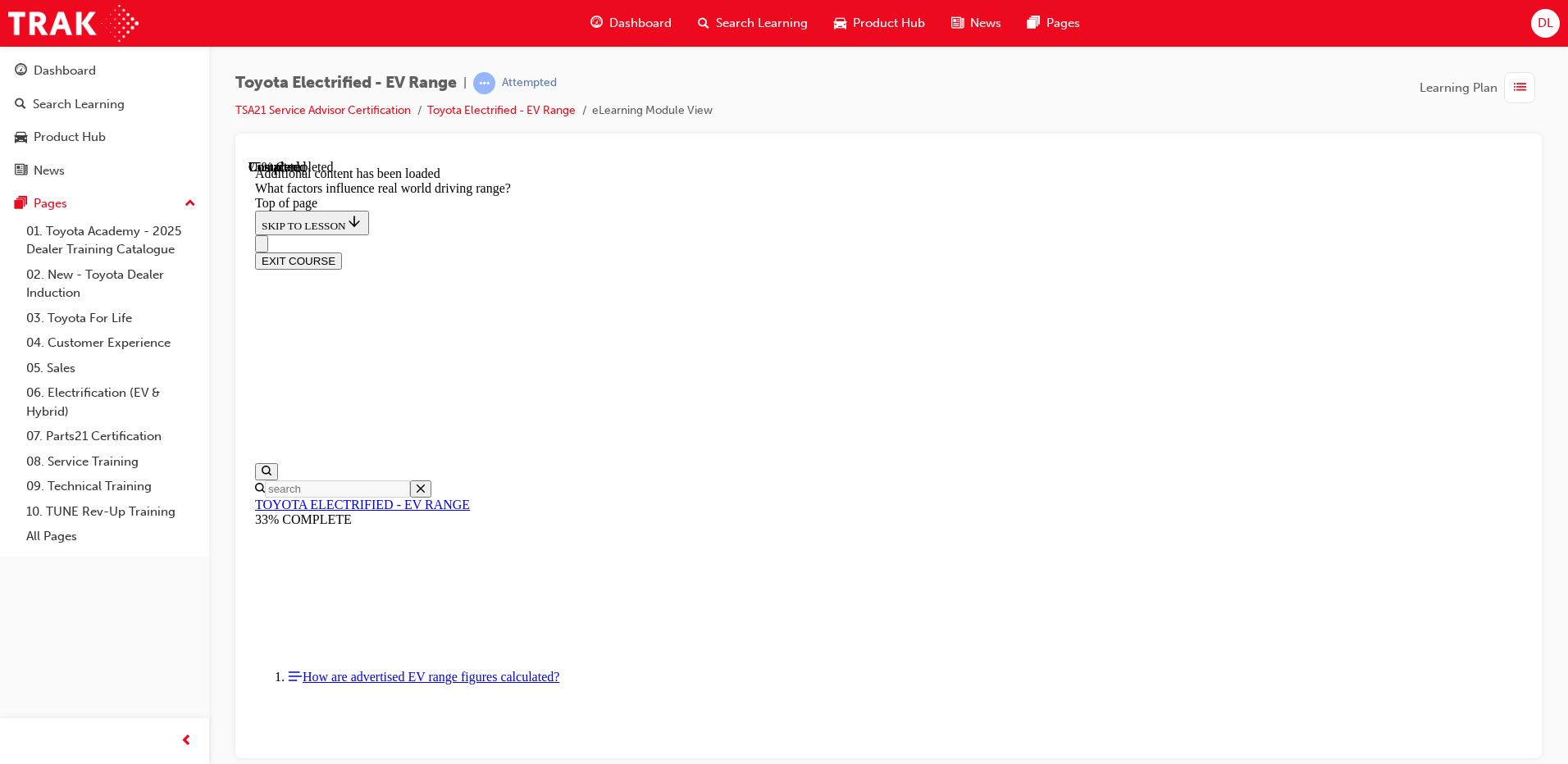
scroll to position [153, 0]
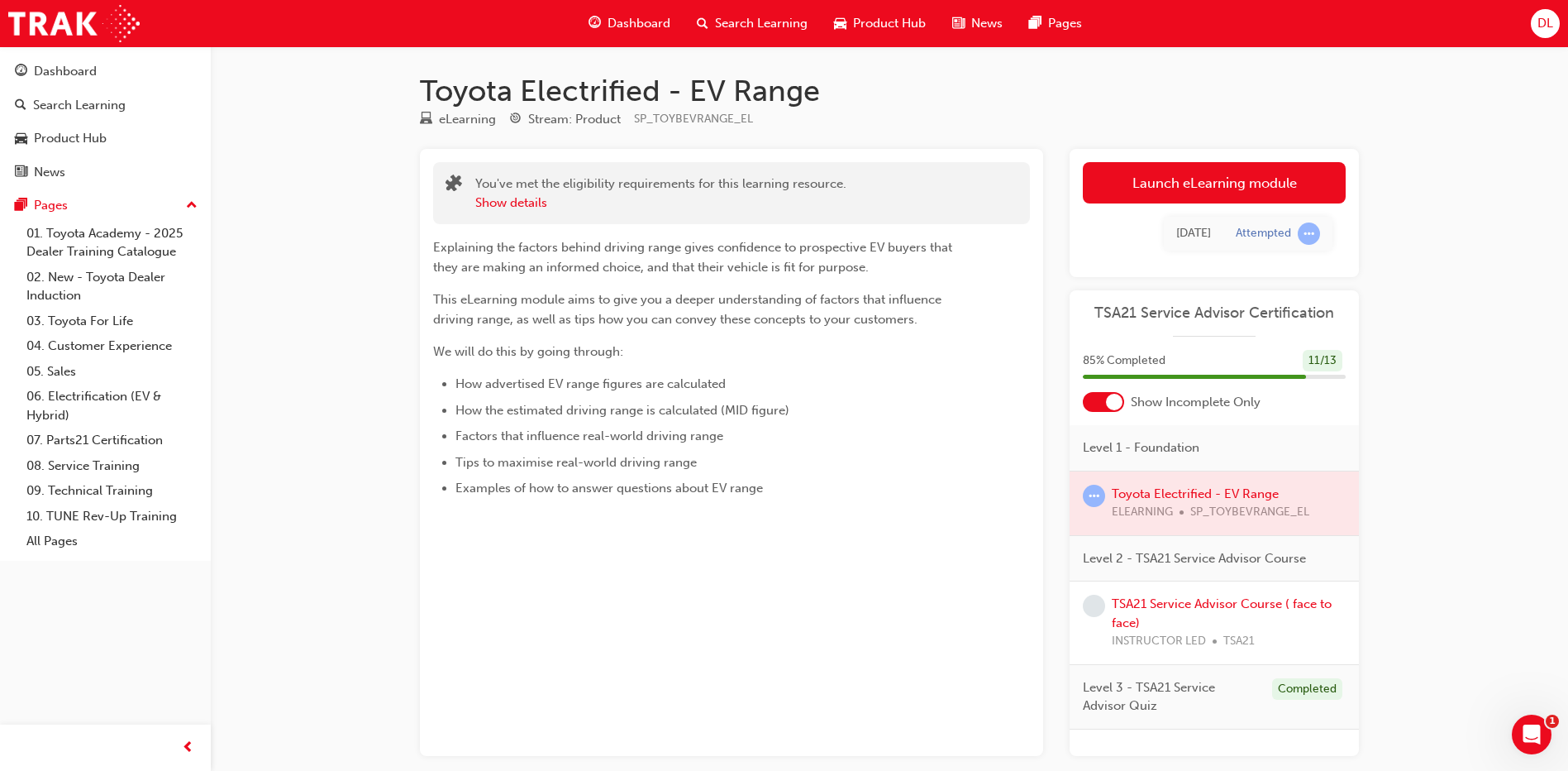
scroll to position [80, 0]
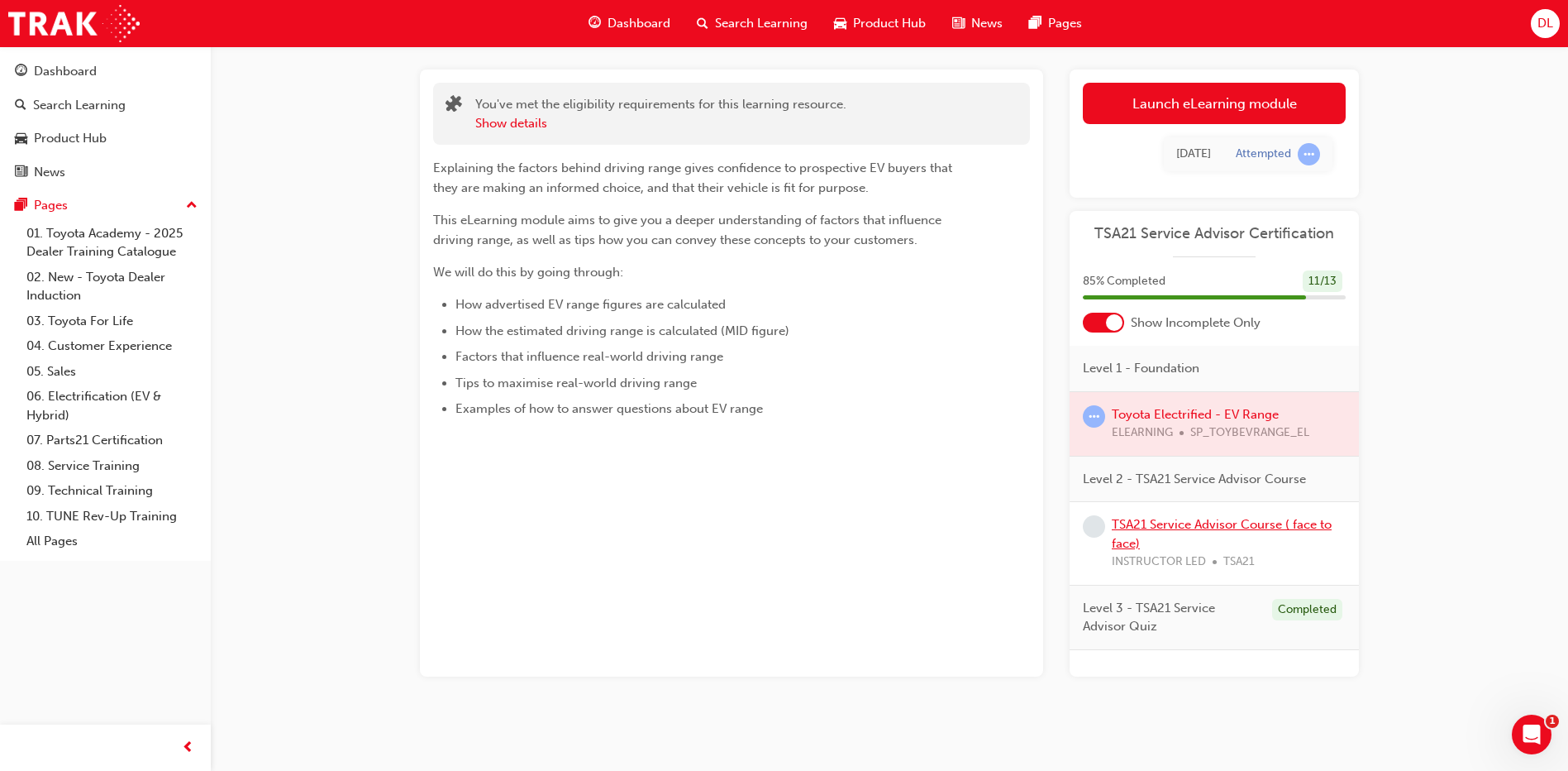
click at [1262, 522] on link "TSA21 Service Advisor Course ( face to face)" at bounding box center [1221, 534] width 220 height 34
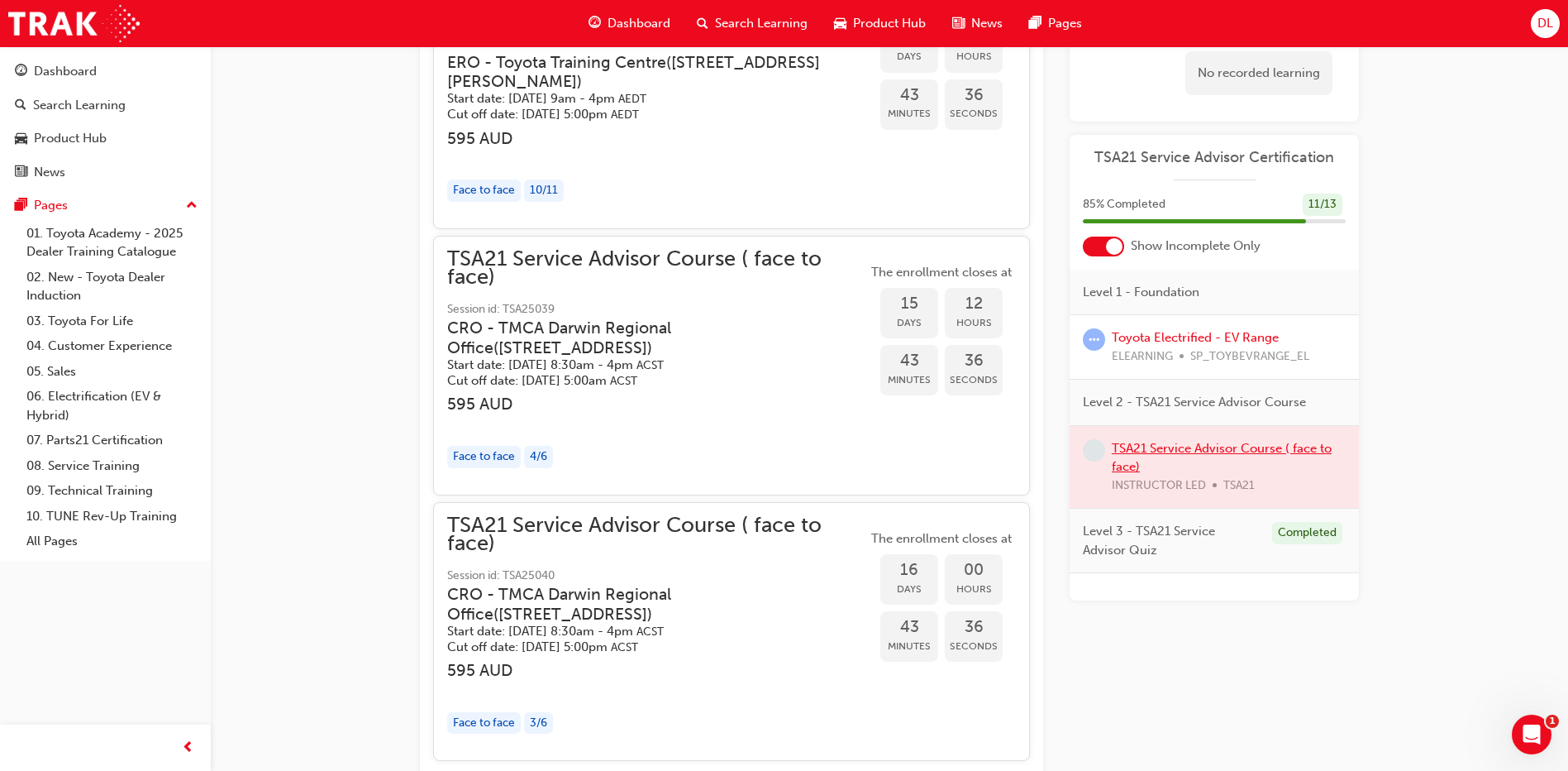
scroll to position [1599, 0]
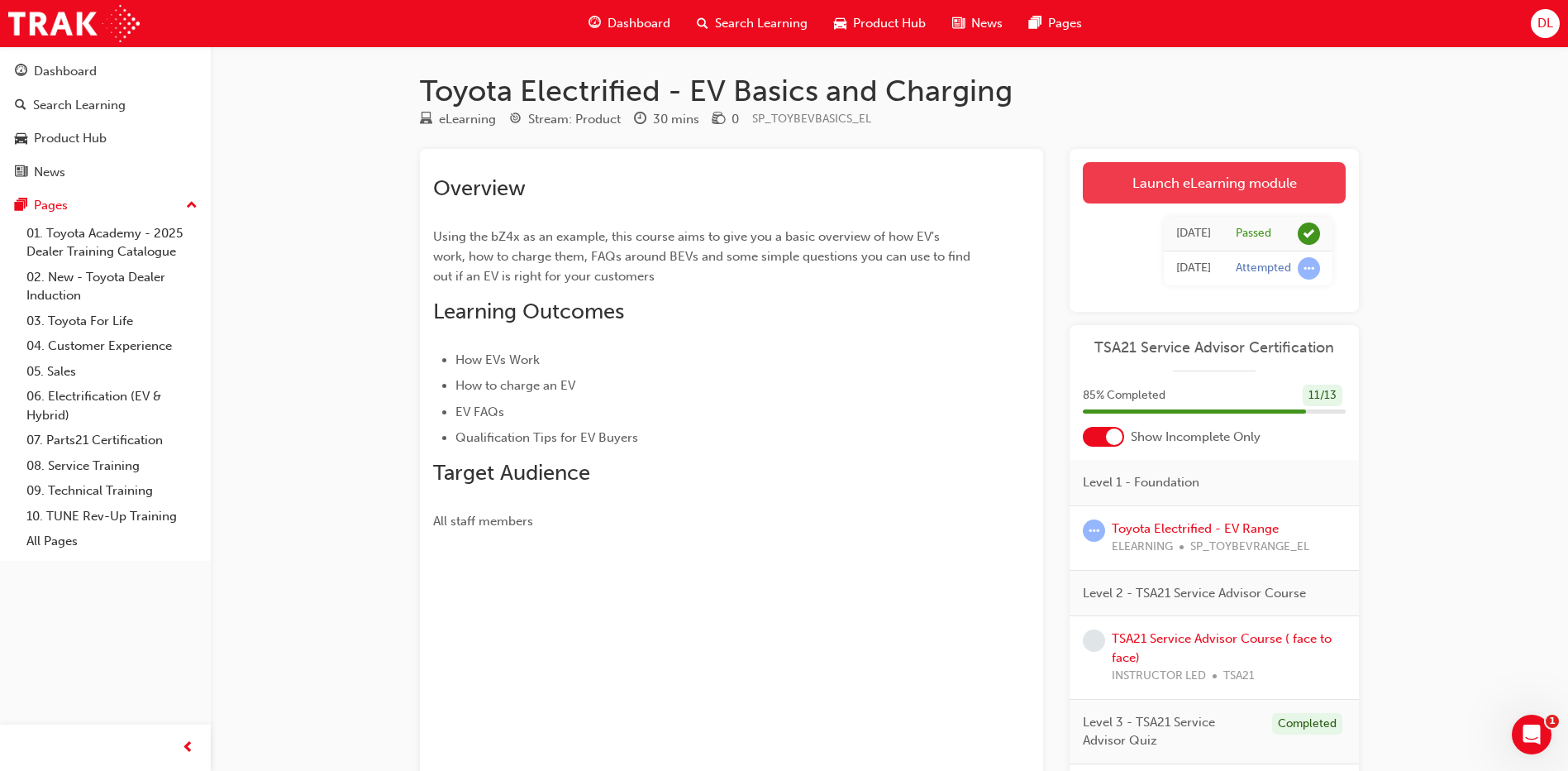
click at [1201, 183] on link "Launch eLearning module" at bounding box center [1214, 183] width 262 height 42
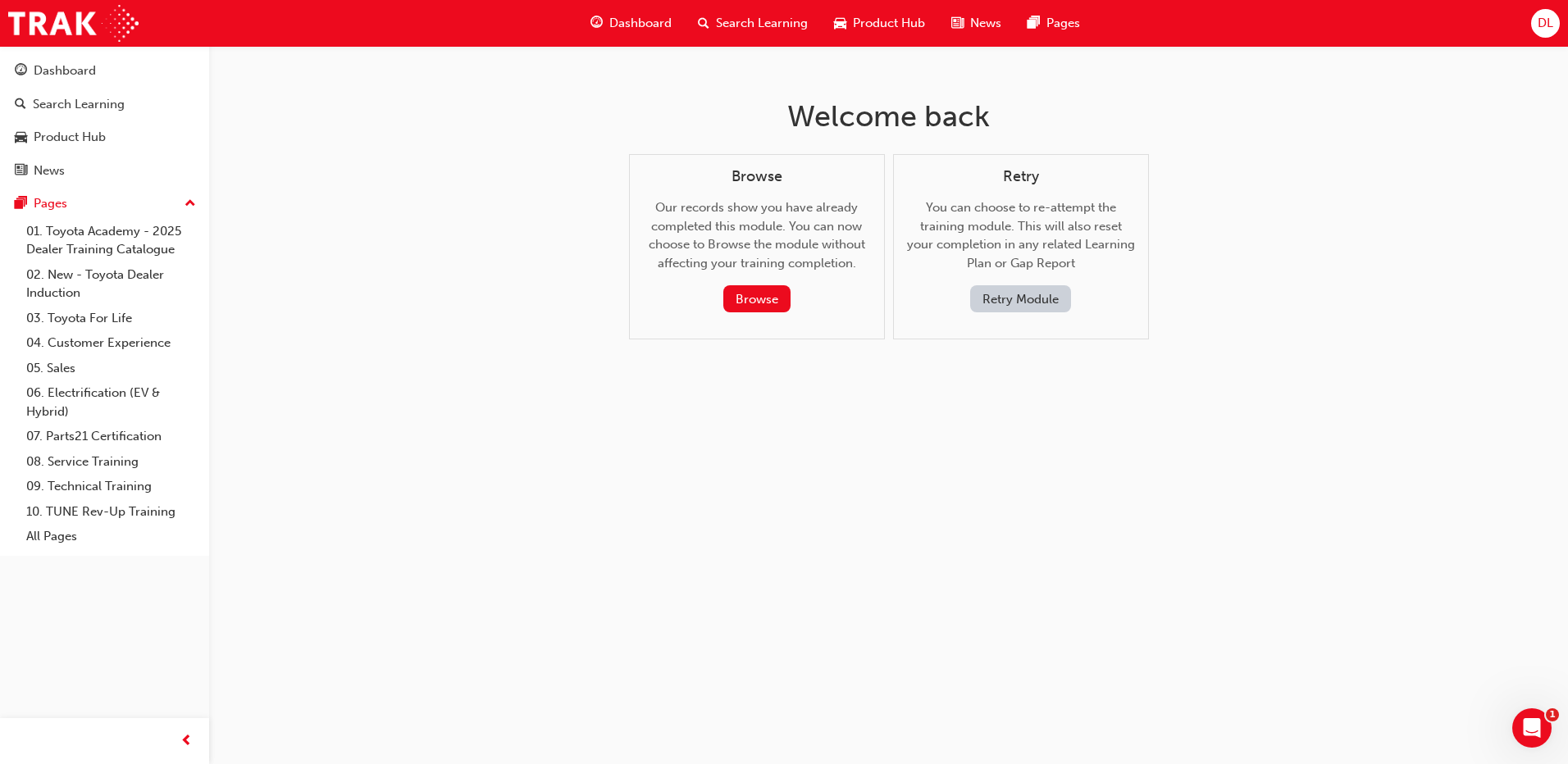
click at [1008, 301] on button "Retry Module" at bounding box center [1020, 298] width 101 height 27
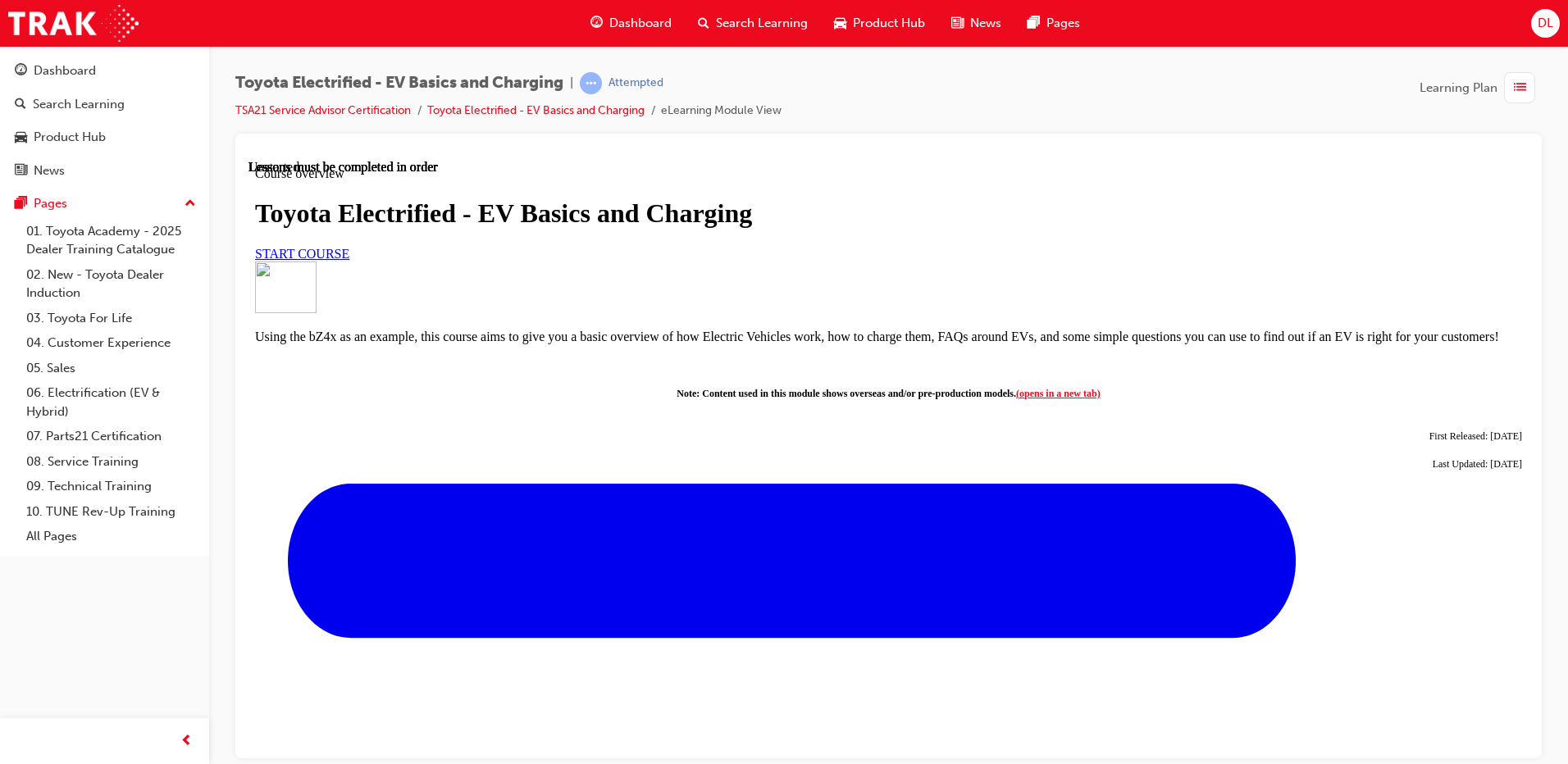
scroll to position [82, 0]
click at [349, 260] on link "START COURSE" at bounding box center [303, 252] width 95 height 14
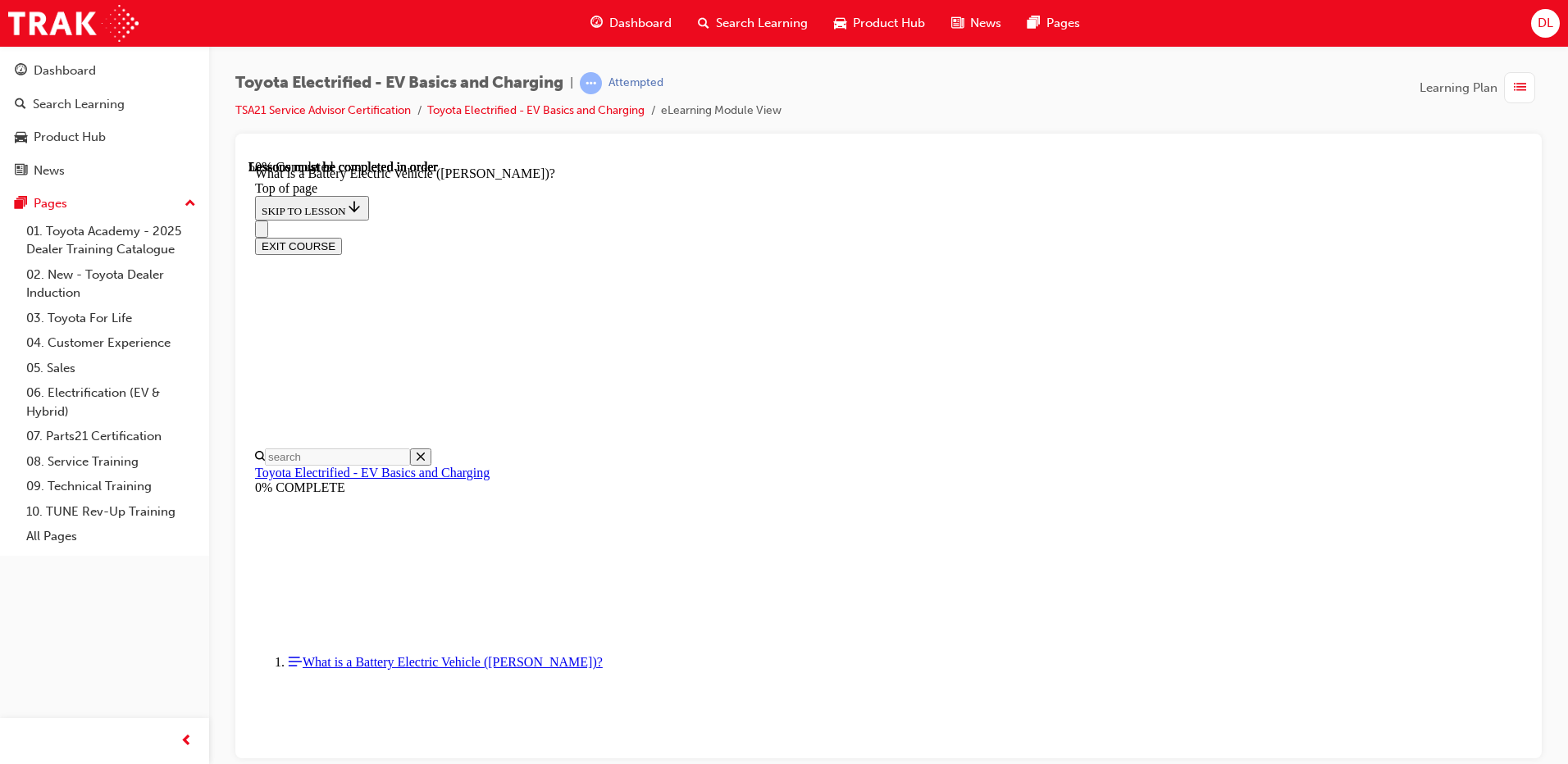
scroll to position [1690, 0]
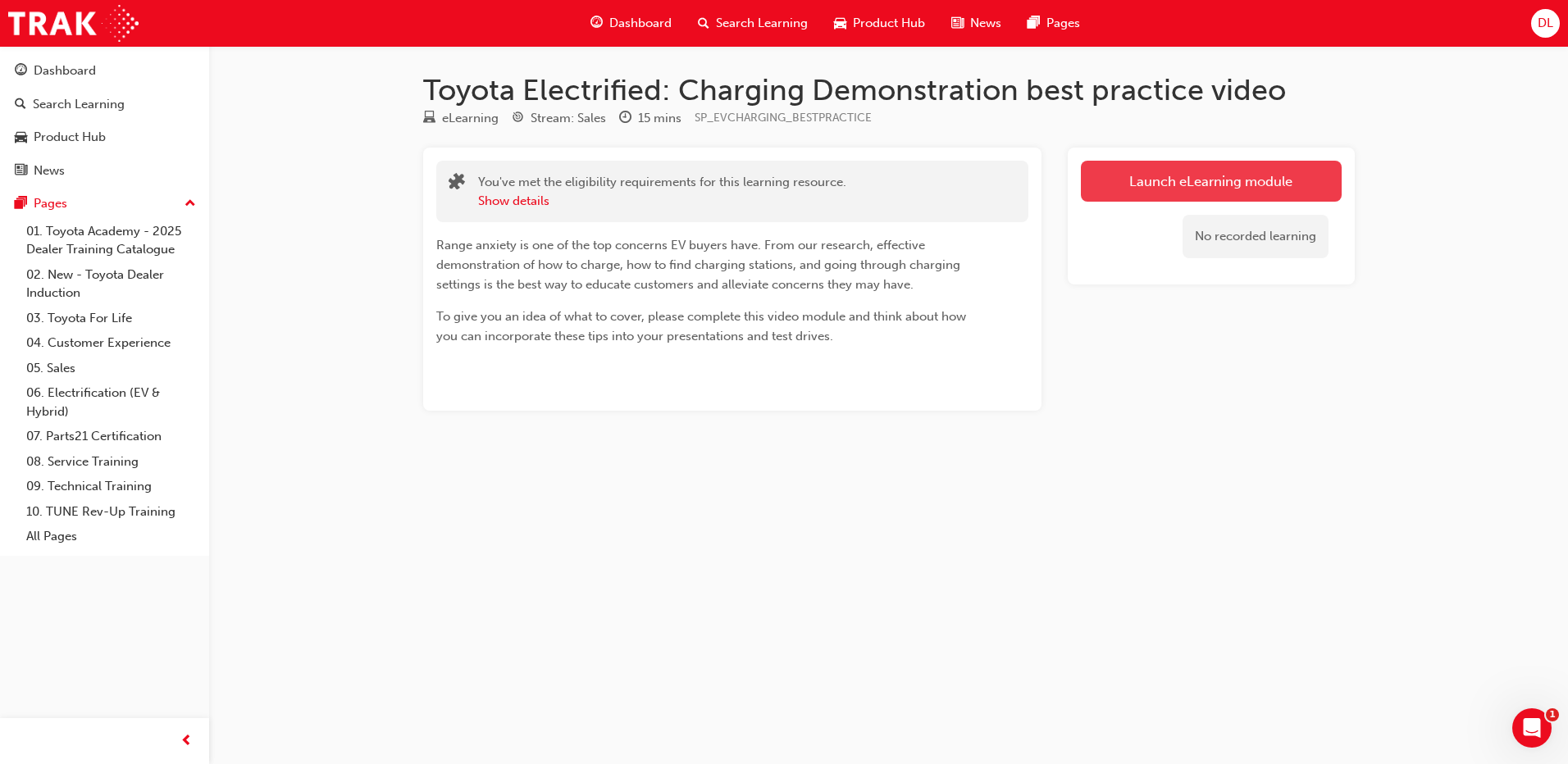
click at [1175, 182] on link "Launch eLearning module" at bounding box center [1211, 181] width 260 height 41
